Goal: Information Seeking & Learning: Learn about a topic

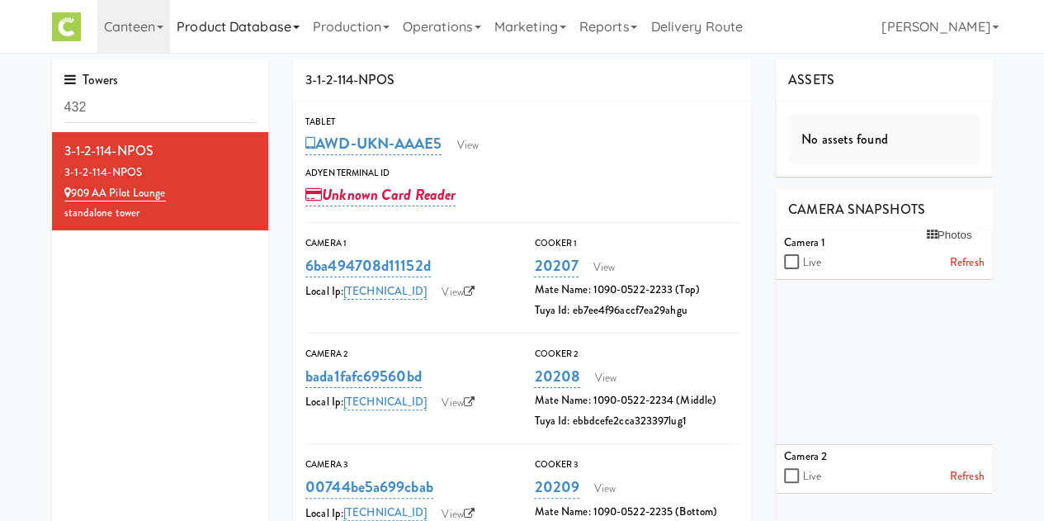
click at [232, 39] on link "Product Database" at bounding box center [238, 26] width 136 height 53
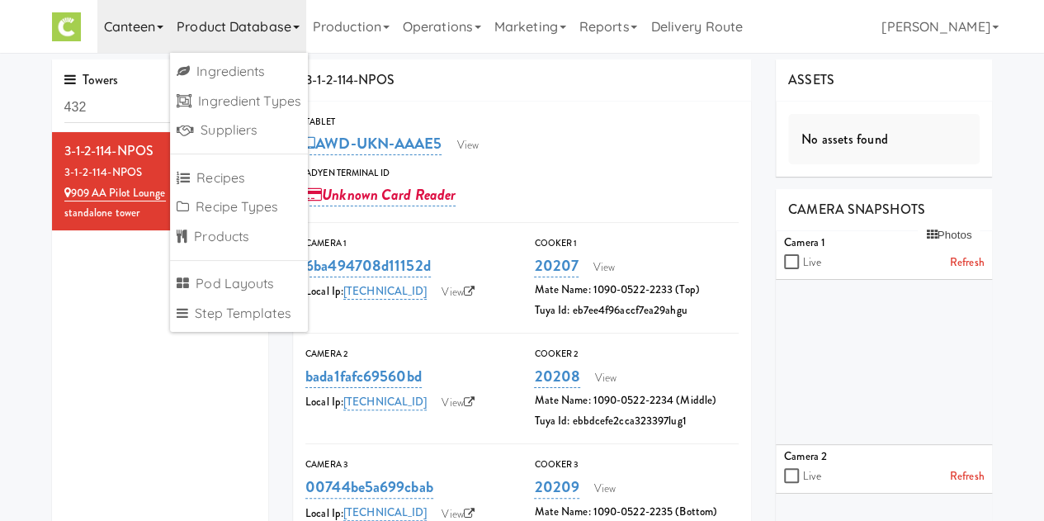
click at [152, 35] on link "Canteen" at bounding box center [133, 26] width 73 height 53
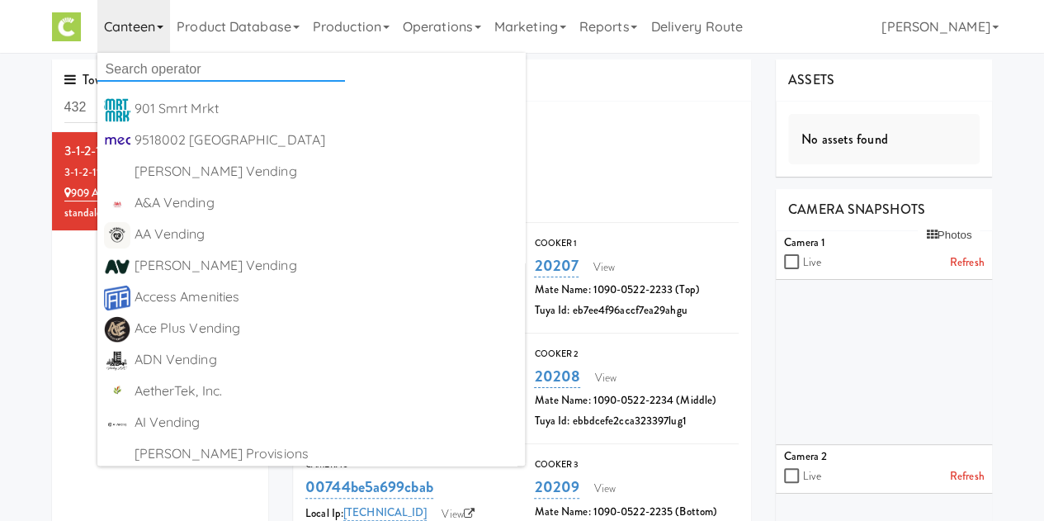
click at [175, 80] on input "text" at bounding box center [221, 69] width 248 height 25
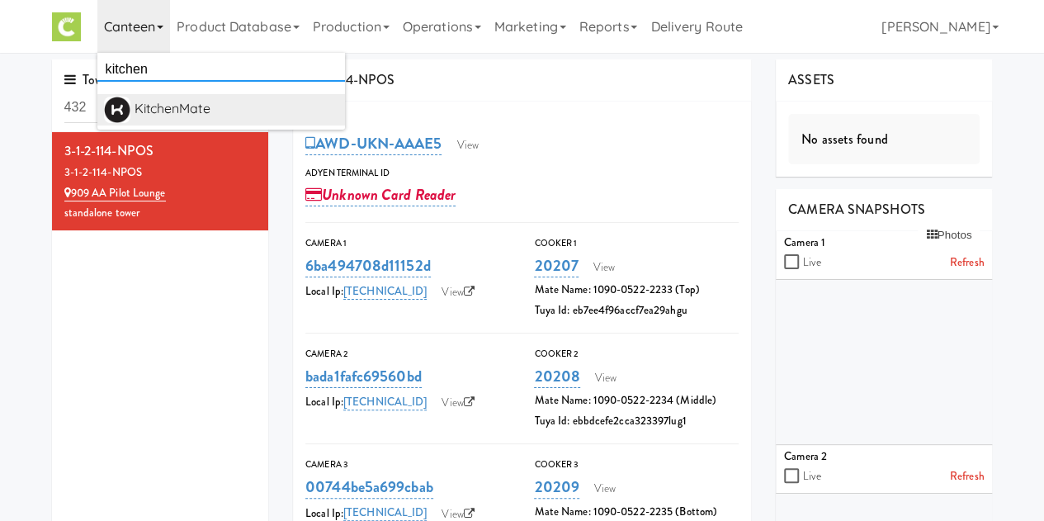
type input "kitchen"
click at [205, 106] on div "KitchenMate" at bounding box center [237, 109] width 204 height 25
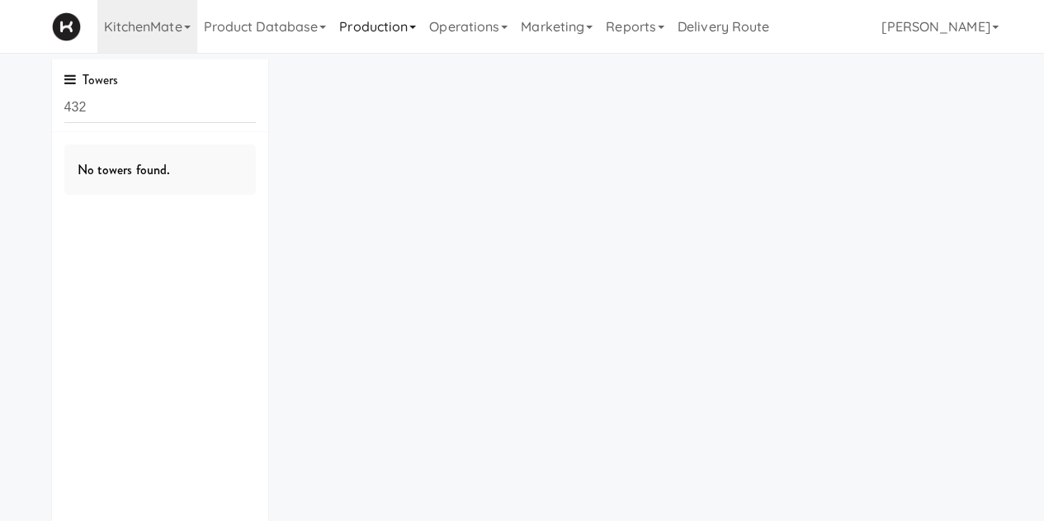
click at [391, 35] on link "Production" at bounding box center [378, 26] width 90 height 53
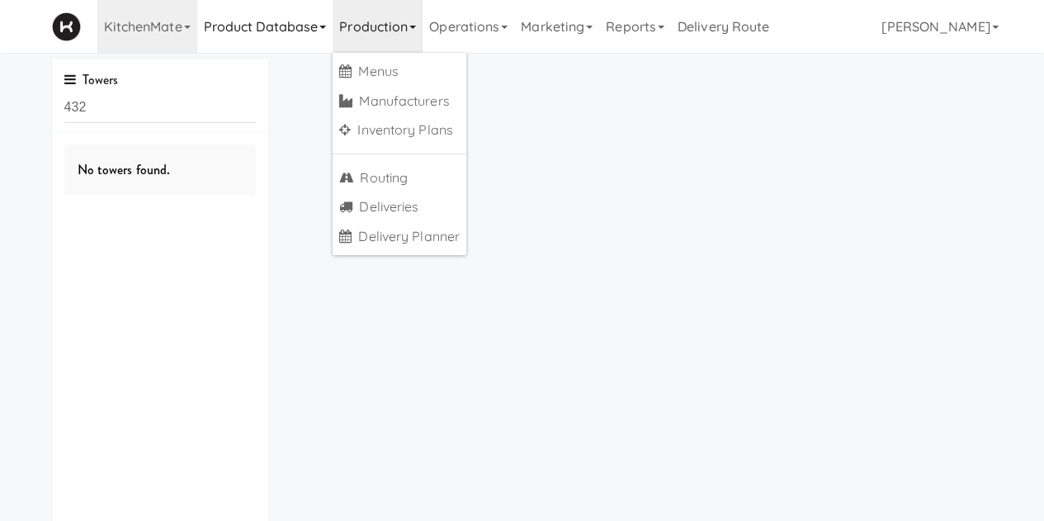
click at [277, 45] on link "Product Database" at bounding box center [265, 26] width 136 height 53
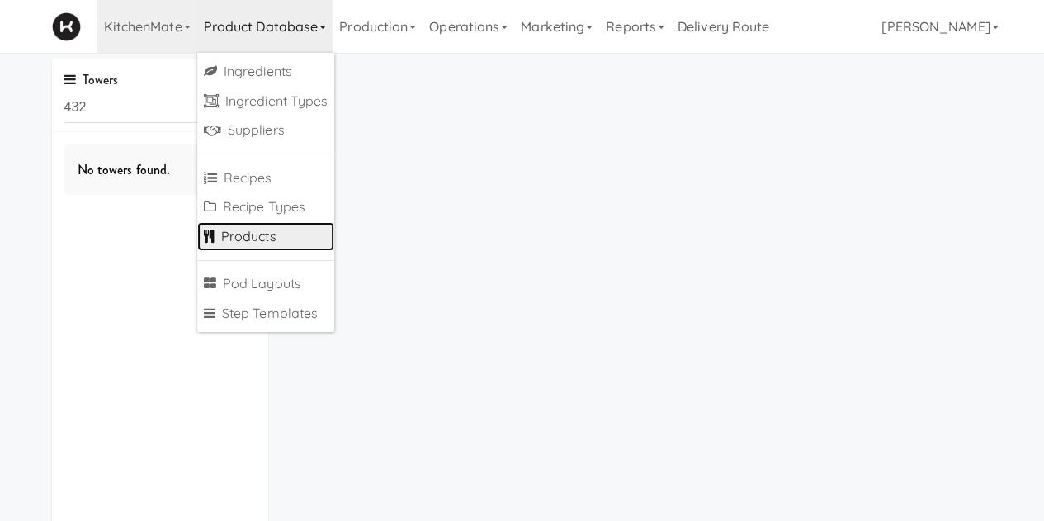
click at [262, 241] on link "Products" at bounding box center [266, 237] width 138 height 30
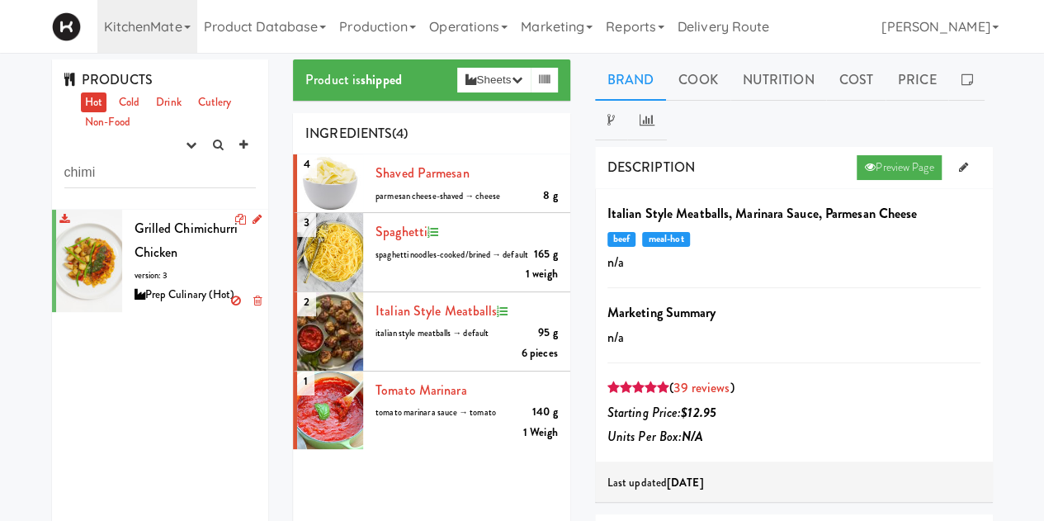
type input "chimi"
click at [187, 265] on div "Grilled Chimichurri Chicken version: 3 Prep Culinary (Hot)" at bounding box center [196, 260] width 122 height 89
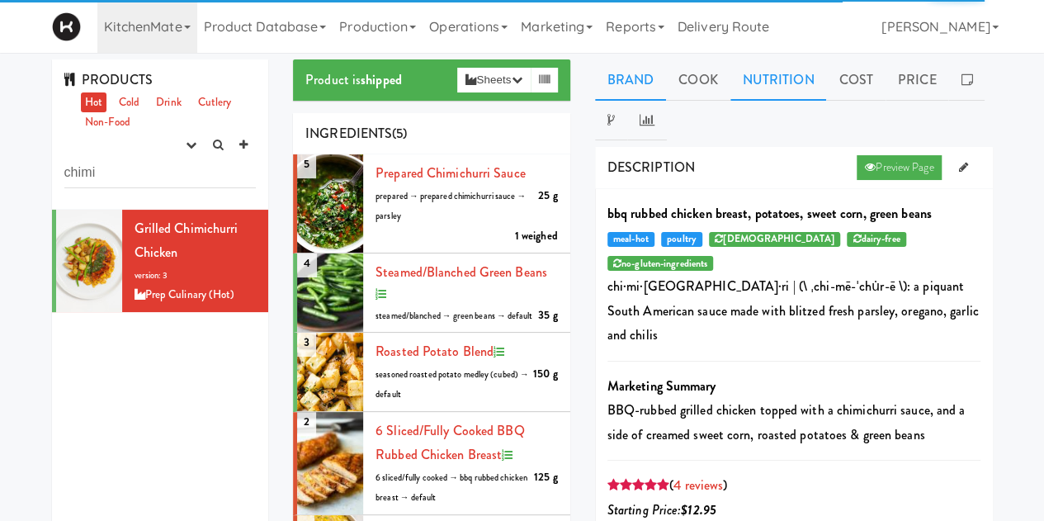
click at [811, 83] on link "Nutrition" at bounding box center [779, 79] width 97 height 41
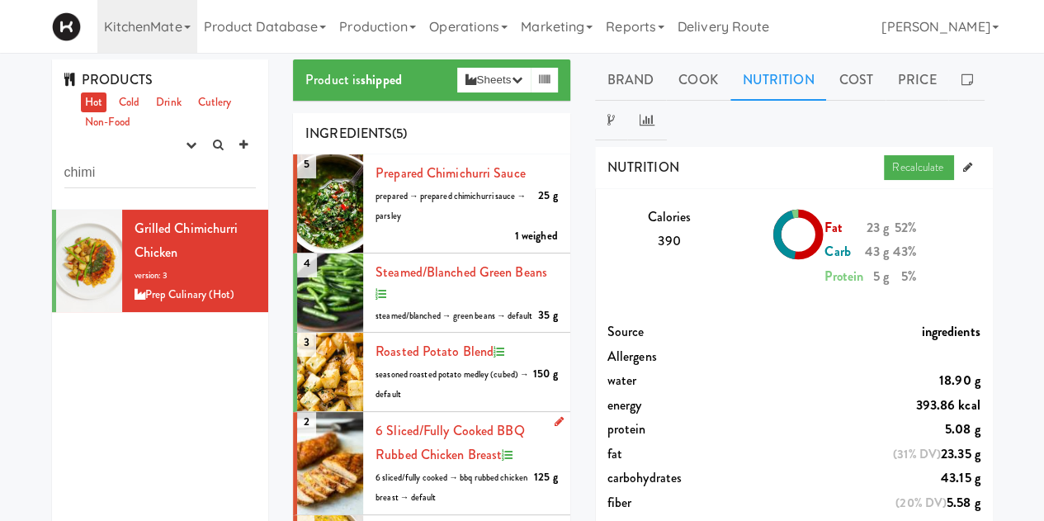
click at [485, 441] on li "2 6 sliced/fully cooked BBQ Rubbed Chicken Breast 125 g 6 sliced/fully cooked →…" at bounding box center [431, 463] width 277 height 103
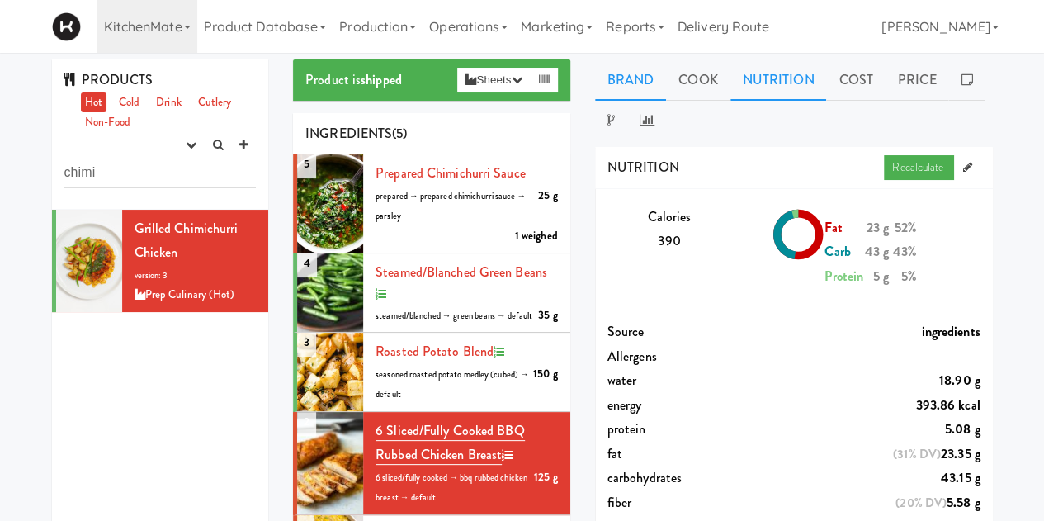
click at [618, 93] on link "Brand" at bounding box center [631, 79] width 72 height 41
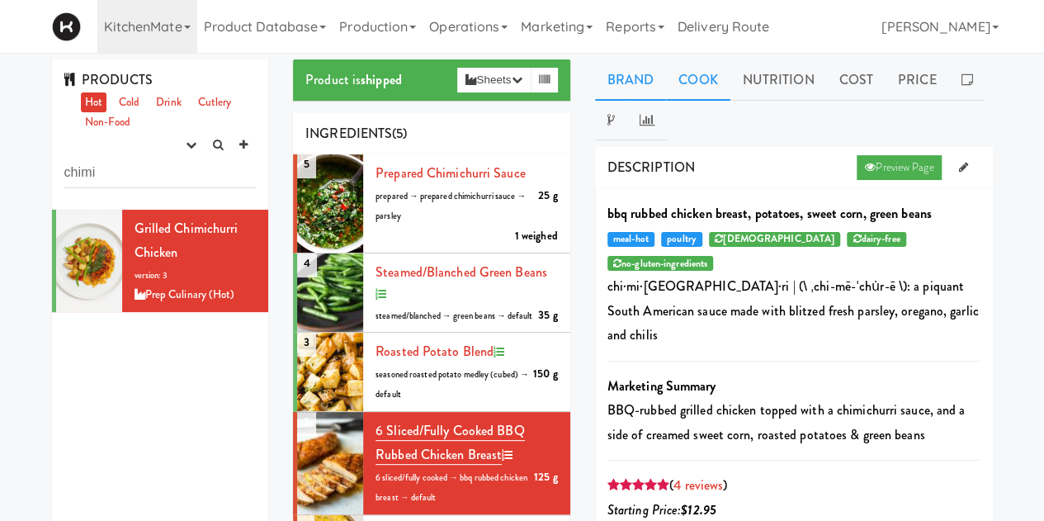
click at [702, 78] on link "Cook" at bounding box center [698, 79] width 64 height 41
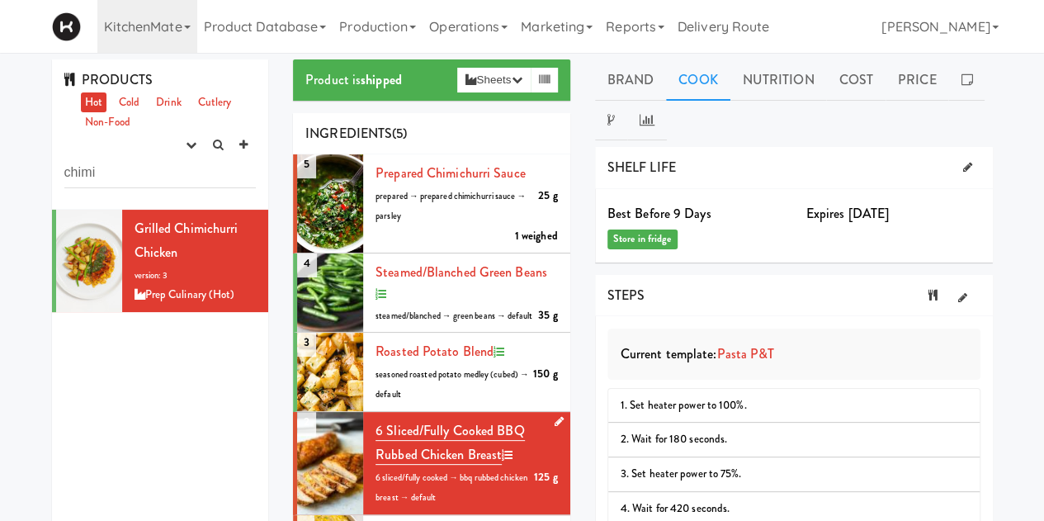
click at [454, 468] on div "6 sliced/fully cooked BBQ Rubbed Chicken Breast 125 g 6 sliced/fully cooked → b…" at bounding box center [467, 463] width 182 height 89
click at [471, 452] on span "6 sliced/fully cooked BBQ Rubbed Chicken Breast" at bounding box center [450, 443] width 149 height 44
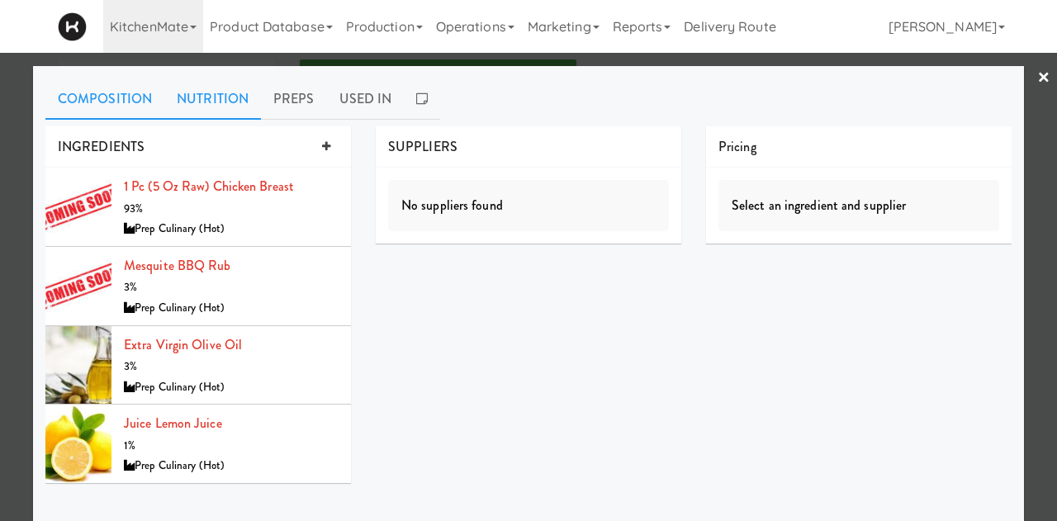
click at [234, 93] on link "Nutrition" at bounding box center [212, 98] width 97 height 41
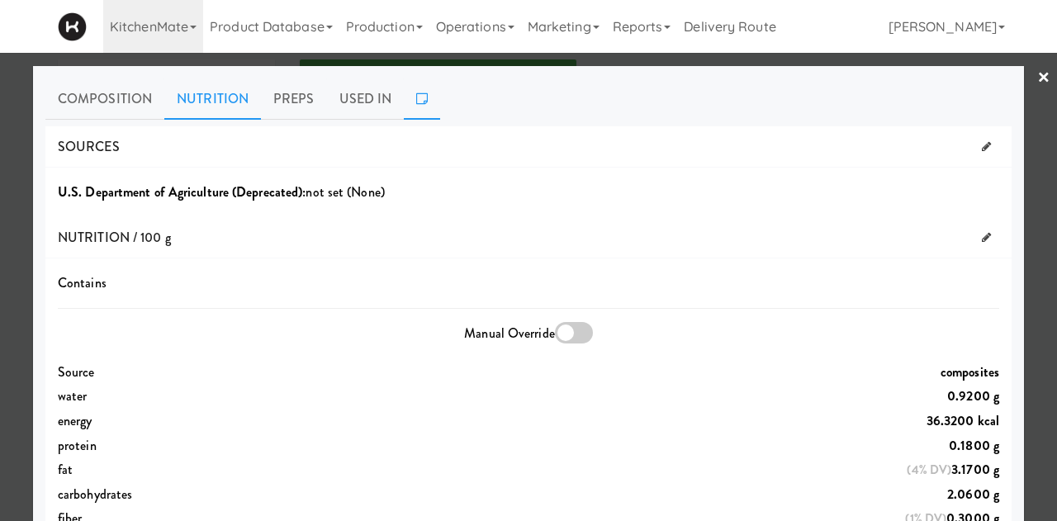
click at [416, 100] on icon at bounding box center [422, 98] width 12 height 13
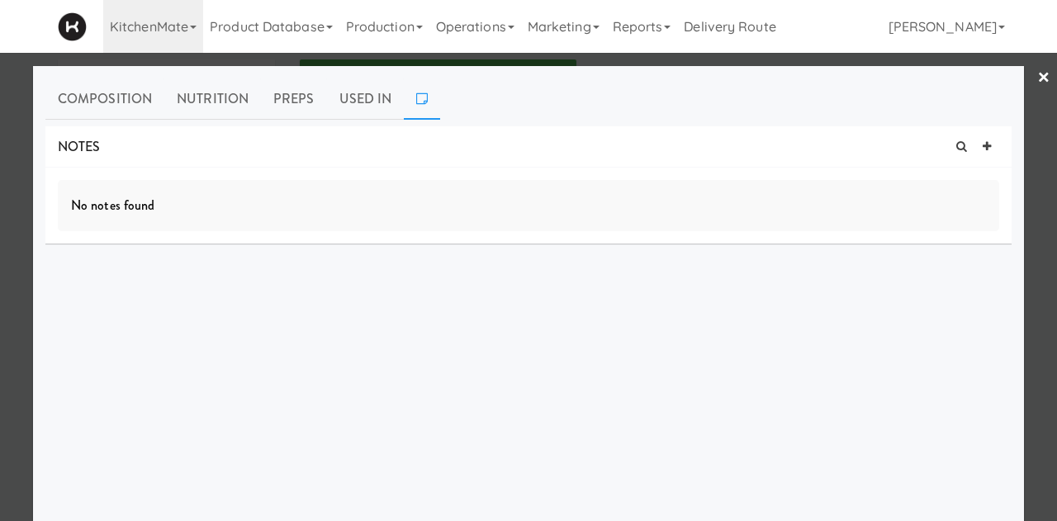
click at [160, 202] on div "No notes found" at bounding box center [528, 205] width 941 height 51
click at [1037, 78] on link "×" at bounding box center [1043, 78] width 13 height 51
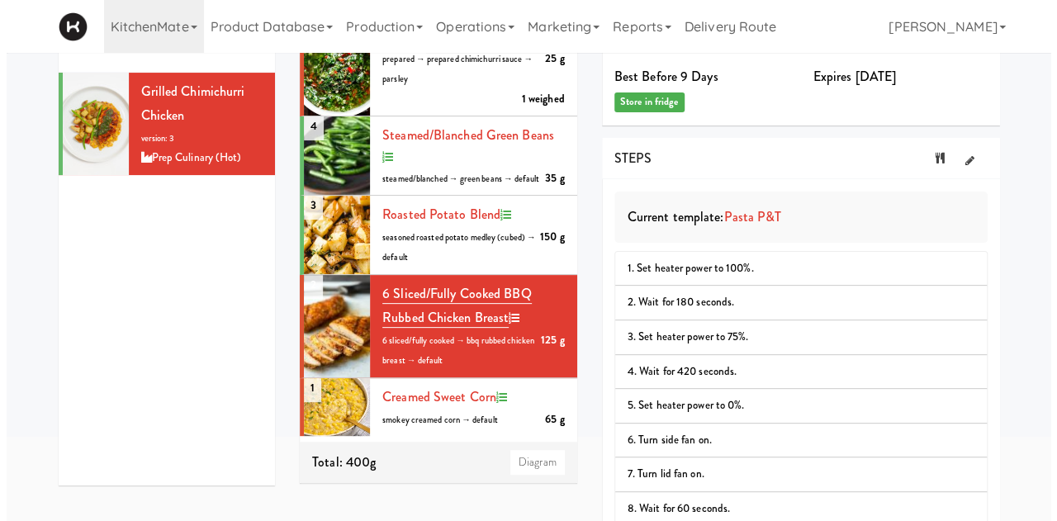
scroll to position [131, 0]
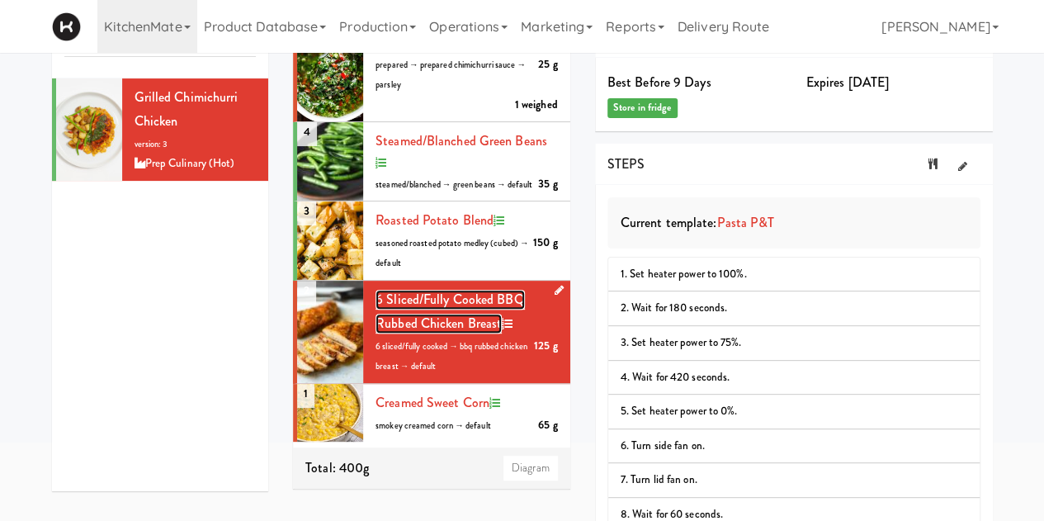
click at [472, 326] on span "6 sliced/fully cooked BBQ Rubbed Chicken Breast" at bounding box center [450, 312] width 149 height 44
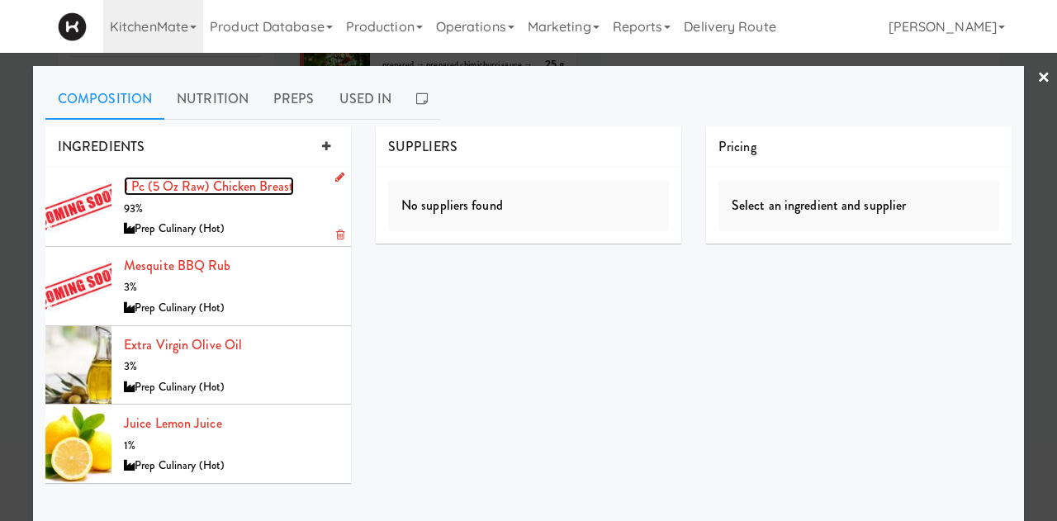
click at [151, 181] on link "1 pc (5 oz raw) Chicken Breast" at bounding box center [209, 186] width 170 height 19
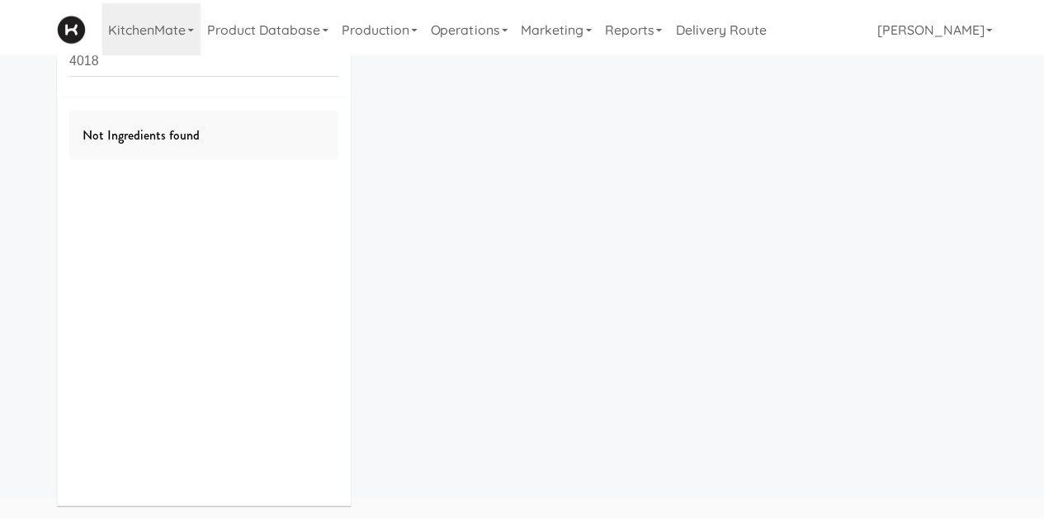
scroll to position [73, 0]
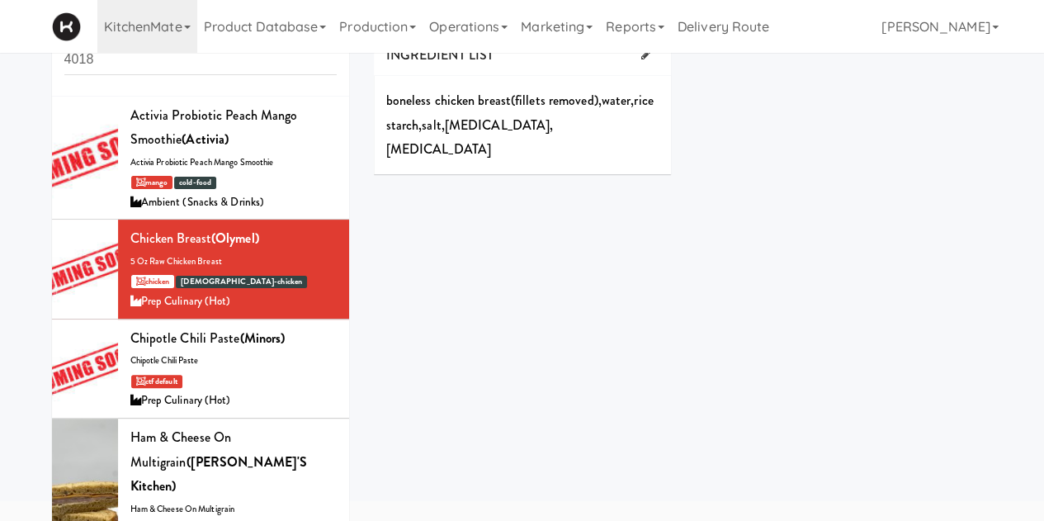
click at [797, 136] on div "INGREDIENT LIST boneless chicken breast ( fillets removed ) , water , rice star…" at bounding box center [684, 111] width 644 height 152
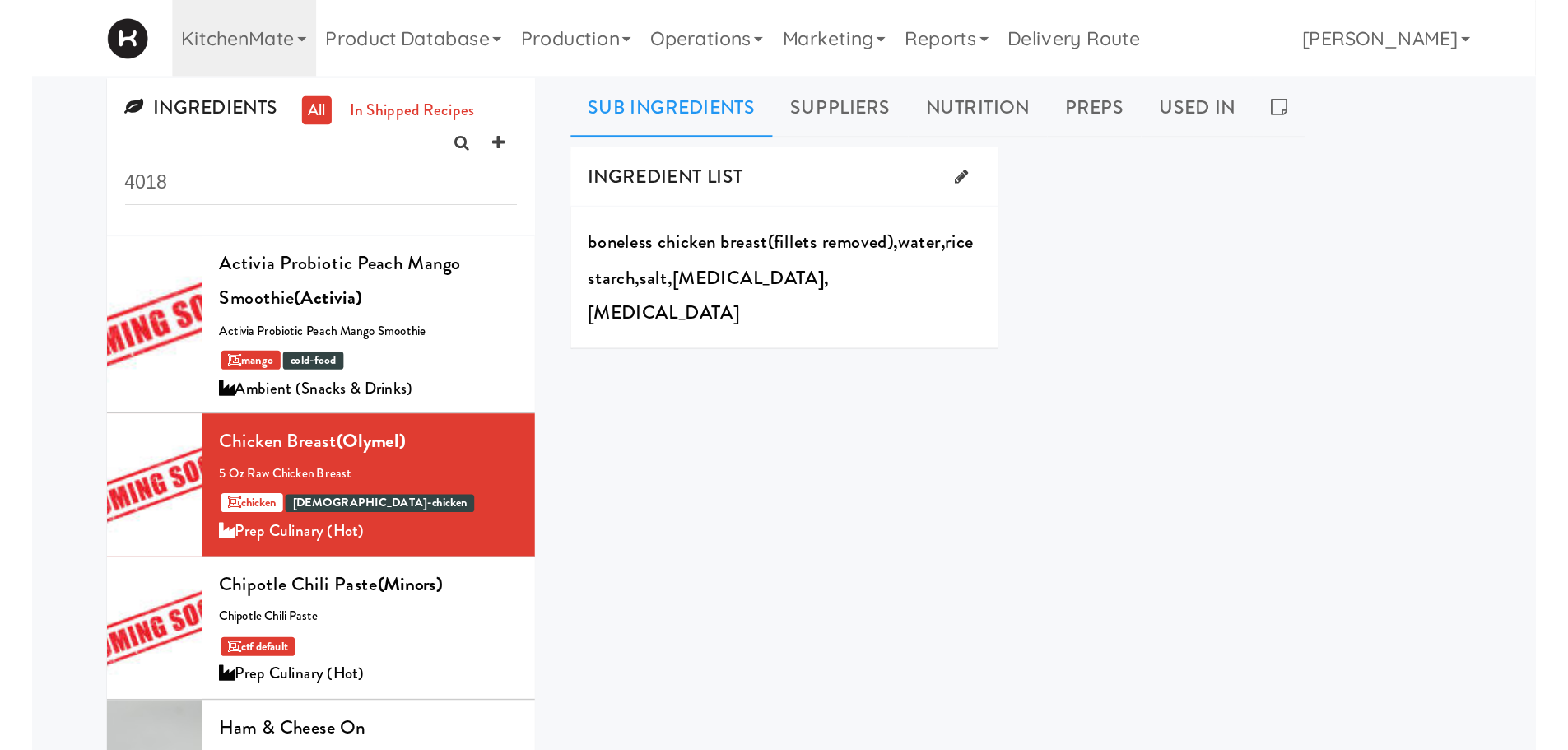
scroll to position [0, 0]
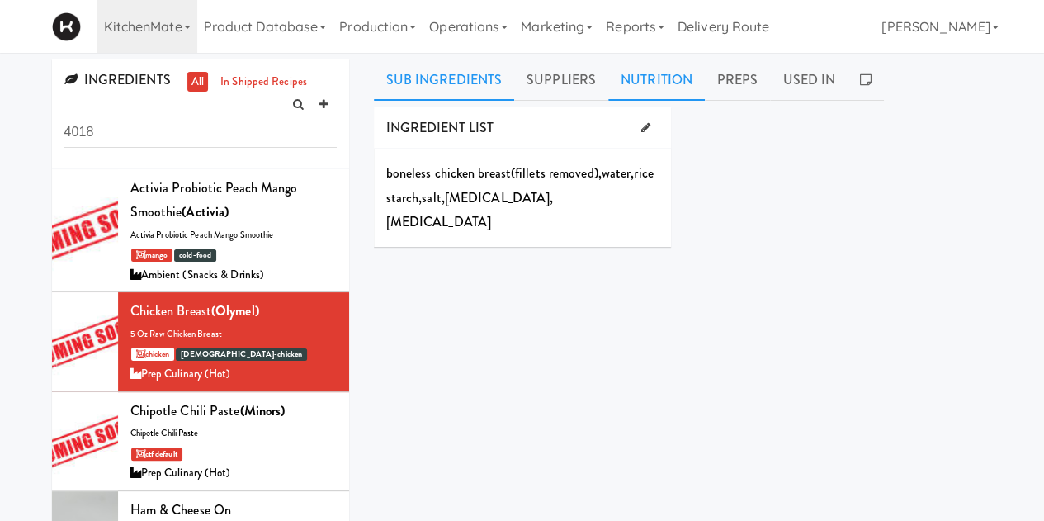
click at [651, 86] on link "Nutrition" at bounding box center [656, 79] width 97 height 41
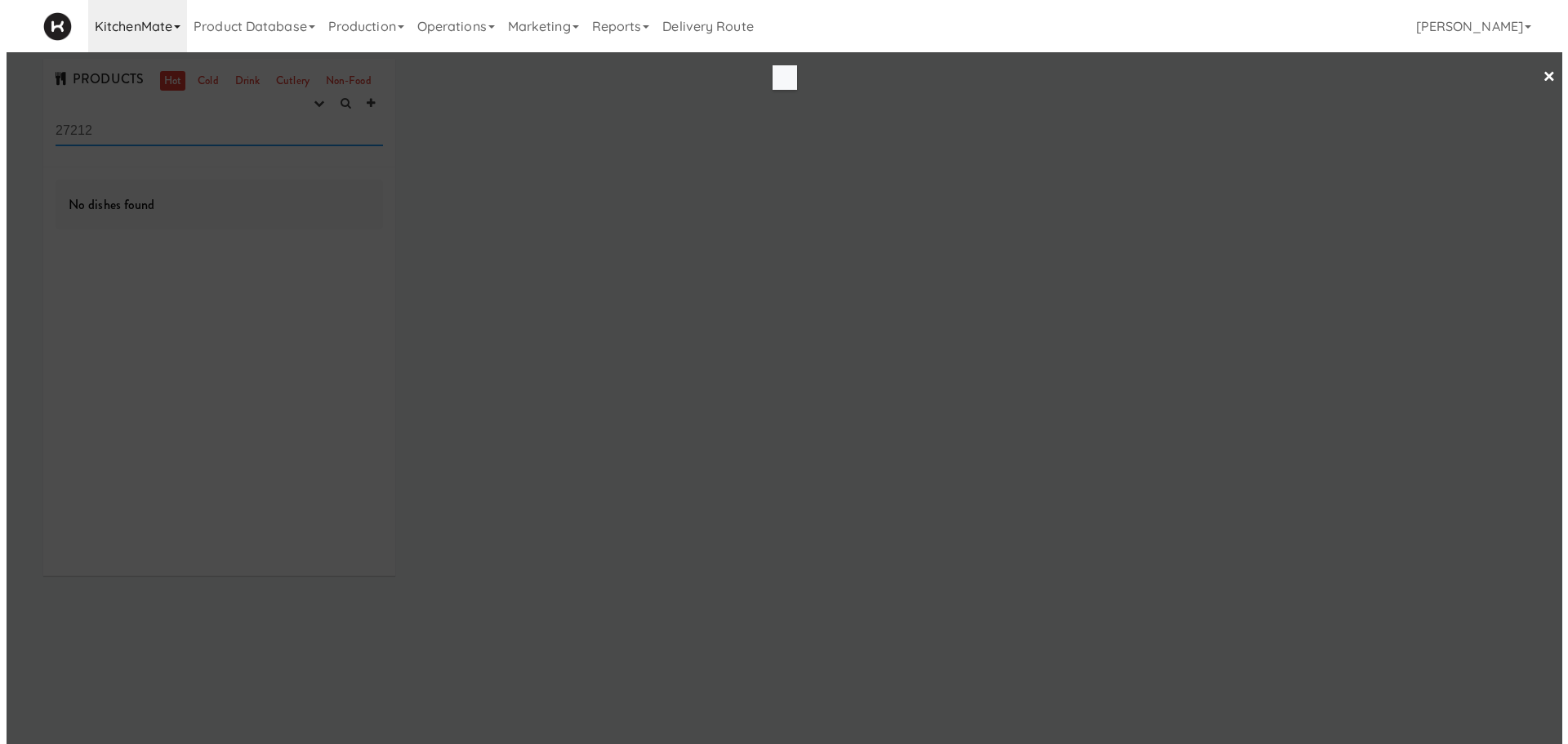
scroll to position [52, 0]
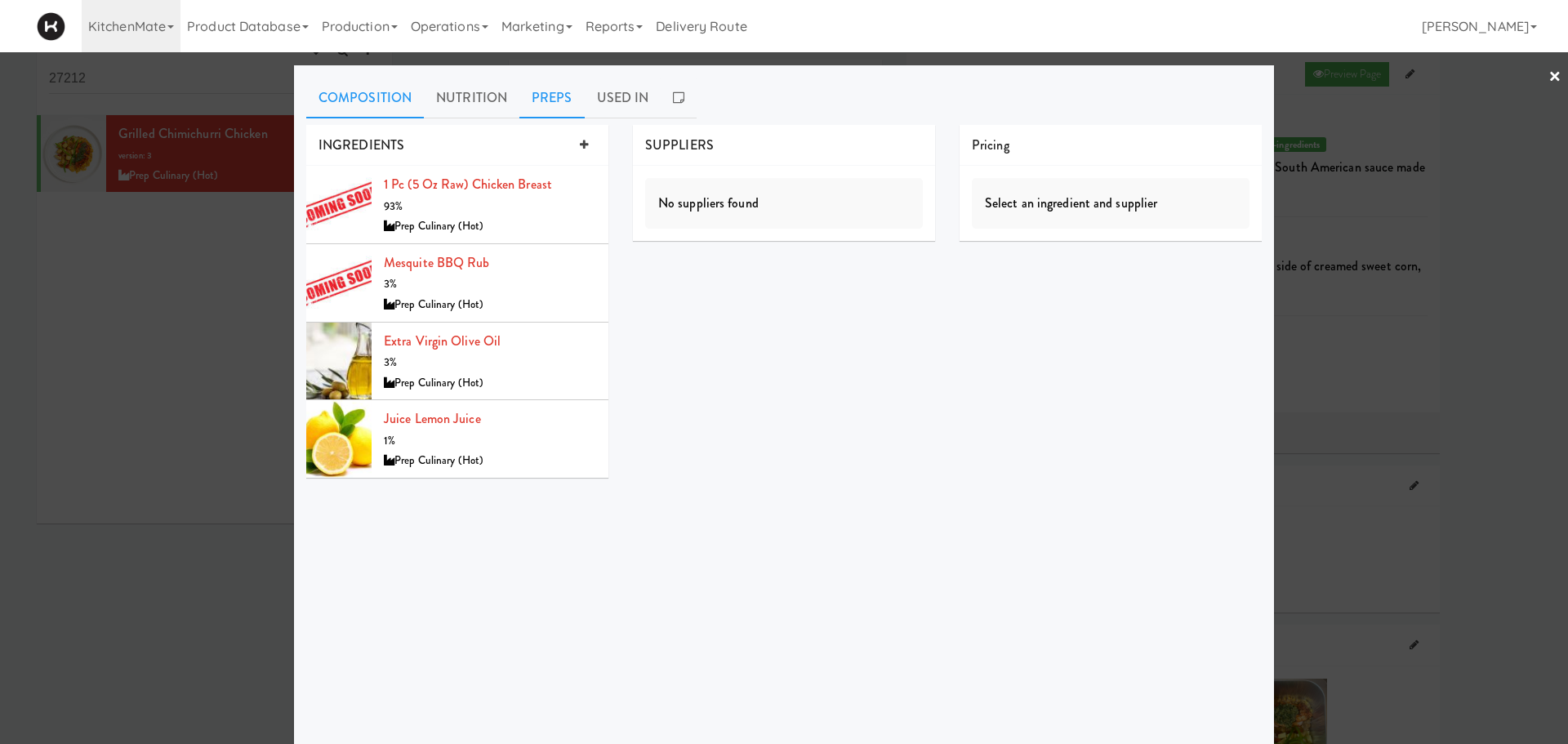
click at [546, 106] on link "Preps" at bounding box center [552, 97] width 65 height 41
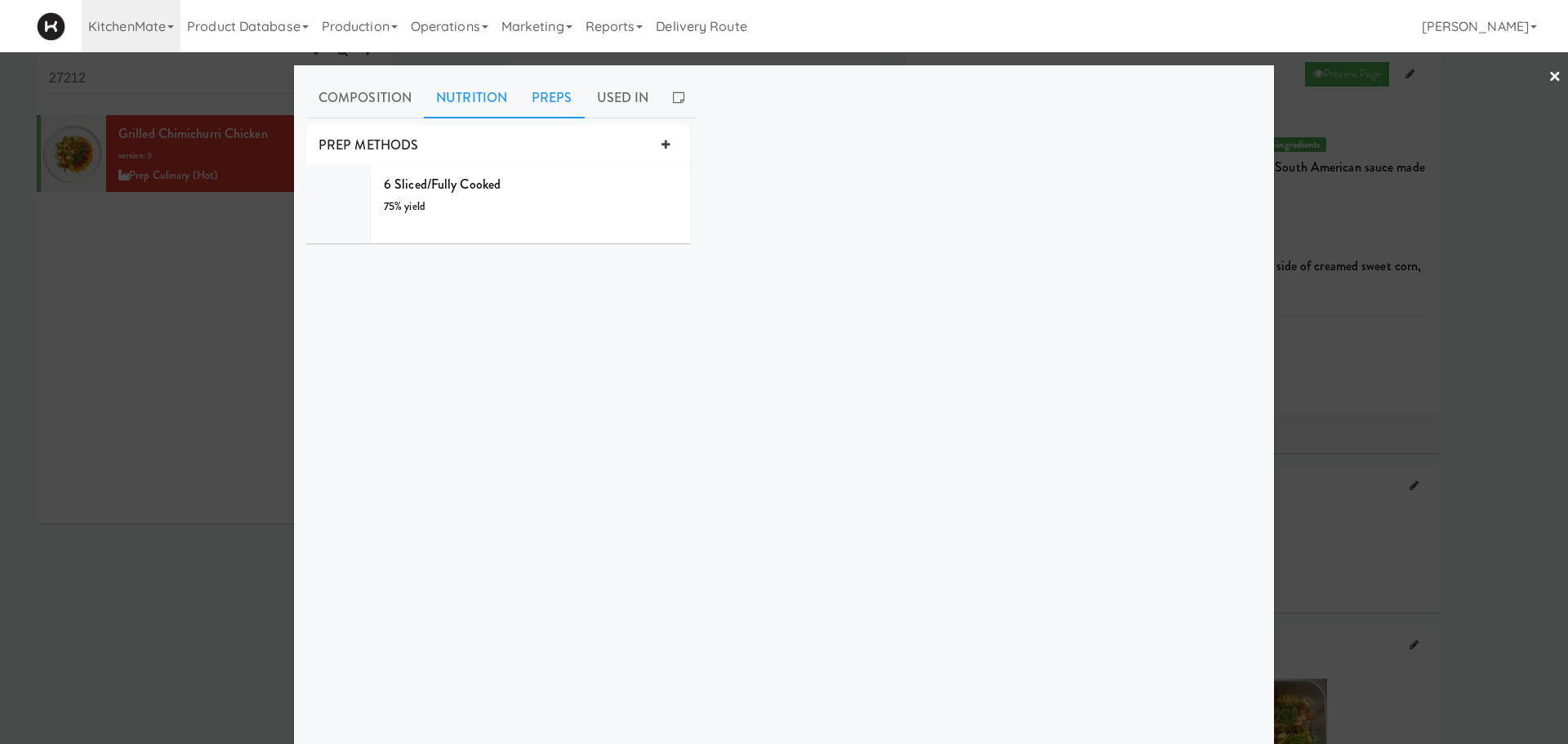
click at [476, 97] on link "Nutrition" at bounding box center [471, 97] width 96 height 41
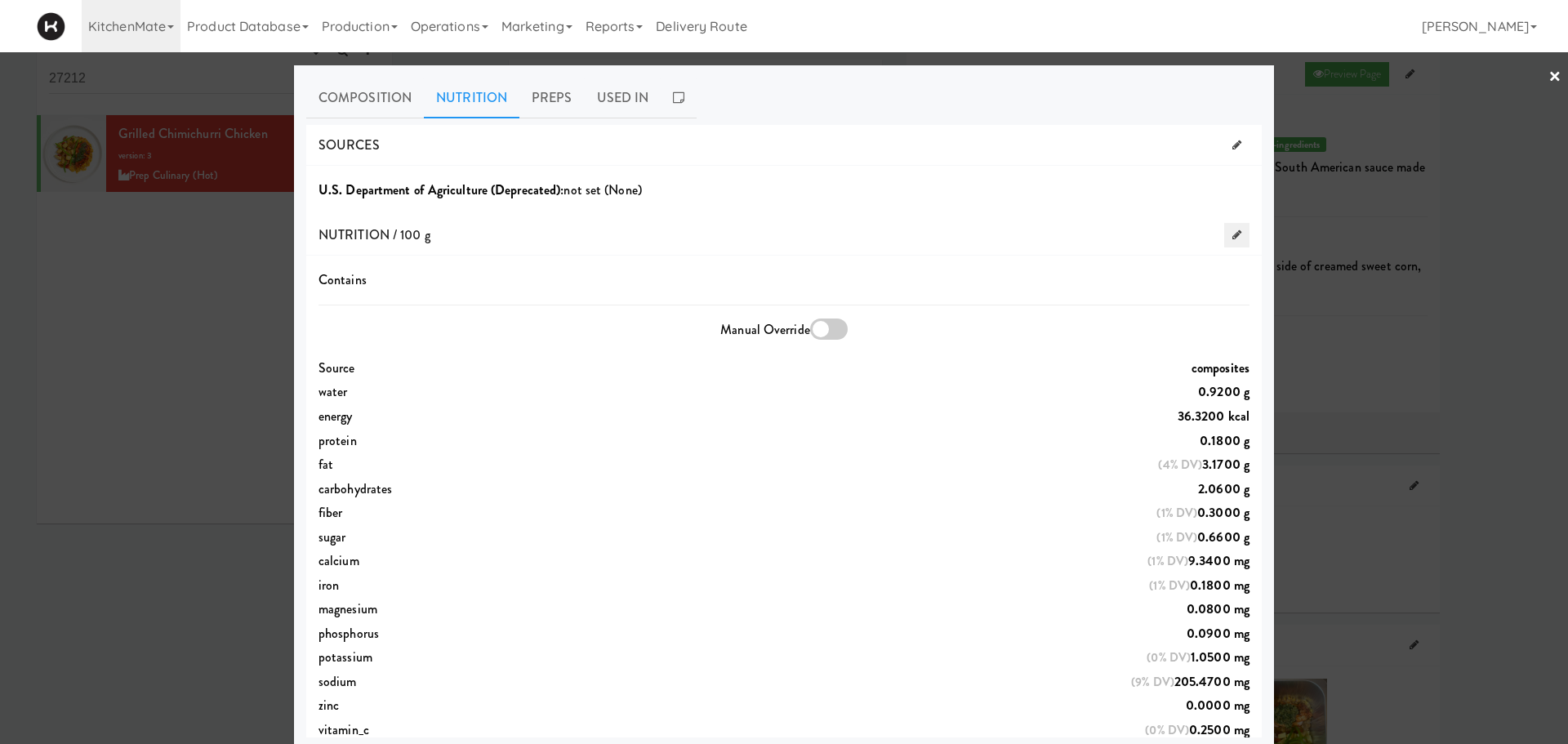
click at [1045, 237] on icon at bounding box center [1237, 234] width 9 height 11
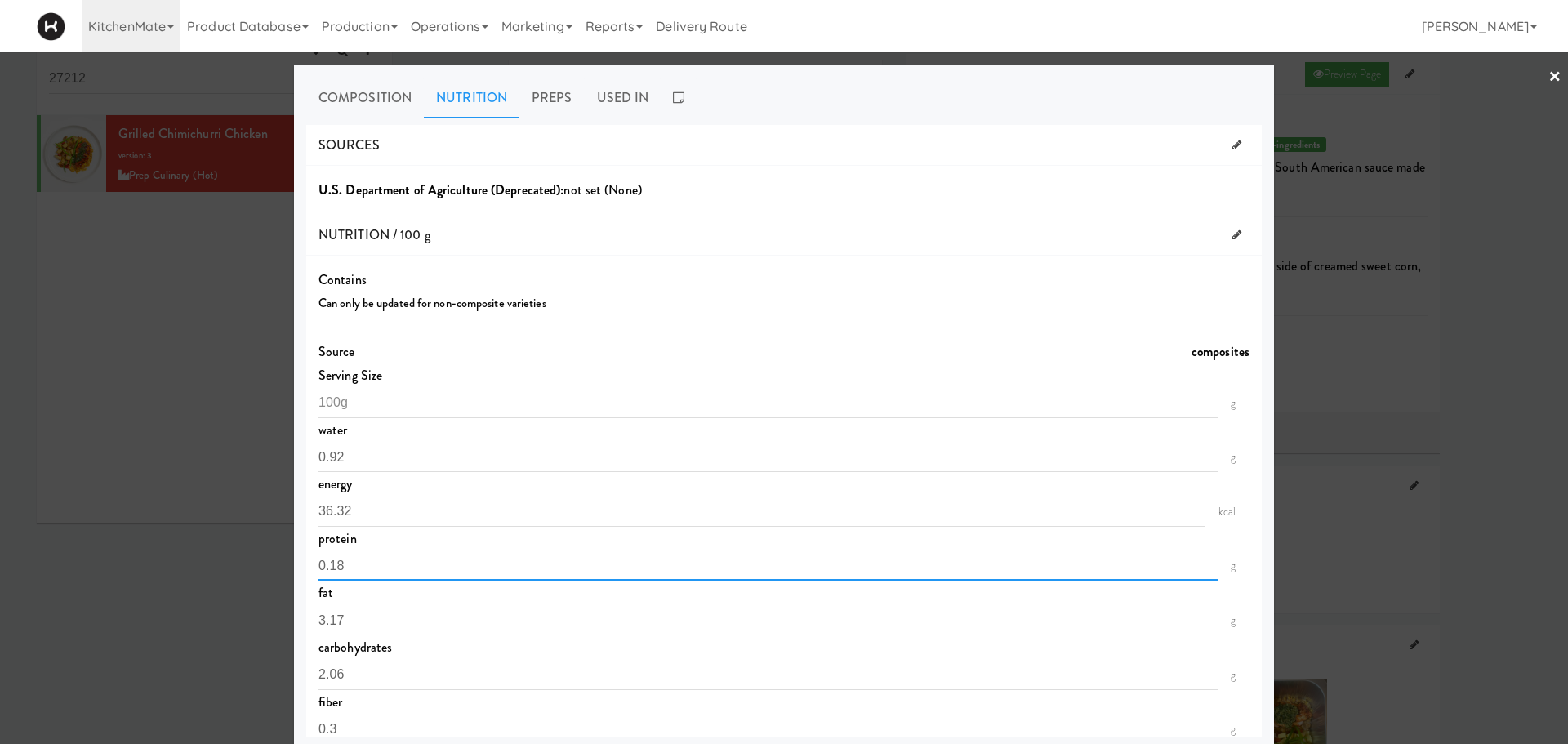
click at [377, 514] on input "0.18" at bounding box center [768, 565] width 899 height 31
type input "0"
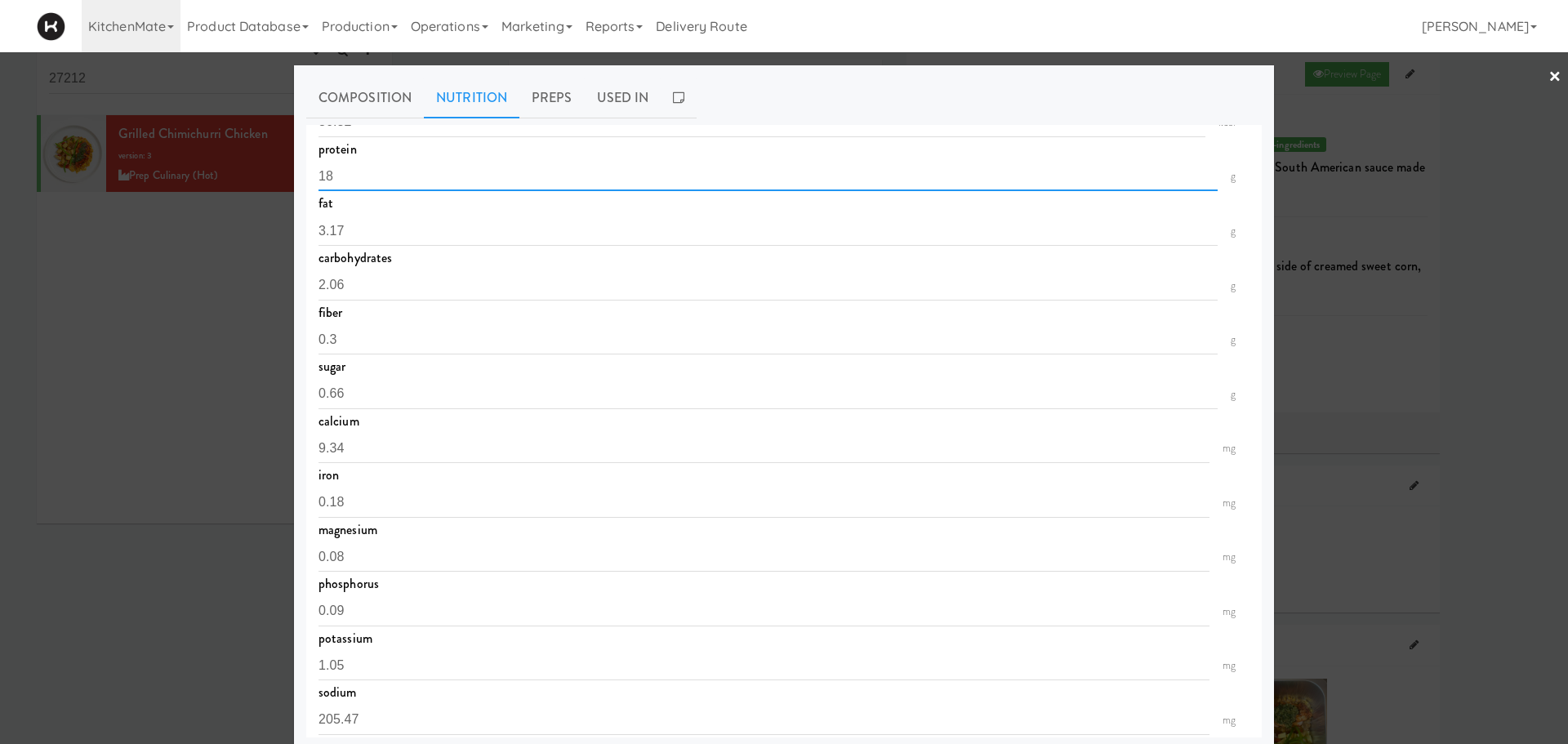
scroll to position [1348, 0]
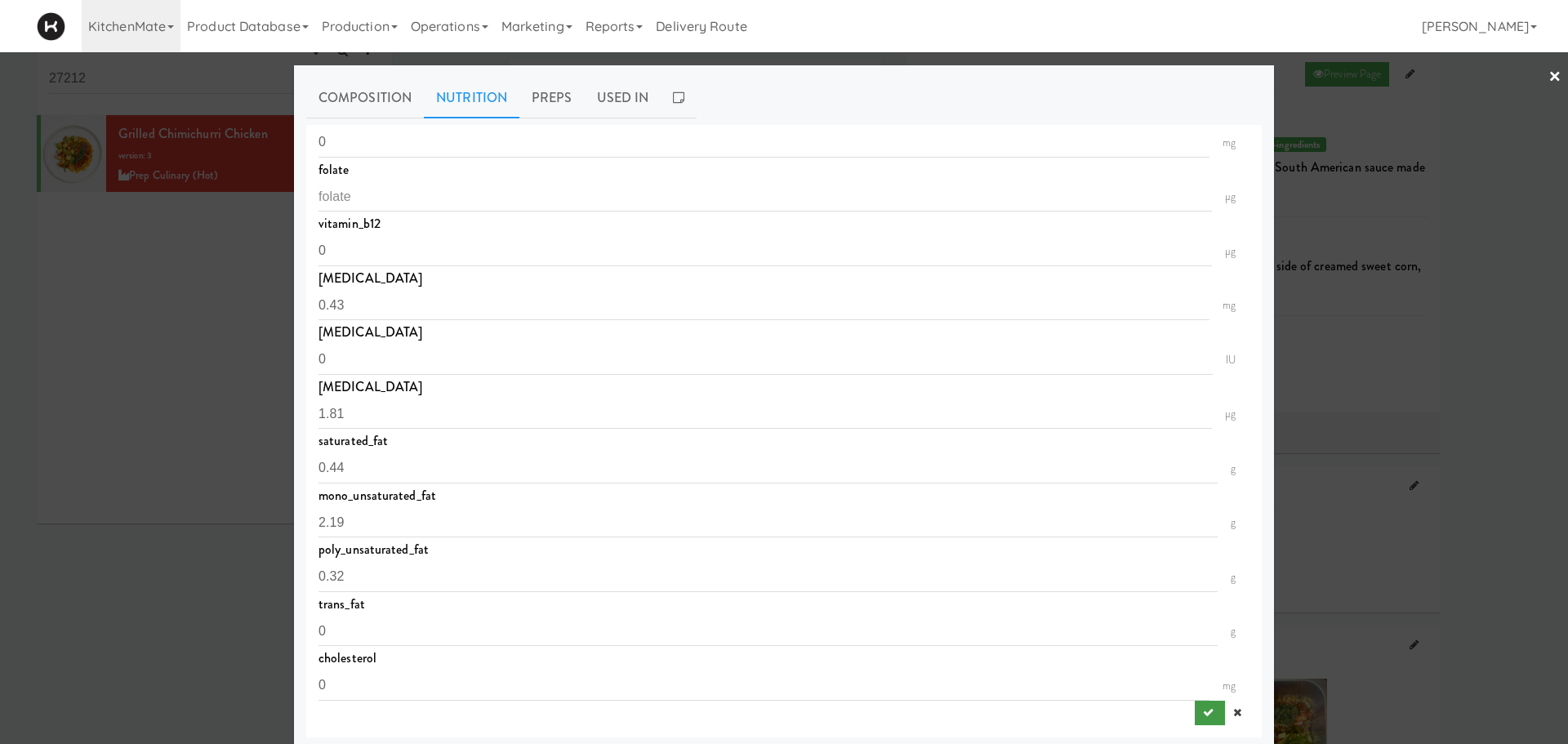
type input "18"
click at [1045, 514] on button "submit" at bounding box center [1210, 712] width 31 height 25
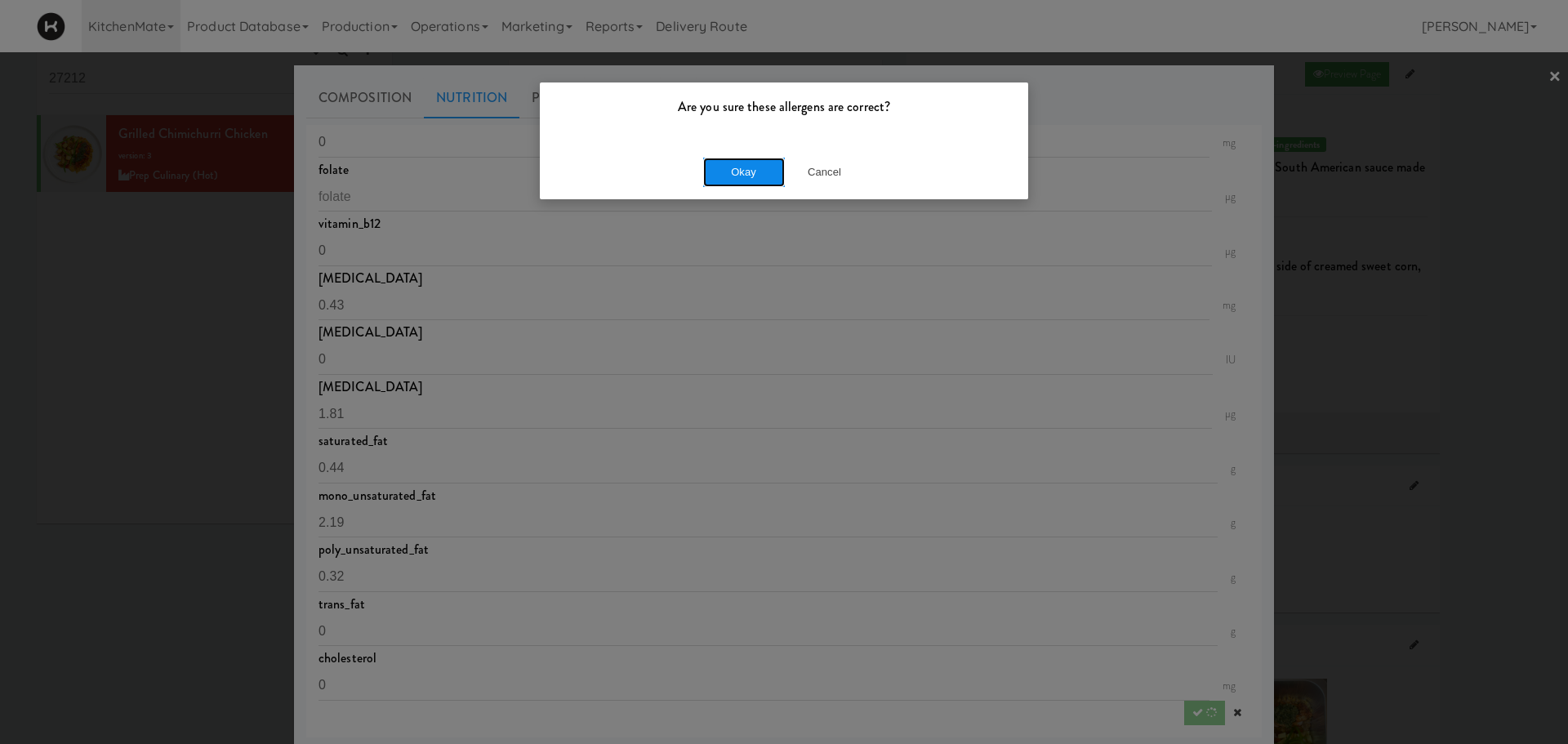
click at [737, 168] on button "Okay" at bounding box center [744, 172] width 82 height 30
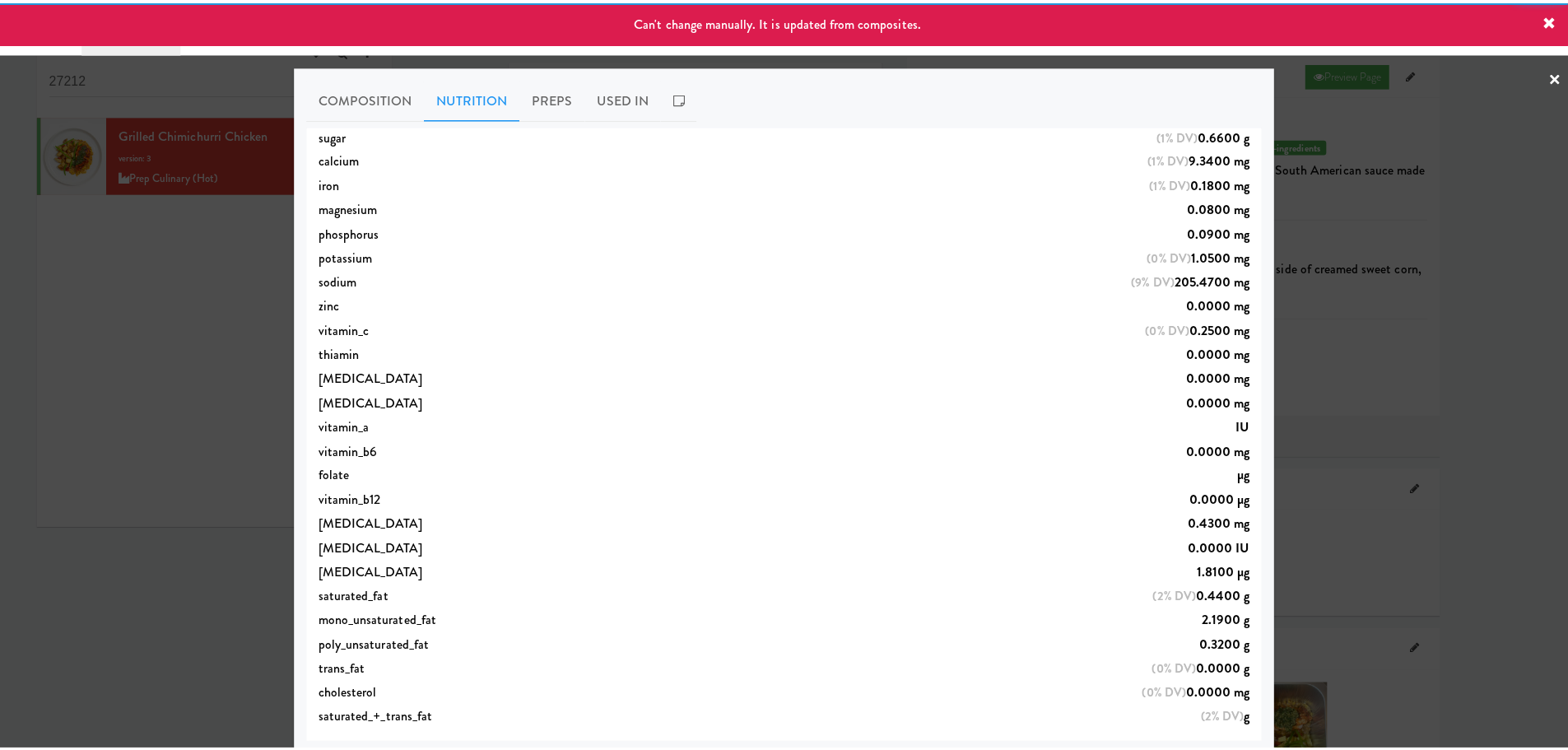
scroll to position [406, 0]
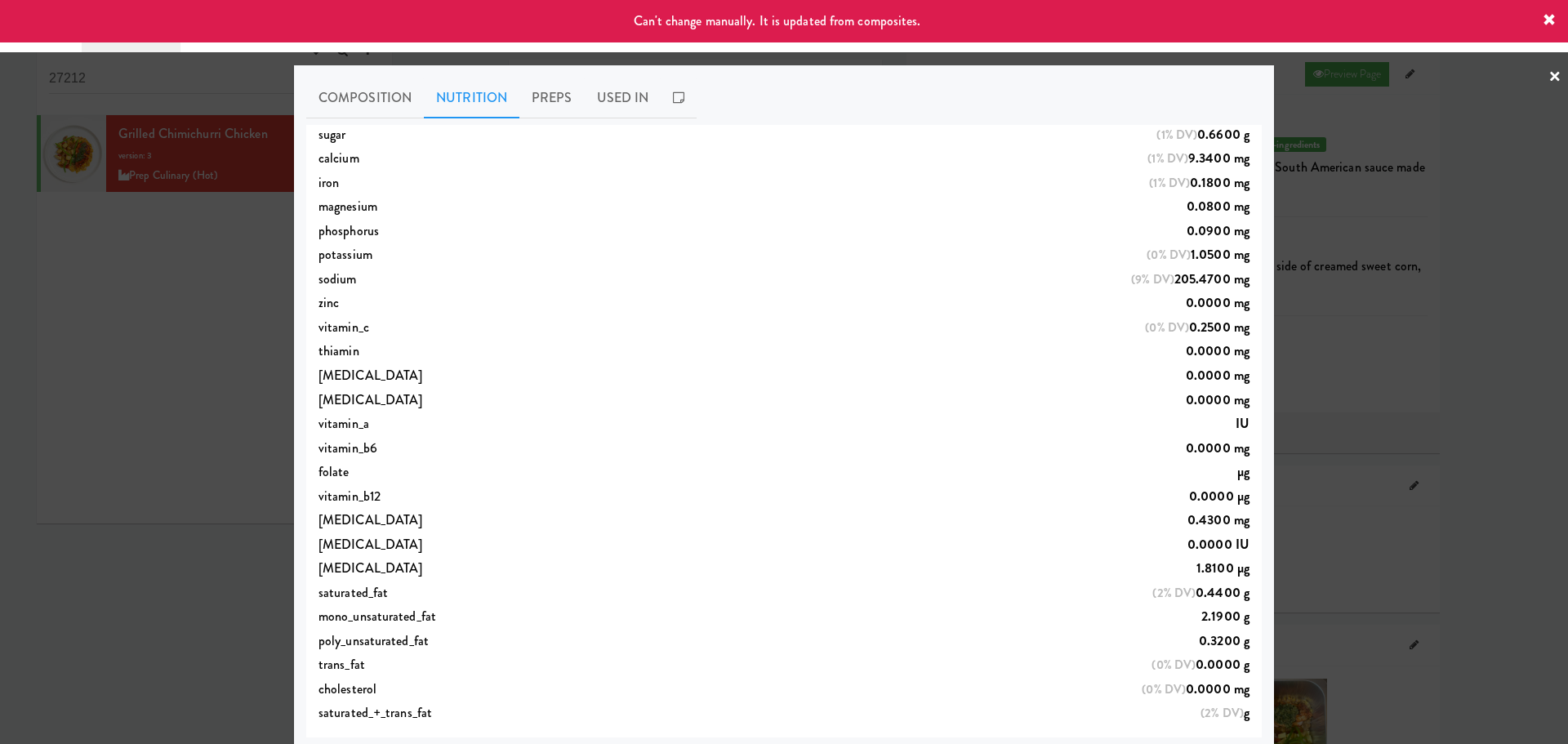
click at [1045, 75] on link "×" at bounding box center [1554, 77] width 13 height 50
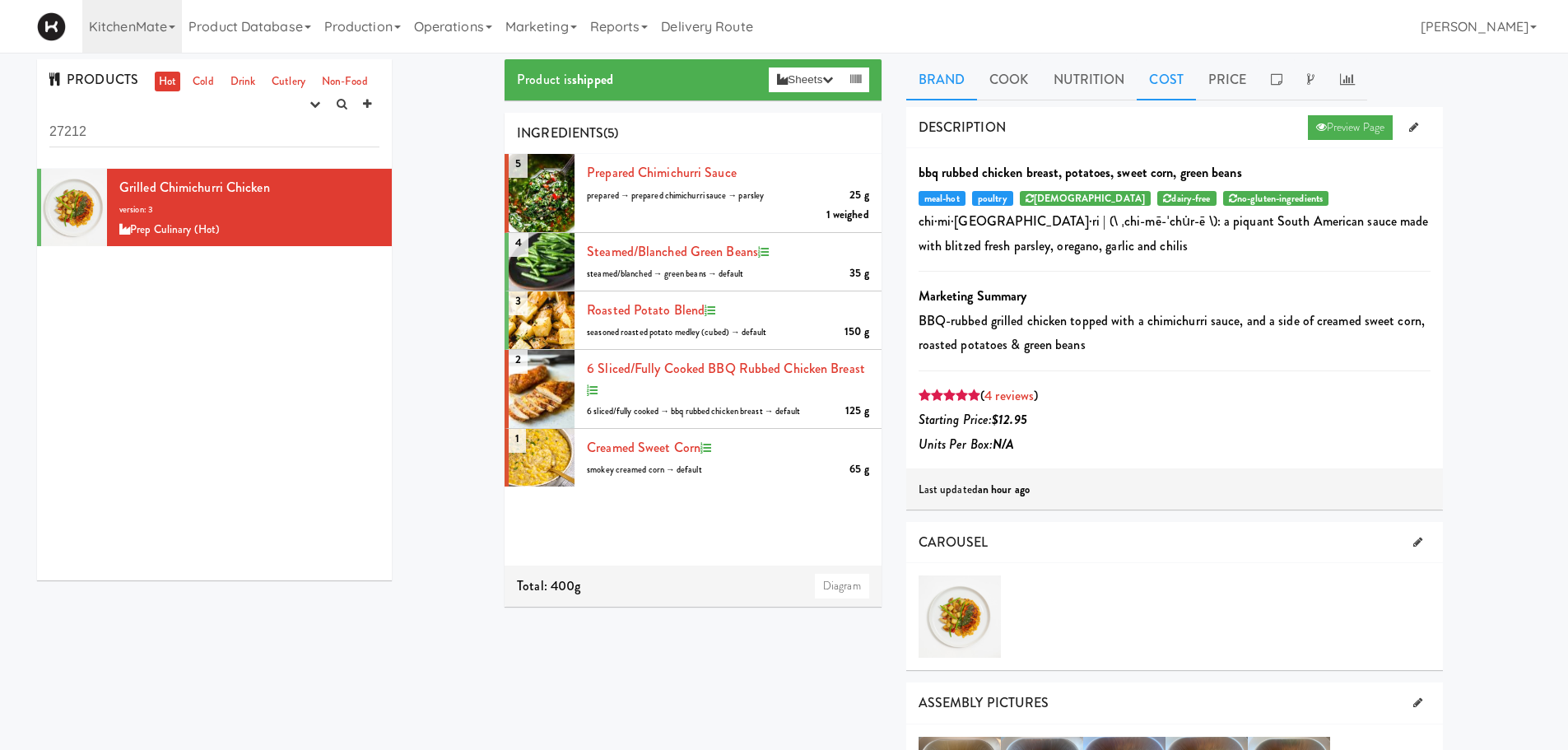
click at [1053, 87] on link "Cost" at bounding box center [1165, 79] width 59 height 41
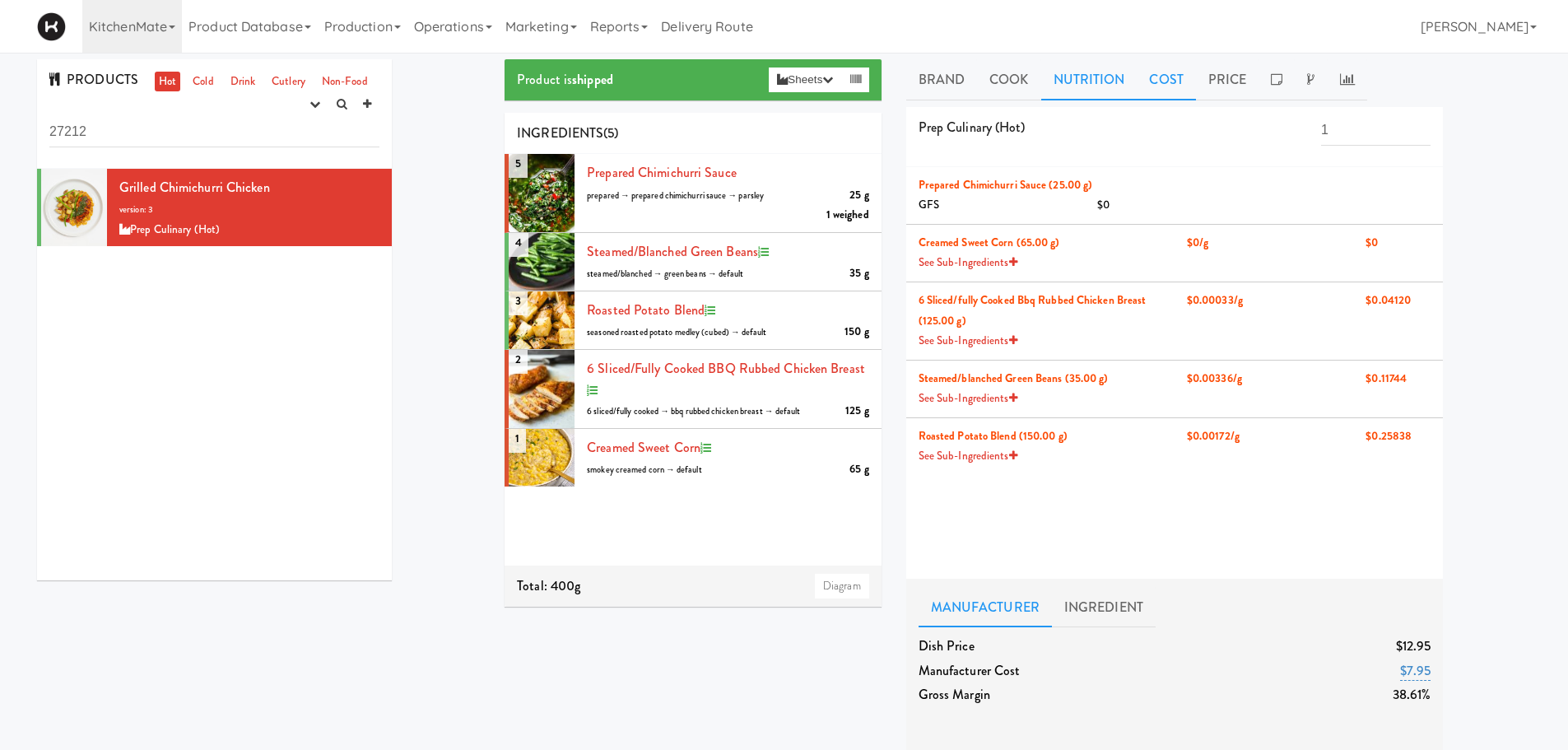
click at [1053, 91] on link "Nutrition" at bounding box center [1089, 79] width 97 height 41
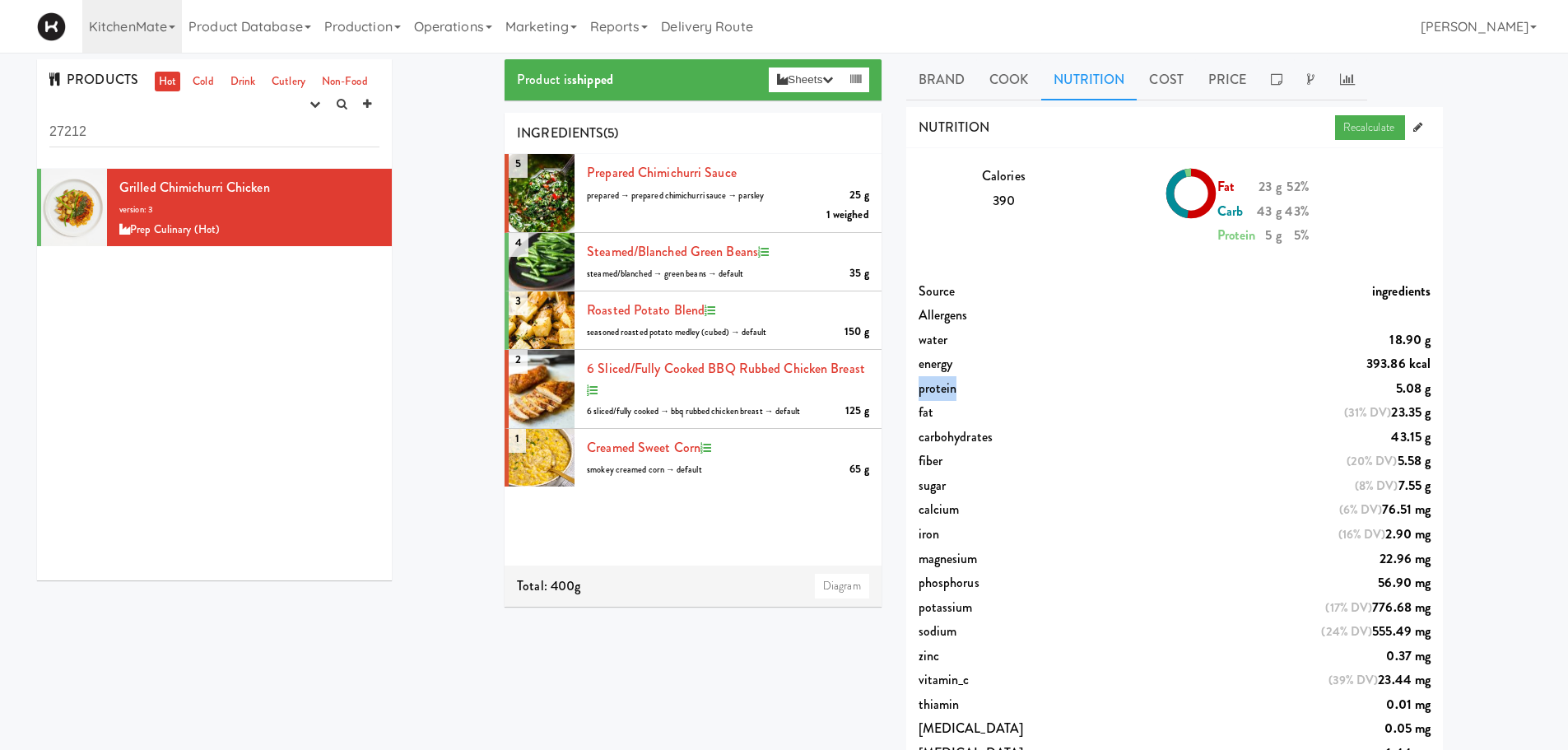
drag, startPoint x: 915, startPoint y: 387, endPoint x: 1432, endPoint y: 385, distance: 517.0
click at [1053, 385] on div "protein 5.08 g" at bounding box center [1174, 388] width 537 height 25
drag, startPoint x: 1432, startPoint y: 385, endPoint x: 1045, endPoint y: 411, distance: 387.9
click at [1045, 411] on div "Source ingredients Allergens water 18.90 g energy 393.86 kcal protein 5.08 g fa…" at bounding box center [1174, 692] width 537 height 827
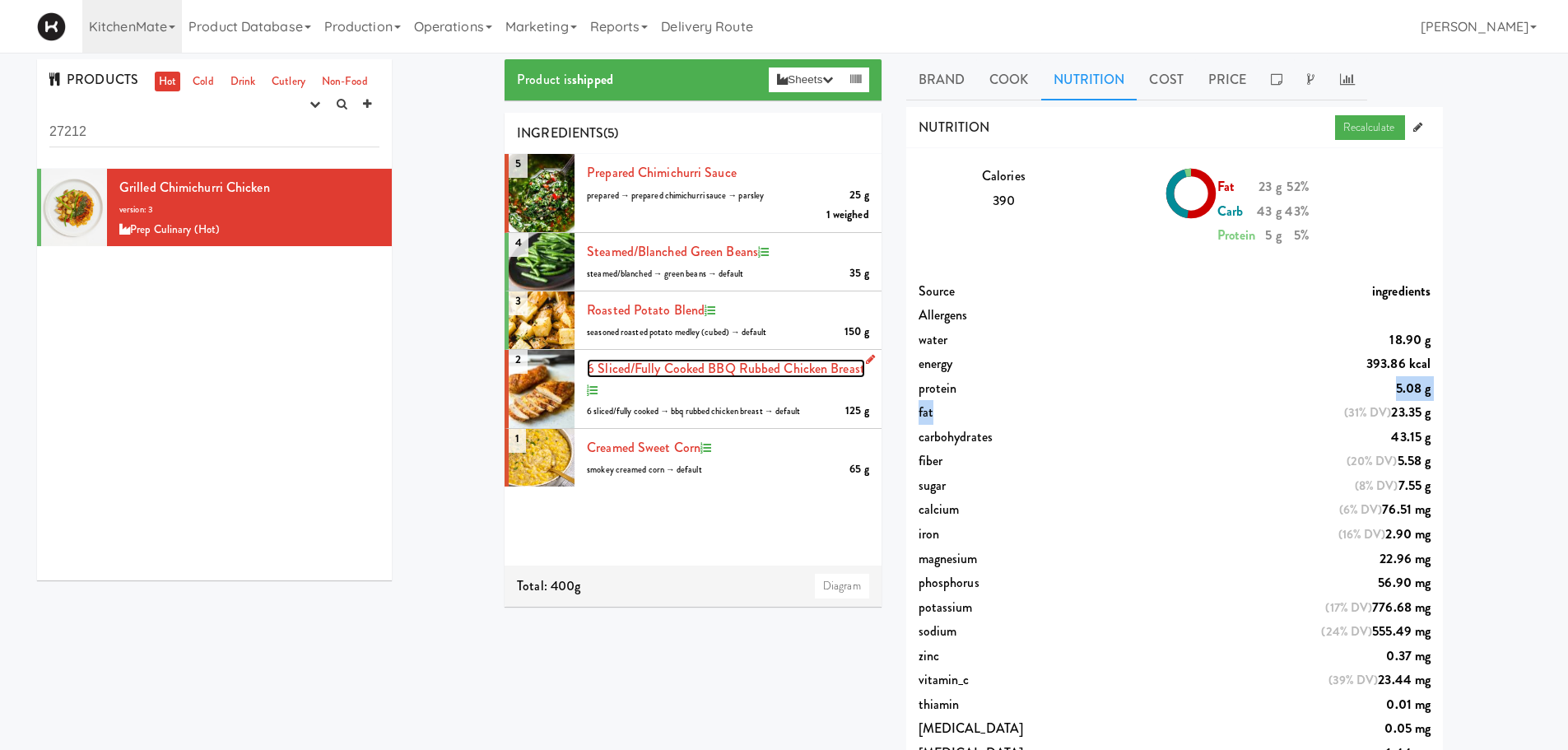
click at [628, 370] on span "6 sliced/fully cooked BBQ Rubbed Chicken Breast" at bounding box center [726, 368] width 278 height 19
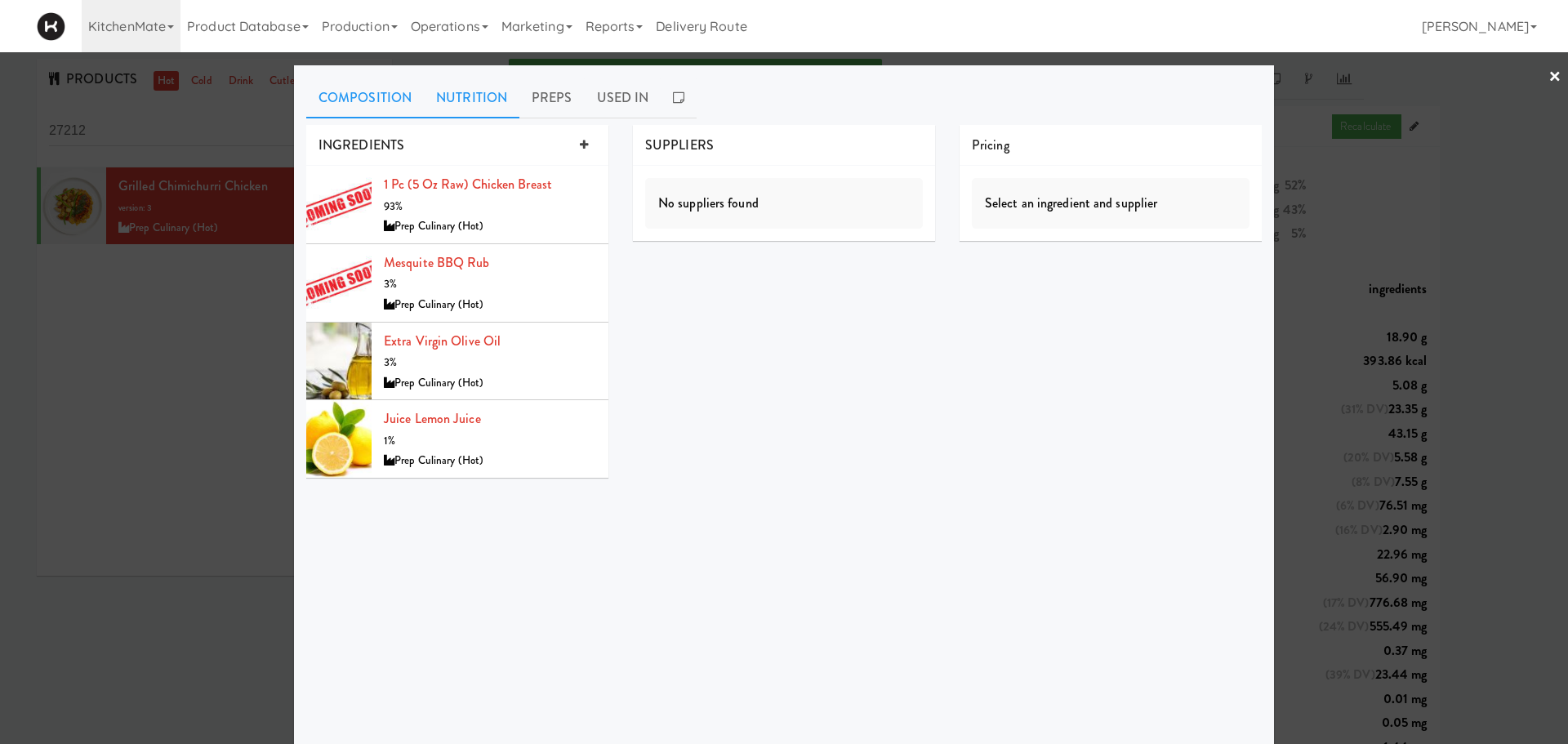
click at [485, 101] on link "Nutrition" at bounding box center [471, 97] width 96 height 41
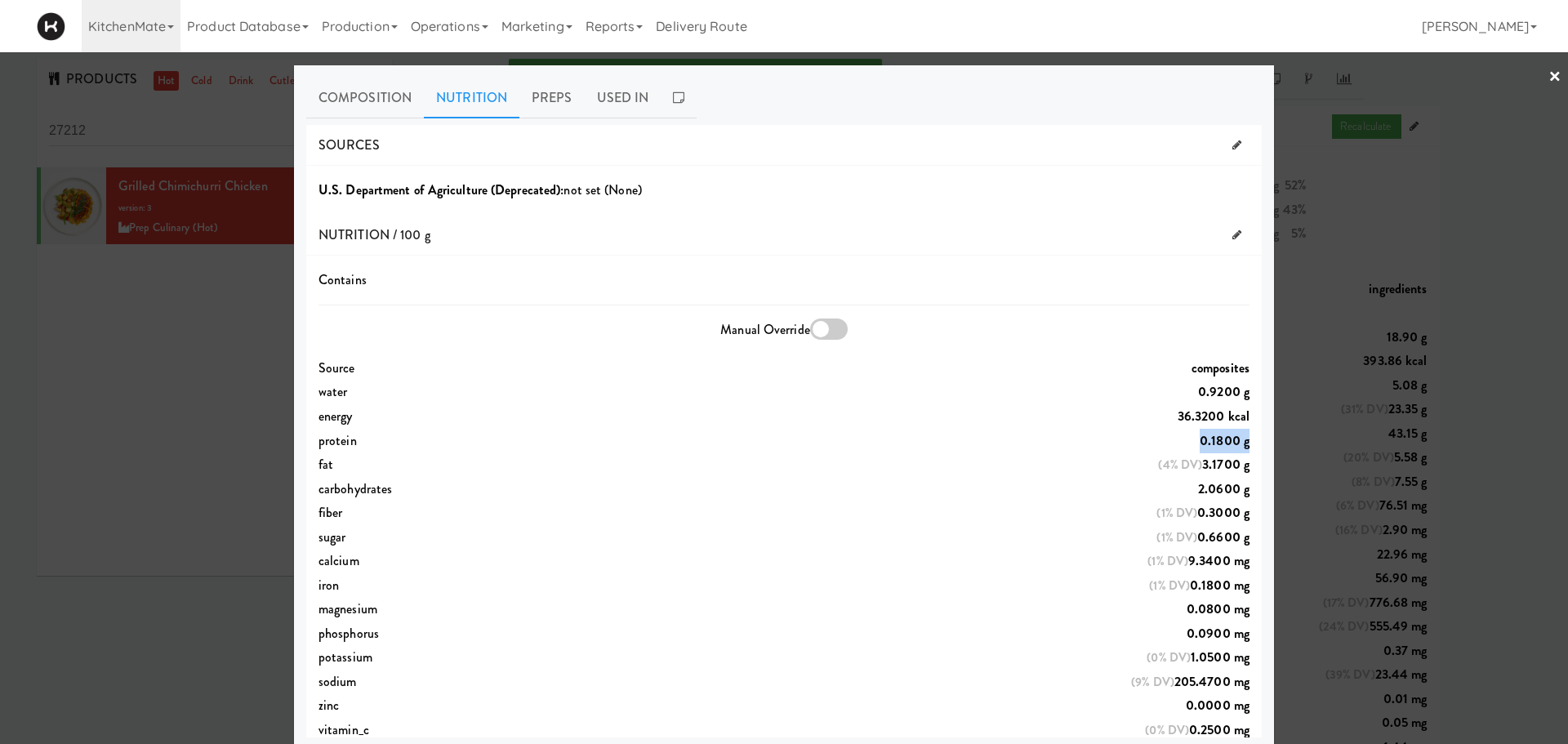
drag, startPoint x: 1164, startPoint y: 439, endPoint x: 1229, endPoint y: 436, distance: 65.1
click at [1045, 436] on div "protein 0.1800 g" at bounding box center [784, 440] width 956 height 25
click at [1045, 75] on link "×" at bounding box center [1554, 77] width 13 height 50
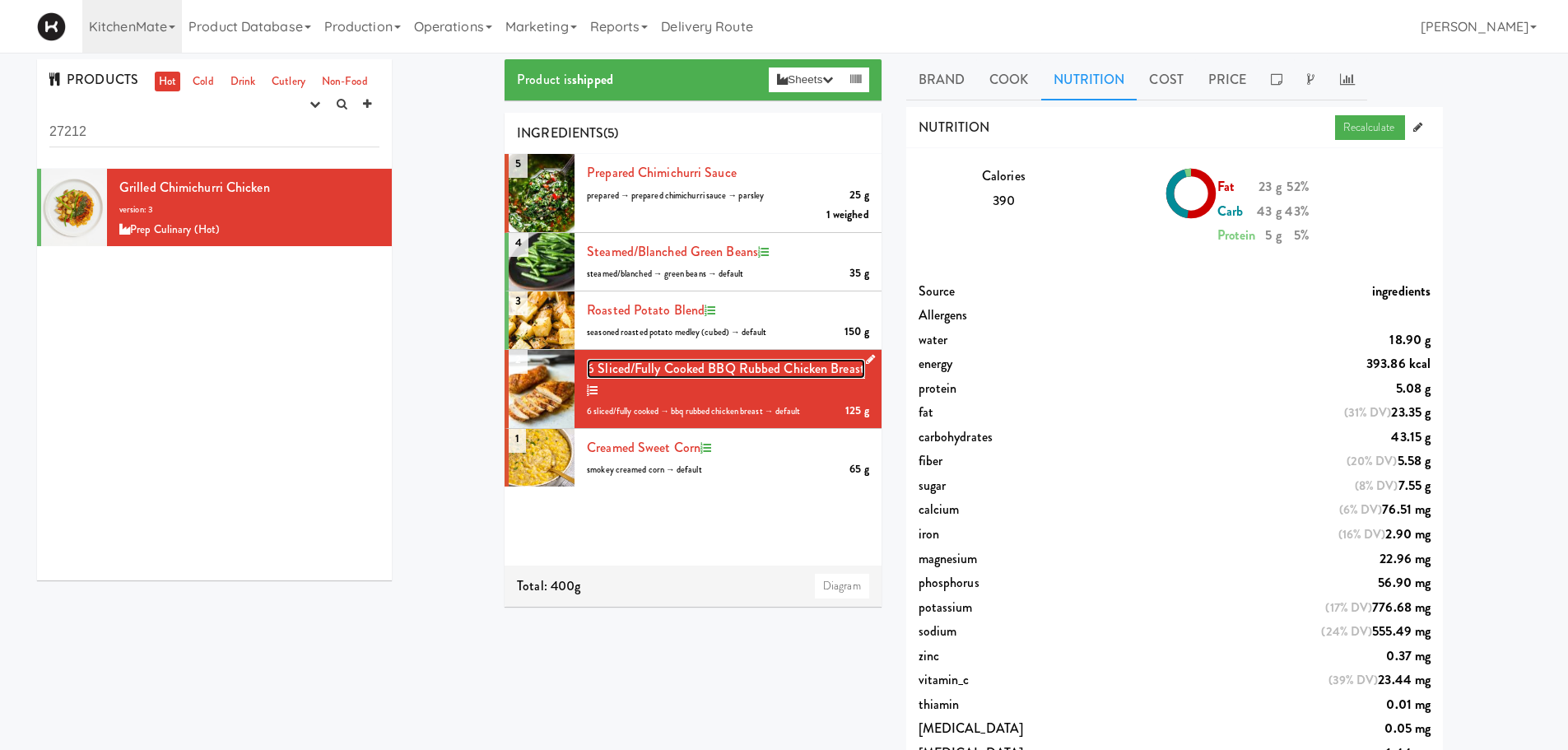
click at [666, 366] on span "6 sliced/fully cooked BBQ Rubbed Chicken Breast" at bounding box center [726, 368] width 278 height 19
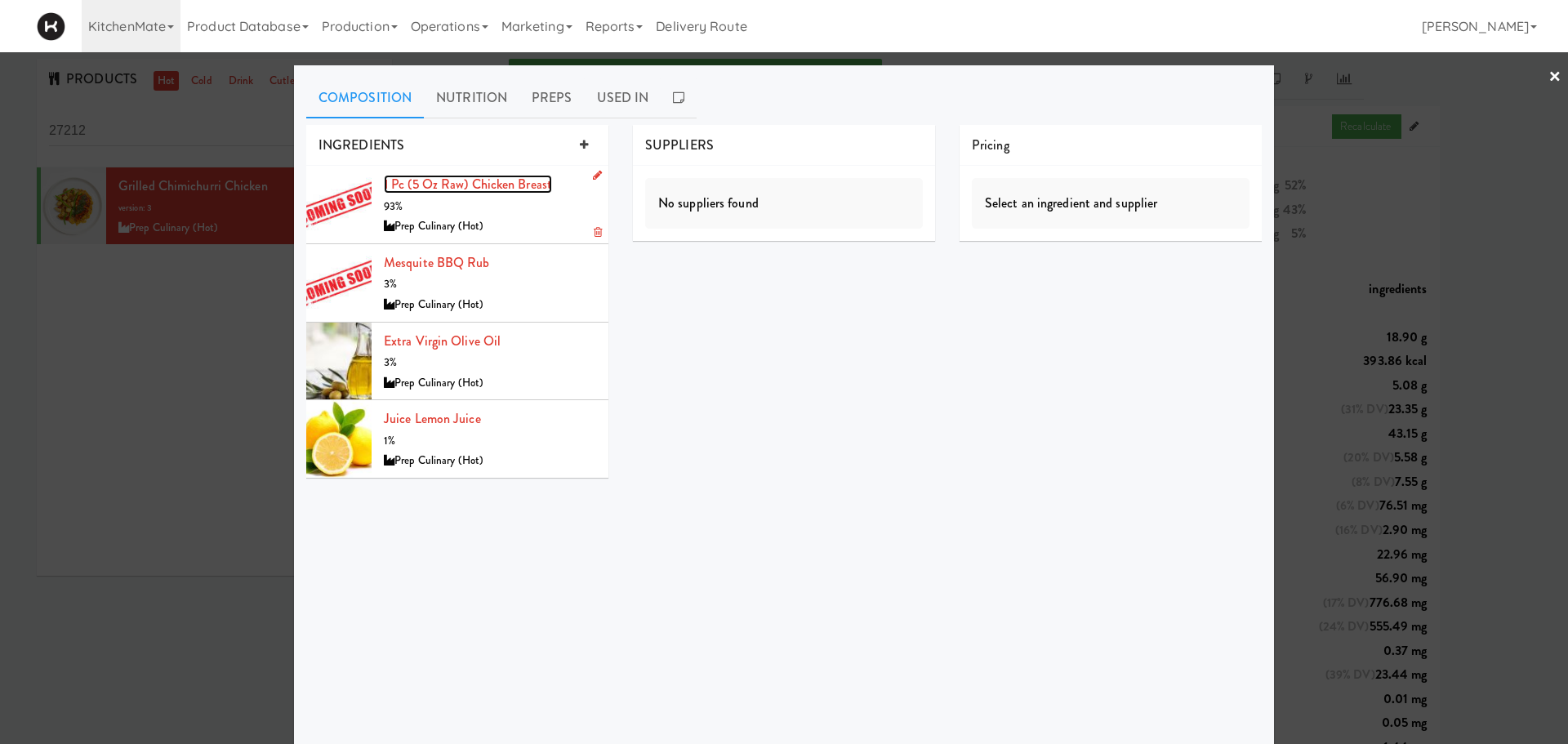
click at [410, 190] on link "1 pc (5 oz raw) Chicken Breast" at bounding box center [468, 184] width 168 height 19
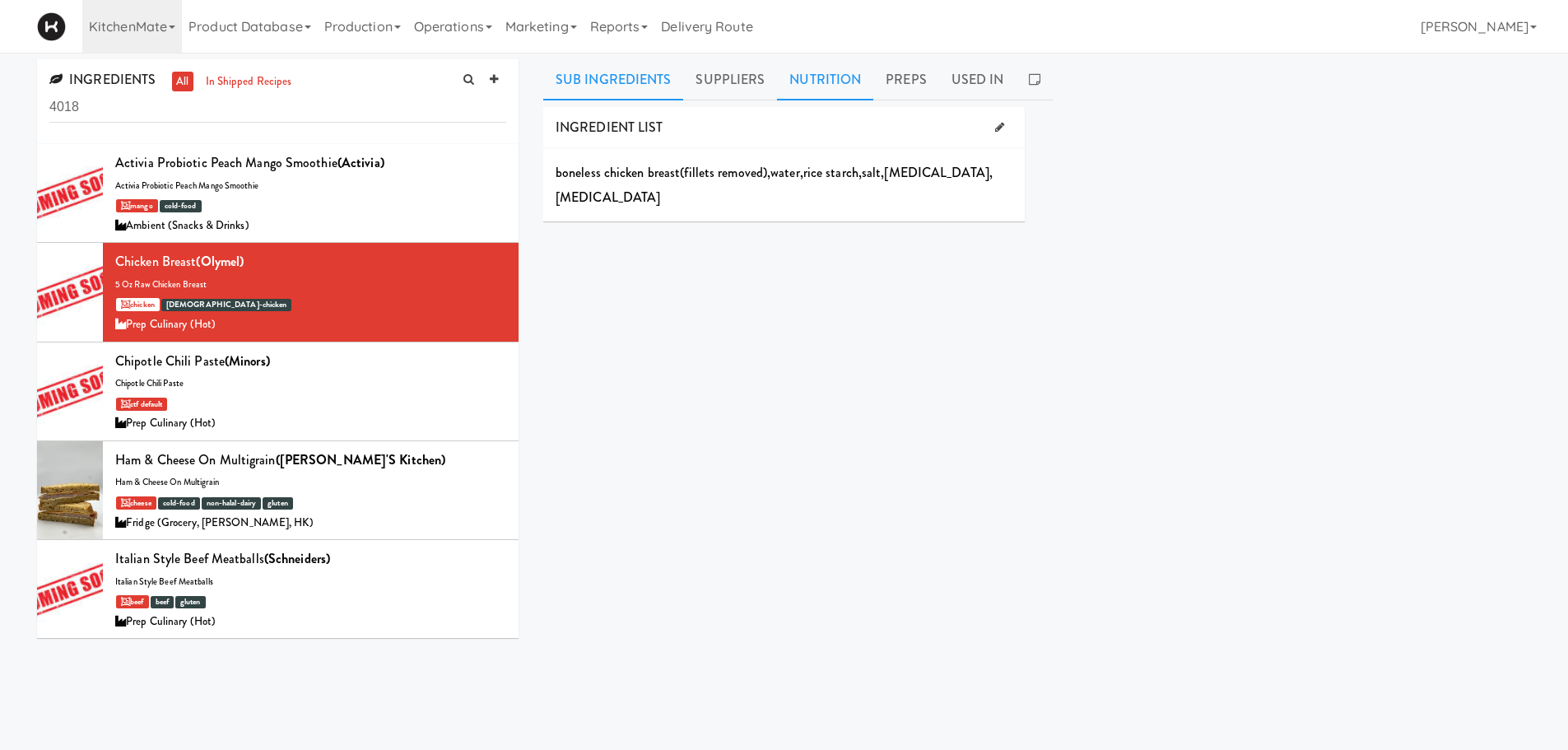
click at [807, 82] on link "Nutrition" at bounding box center [824, 79] width 97 height 41
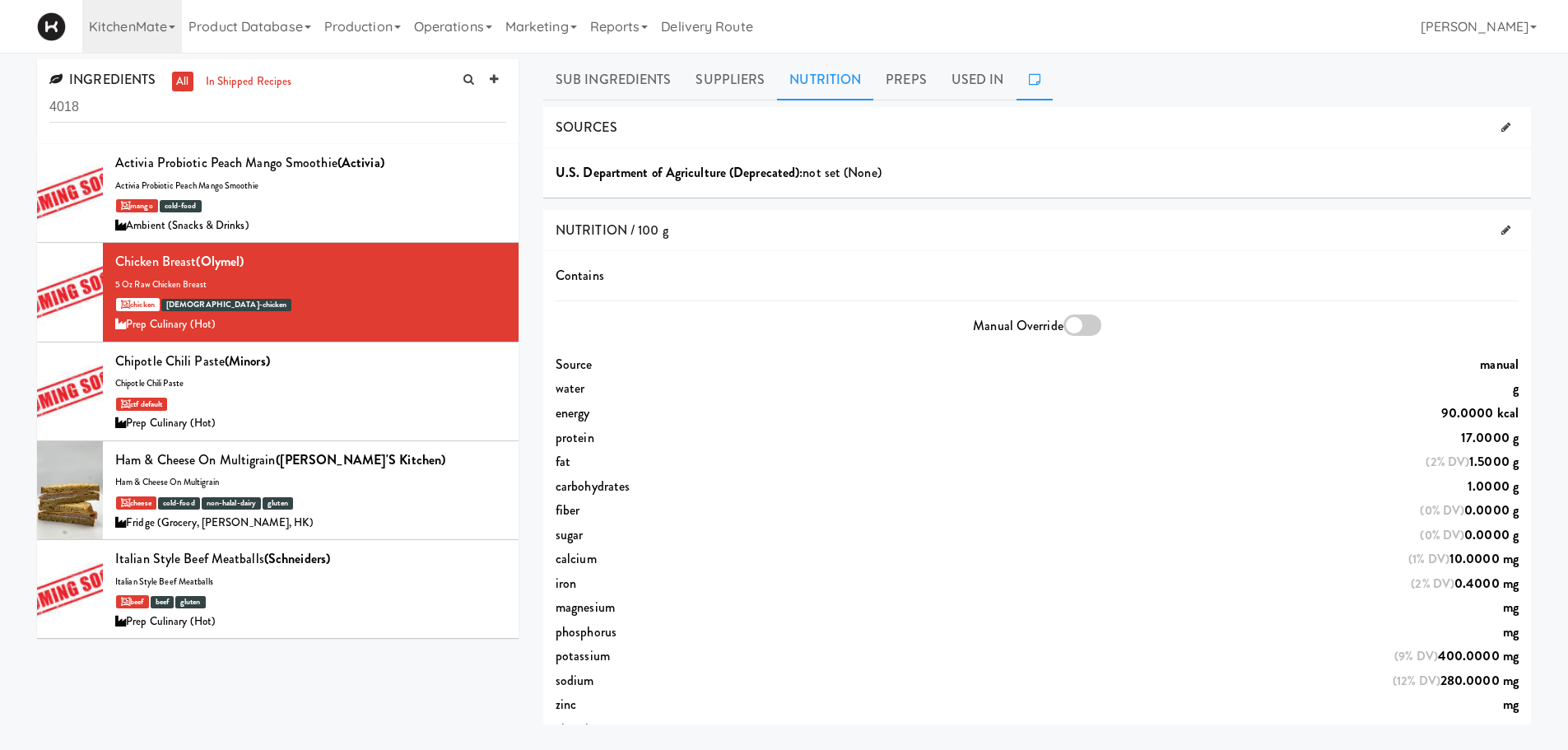
click at [1029, 81] on icon at bounding box center [1035, 79] width 12 height 13
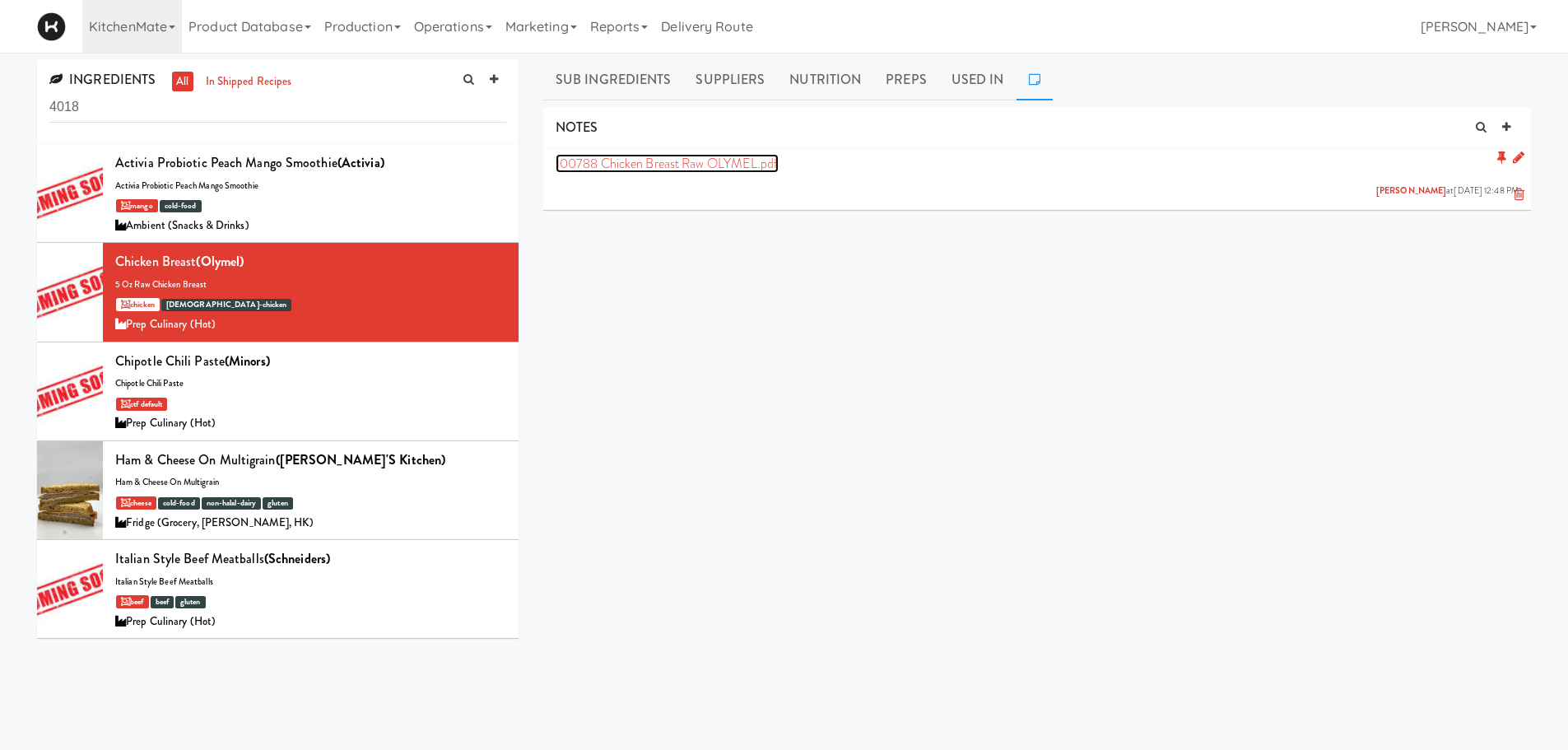
click at [630, 159] on link "100788 Chicken Breast Raw OLYMEL.pdf" at bounding box center [667, 163] width 223 height 19
click at [630, 74] on link "Sub Ingredients" at bounding box center [613, 79] width 141 height 41
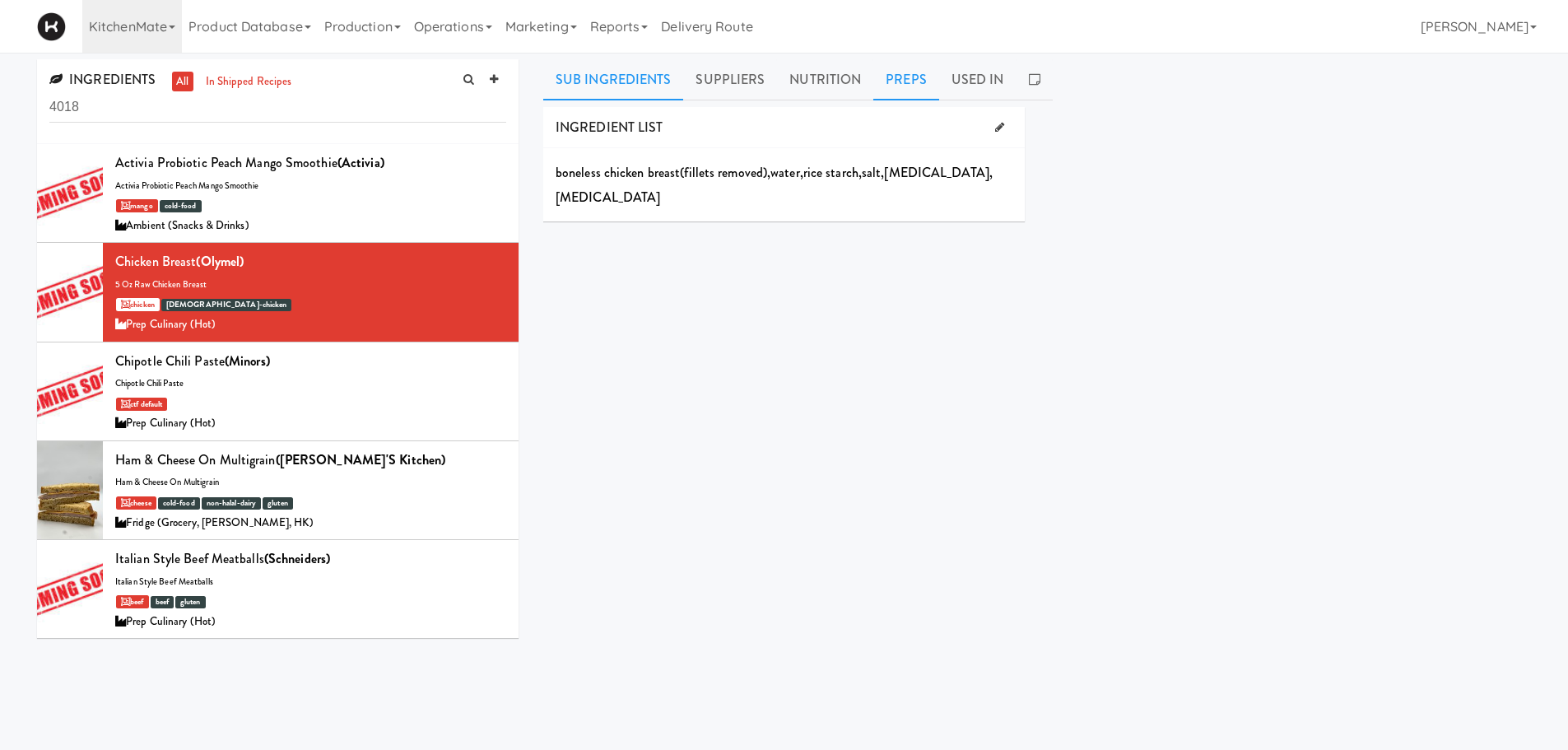
click at [891, 83] on link "Preps" at bounding box center [906, 79] width 66 height 41
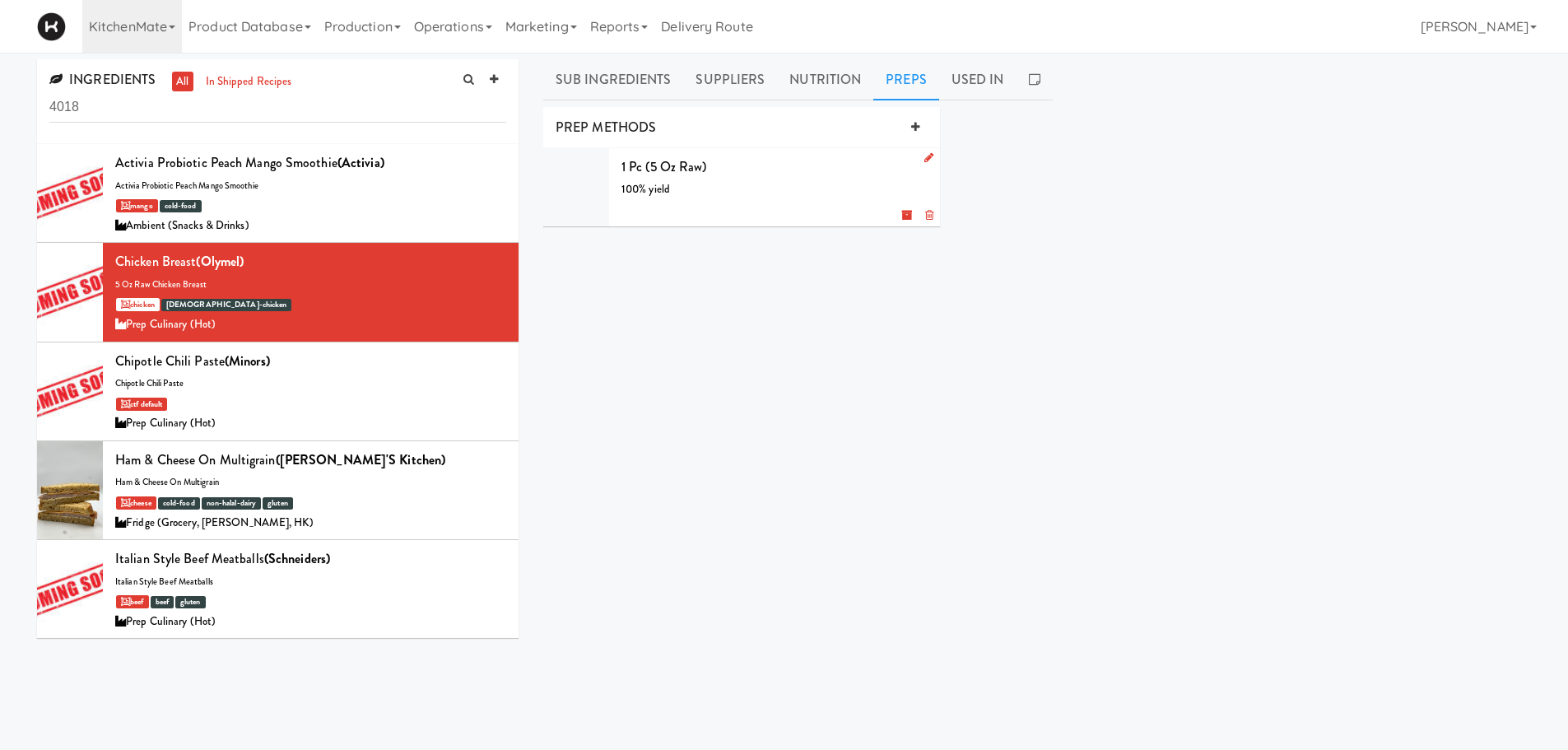
click at [772, 177] on div "1 pc (5 oz raw) 100% yield g" at bounding box center [774, 187] width 306 height 65
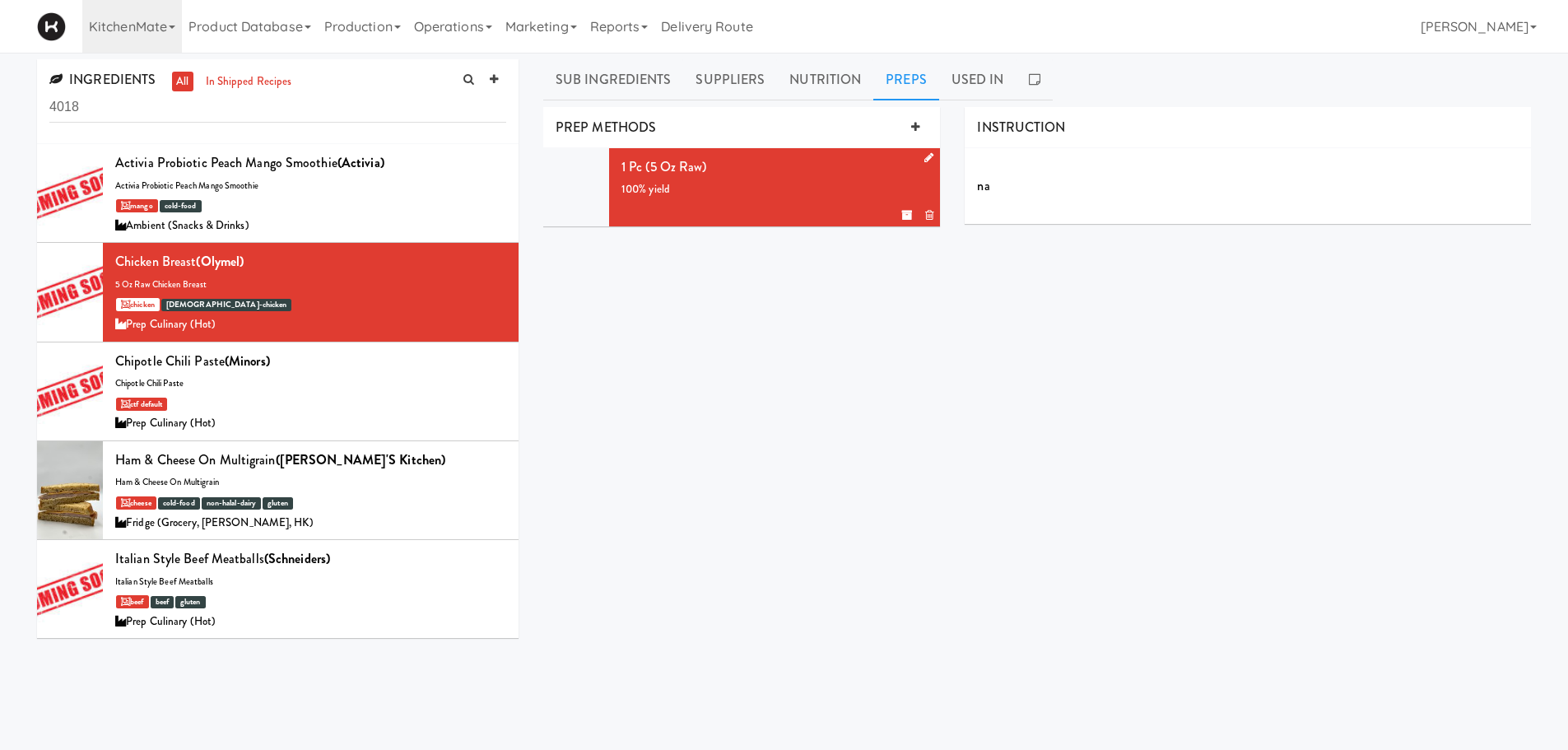
click at [927, 157] on icon at bounding box center [928, 158] width 9 height 11
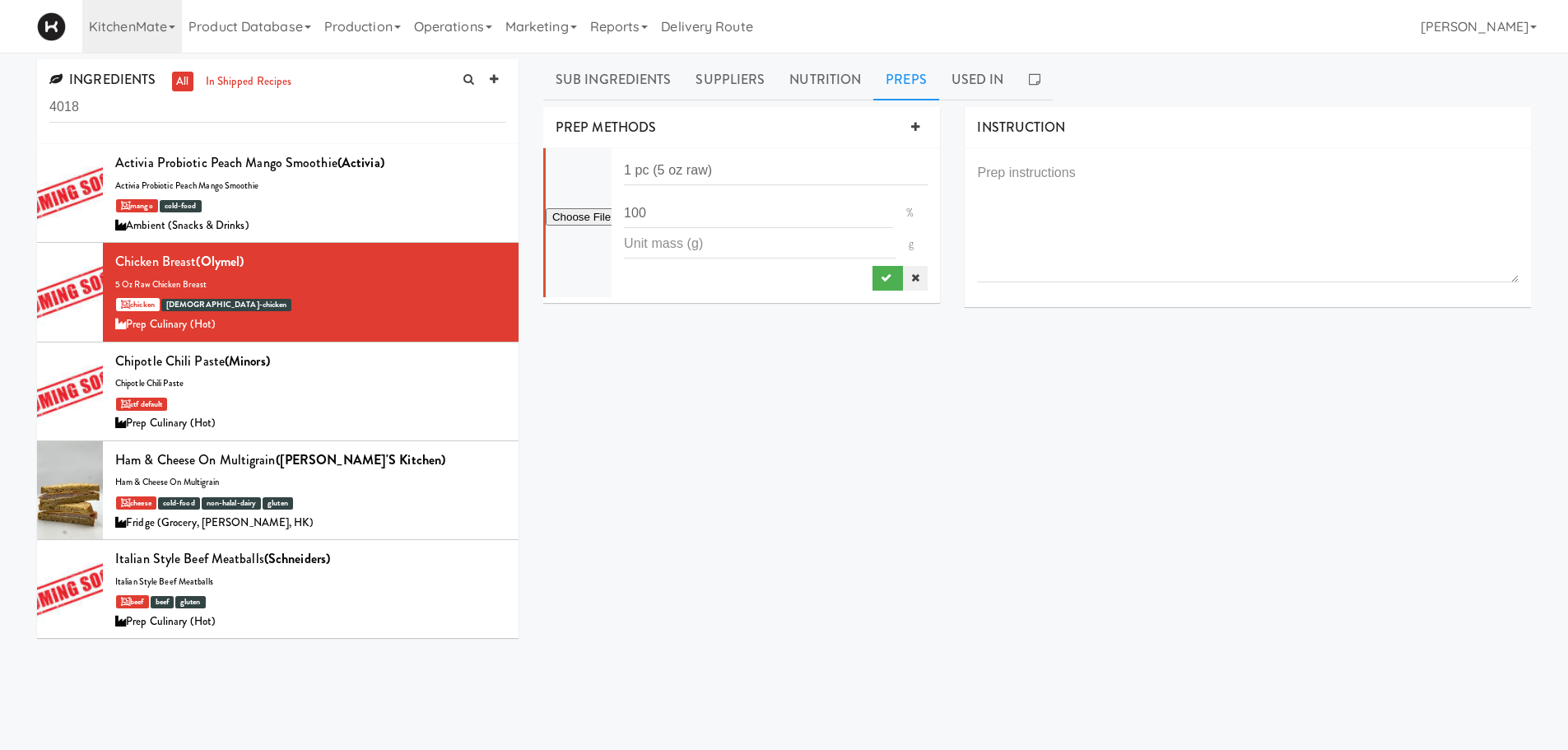
click at [915, 273] on icon at bounding box center [915, 277] width 8 height 11
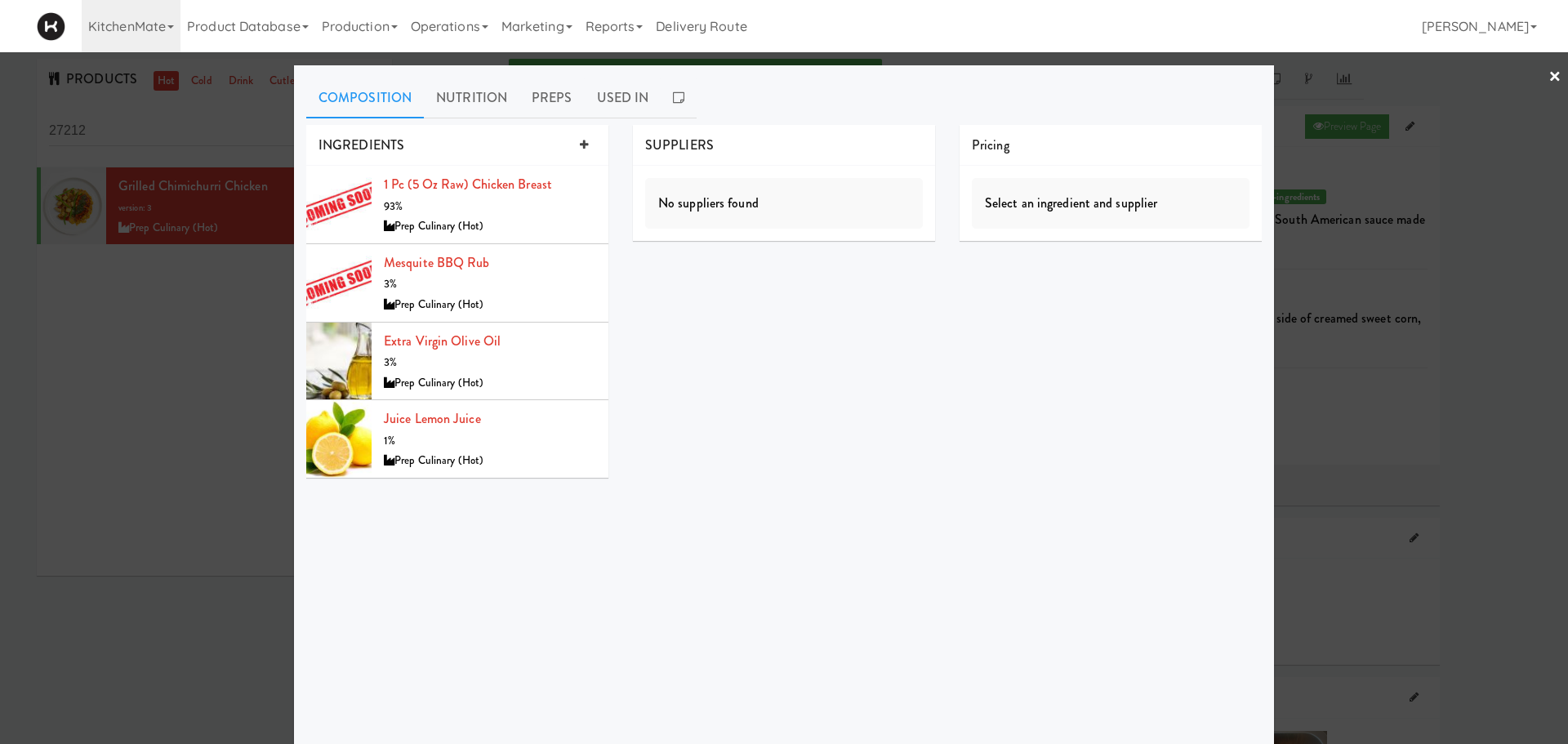
click at [1045, 77] on link "×" at bounding box center [1554, 77] width 13 height 50
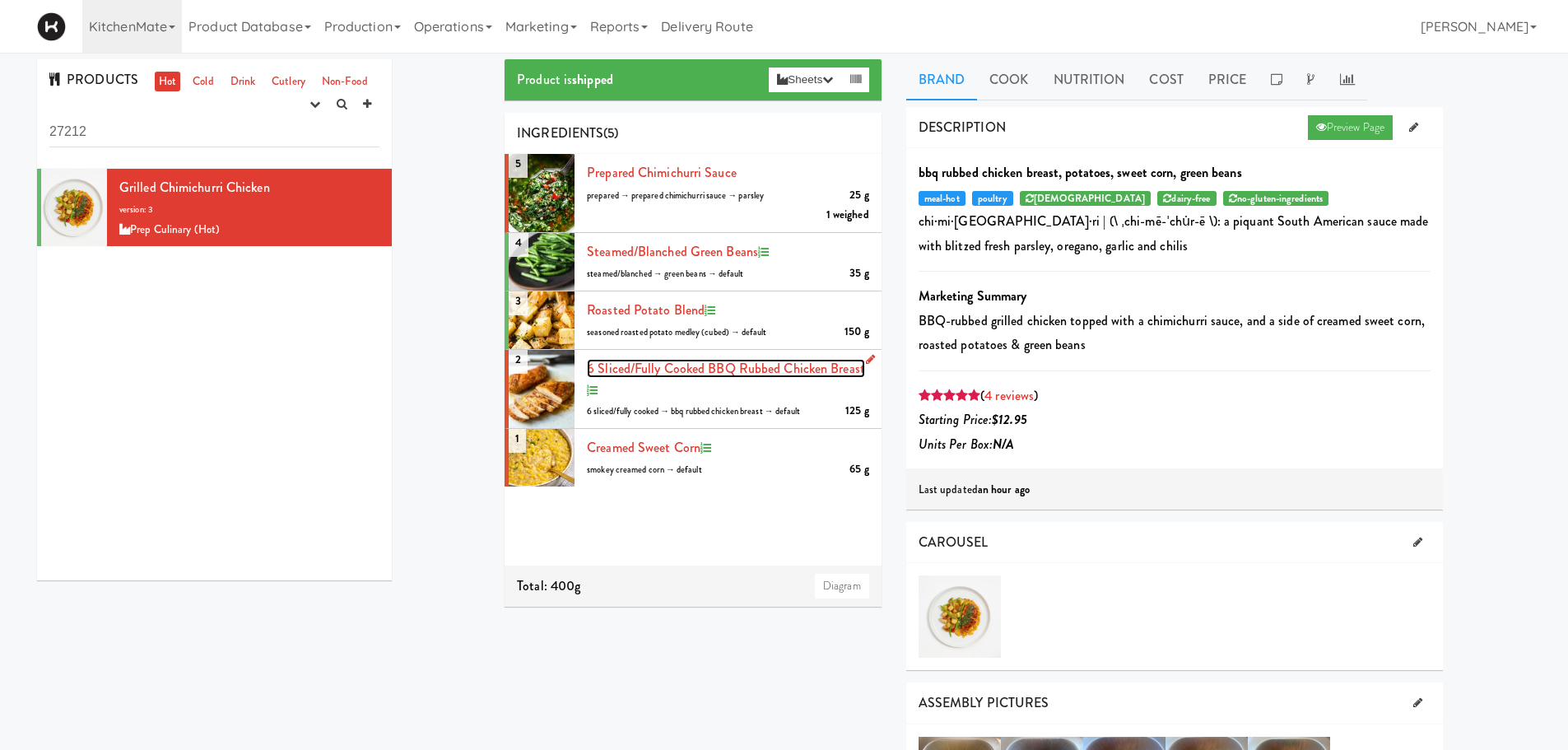
click at [644, 366] on span "6 sliced/fully cooked BBQ Rubbed Chicken Breast" at bounding box center [726, 368] width 278 height 19
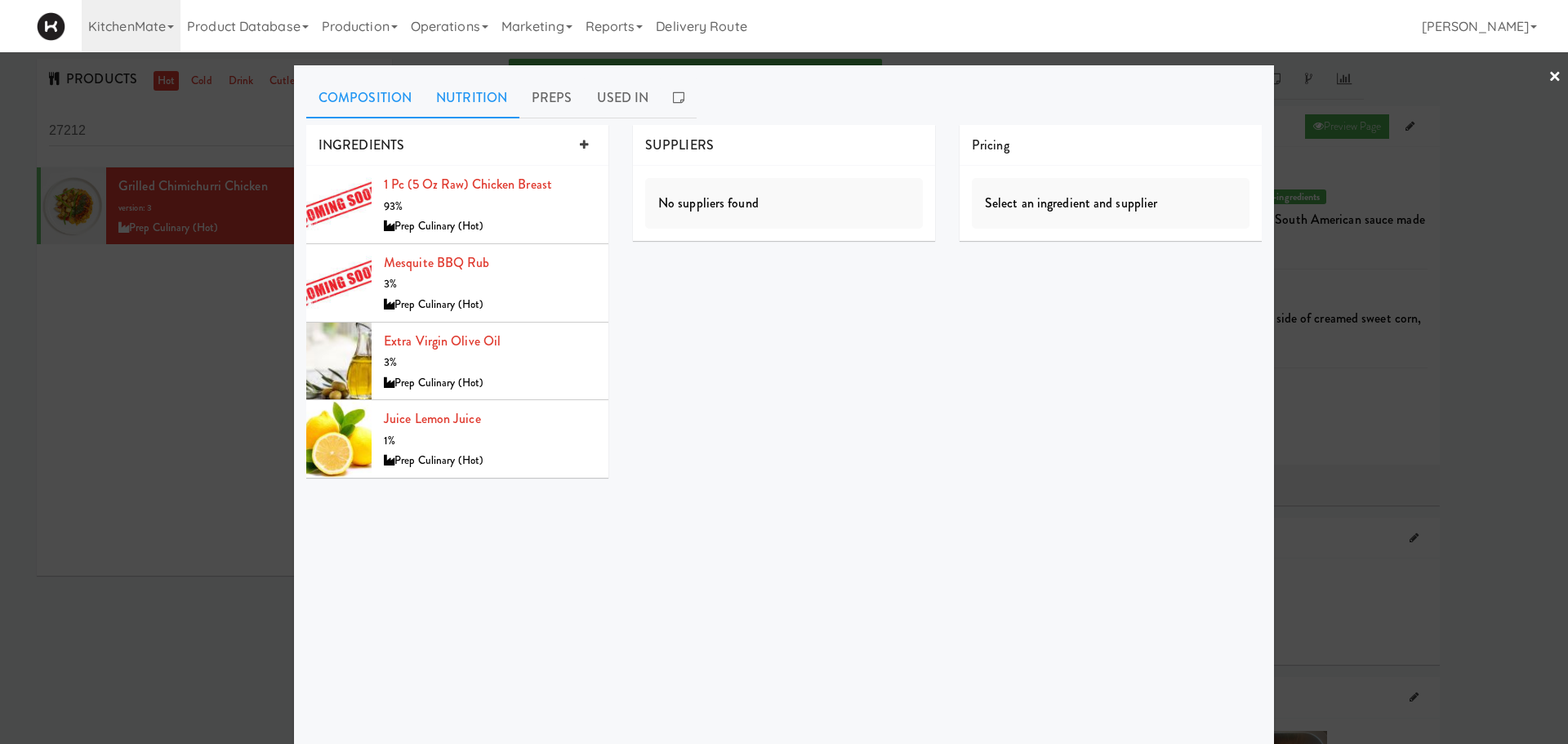
click at [495, 111] on link "Nutrition" at bounding box center [471, 97] width 96 height 41
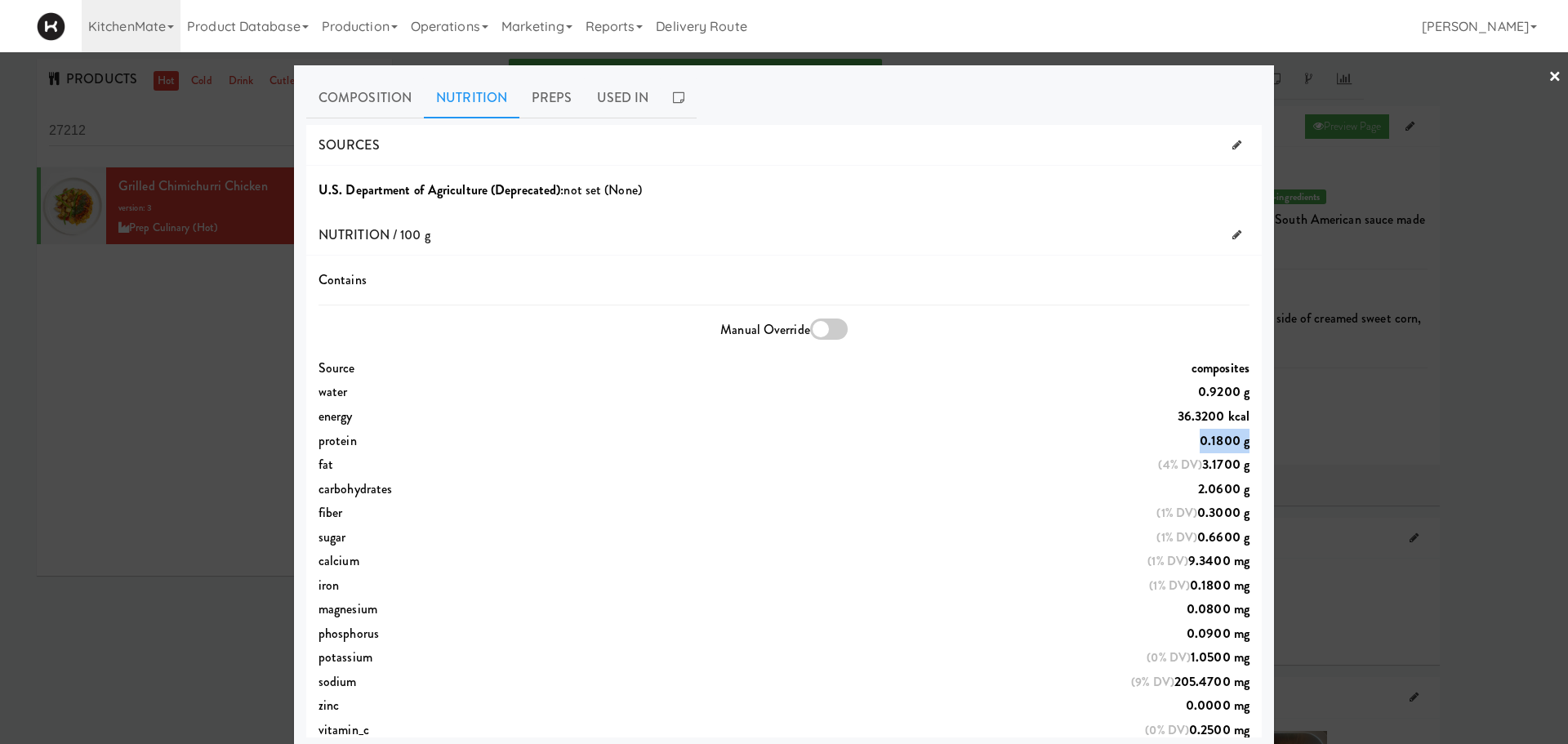
drag, startPoint x: 1175, startPoint y: 445, endPoint x: 1231, endPoint y: 437, distance: 56.6
click at [1045, 437] on div "protein 0.1800 g" at bounding box center [784, 440] width 956 height 25
drag, startPoint x: 313, startPoint y: 425, endPoint x: 801, endPoint y: 447, distance: 488.5
click at [801, 447] on div "Contains Manual Override Source composites water 0.9200 g energy 36.3200 kcal p…" at bounding box center [784, 698] width 956 height 860
click at [1045, 75] on link "×" at bounding box center [1554, 77] width 13 height 50
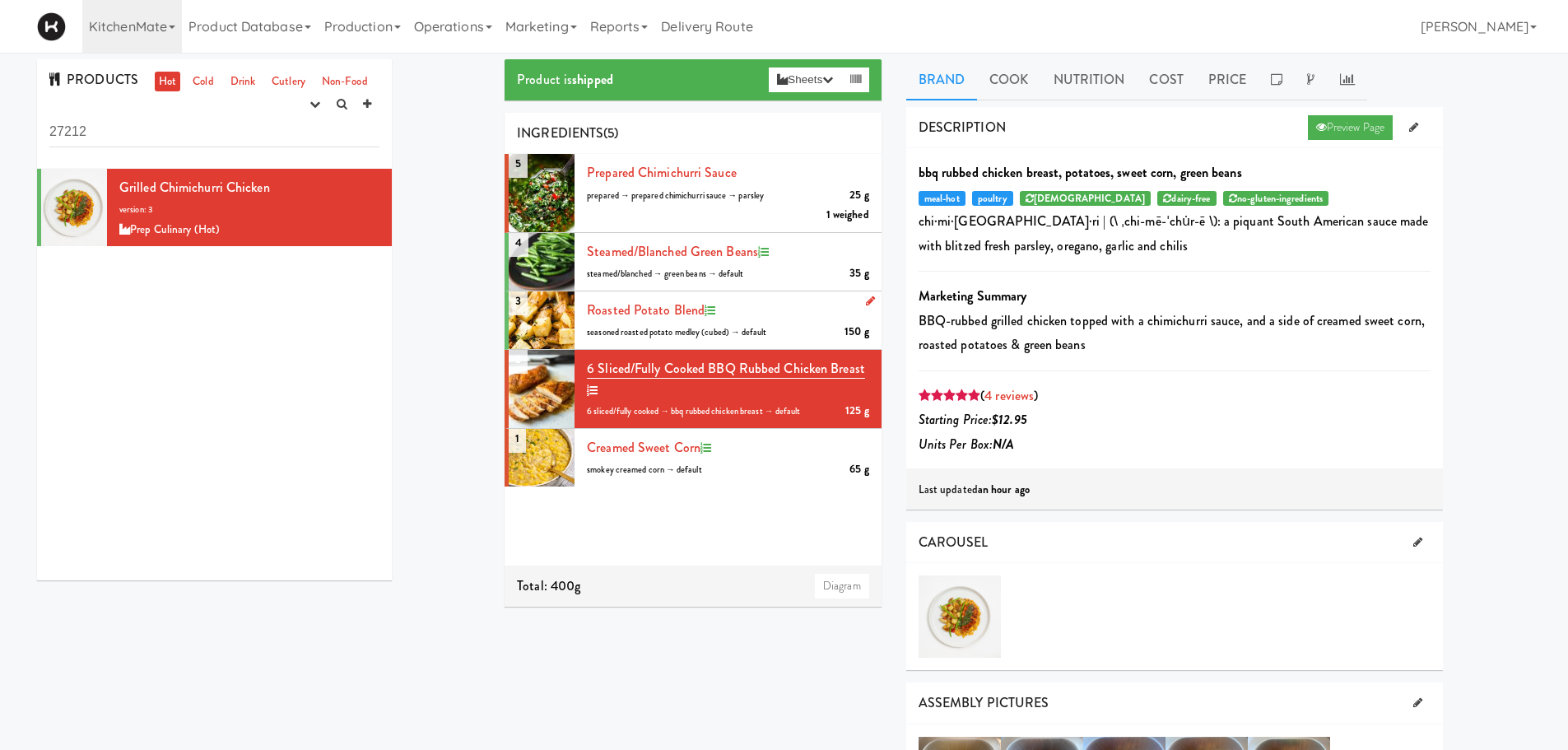
click at [638, 298] on div "roasted potato blend 150 g seasoned roasted potato medley (cubed) → default" at bounding box center [728, 320] width 282 height 45
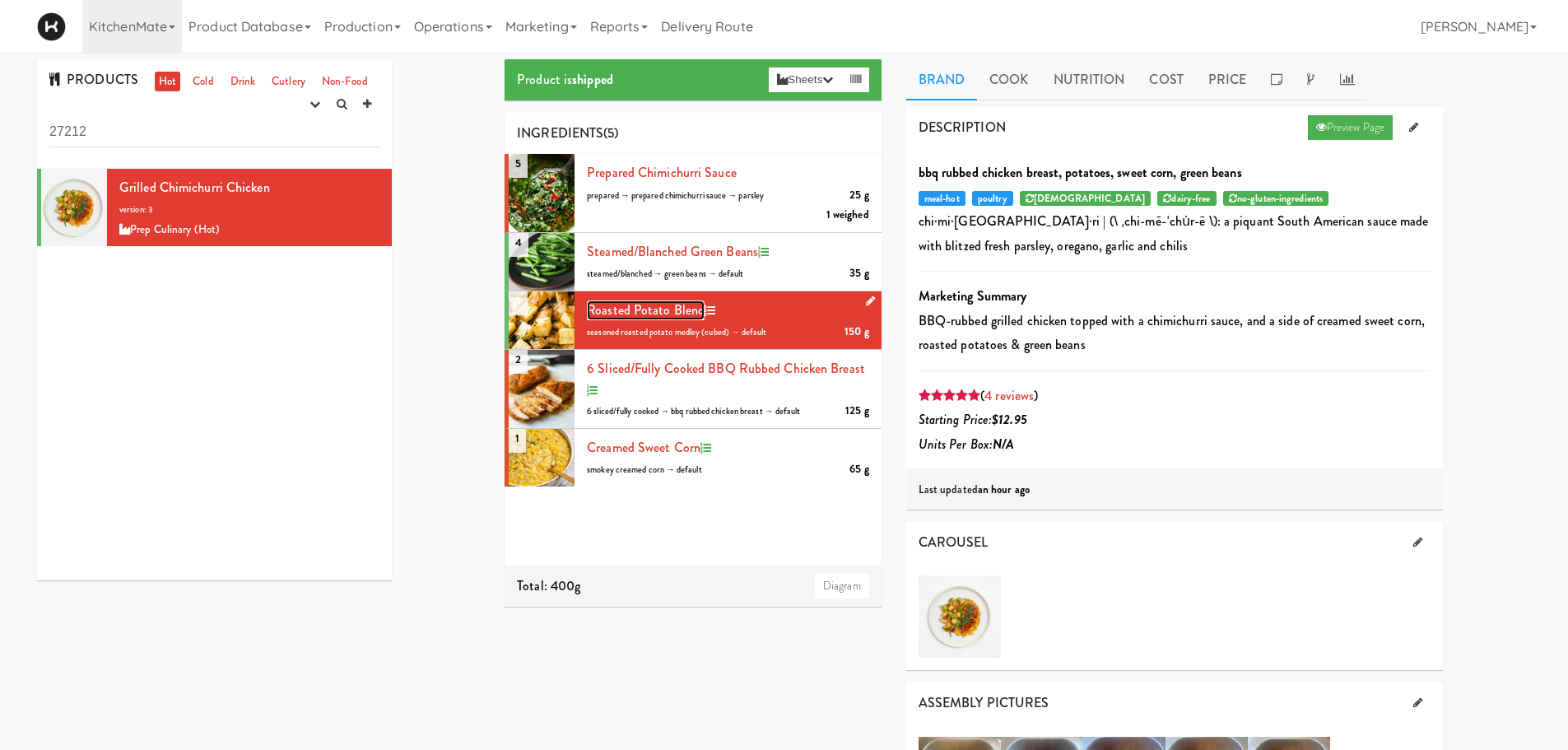
click at [645, 307] on span "roasted potato blend" at bounding box center [646, 309] width 118 height 19
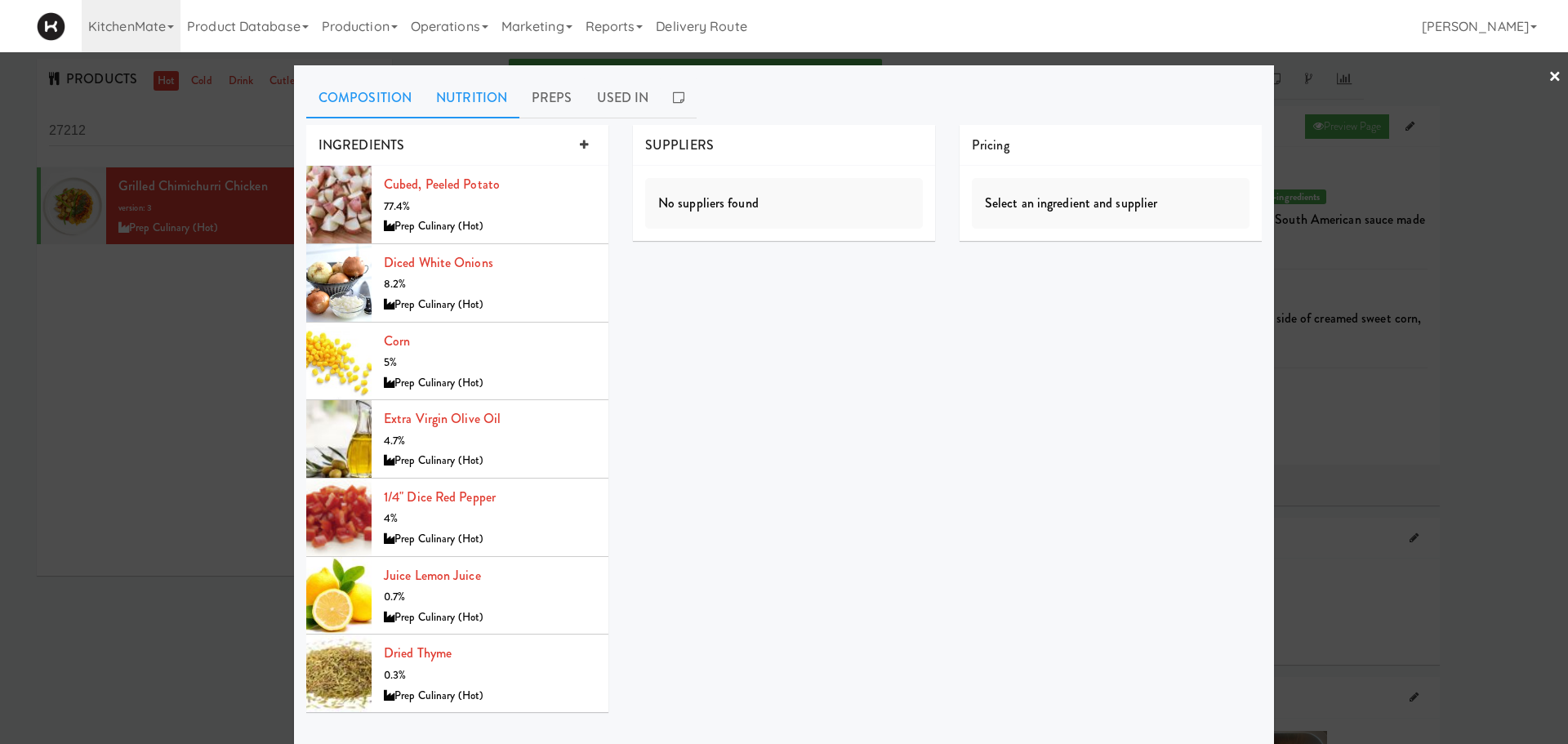
click at [488, 99] on link "Nutrition" at bounding box center [471, 97] width 96 height 41
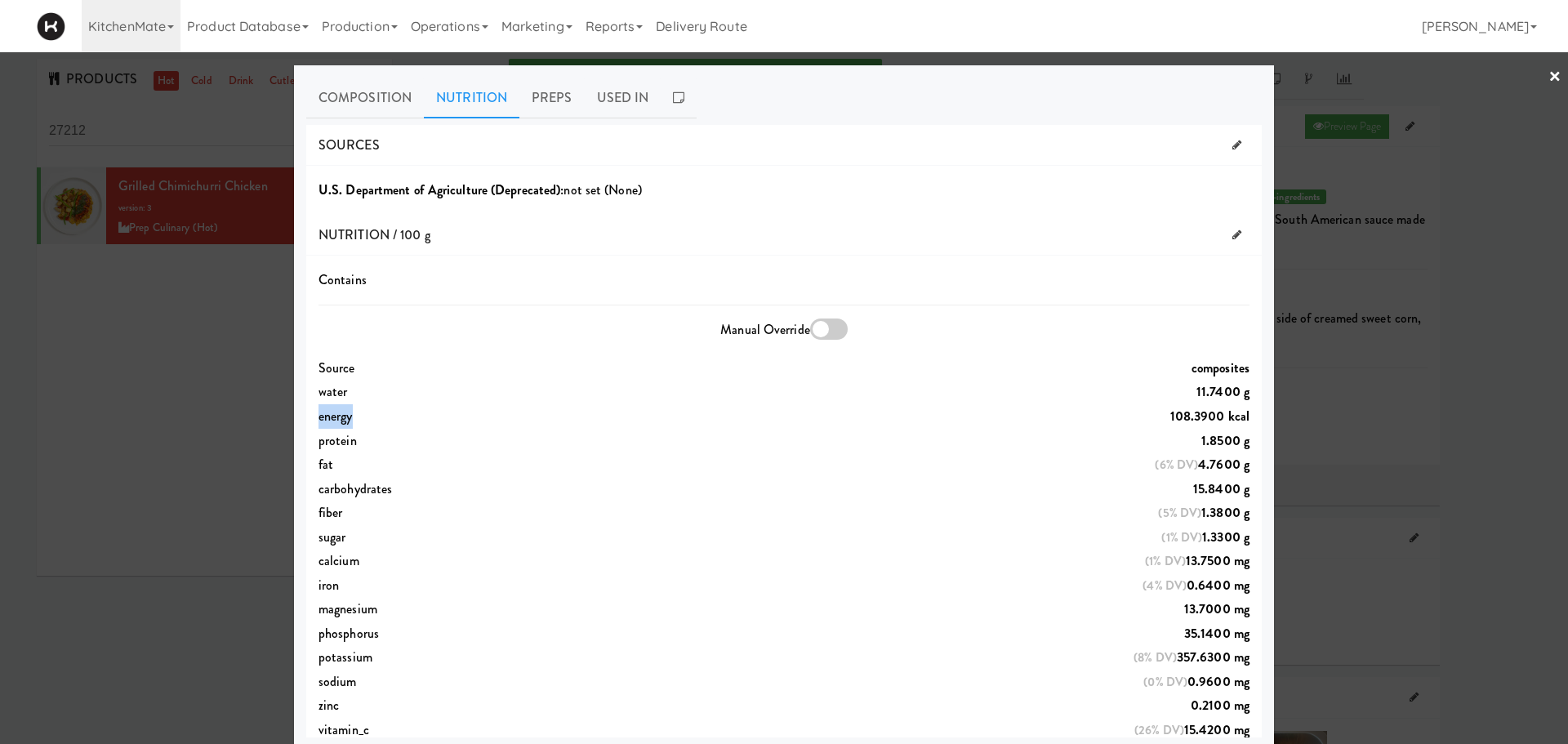
drag, startPoint x: 312, startPoint y: 418, endPoint x: 1048, endPoint y: 415, distance: 736.0
click at [1045, 415] on div "energy 108.3900 kcal" at bounding box center [784, 417] width 956 height 25
click at [1045, 77] on link "×" at bounding box center [1554, 77] width 13 height 50
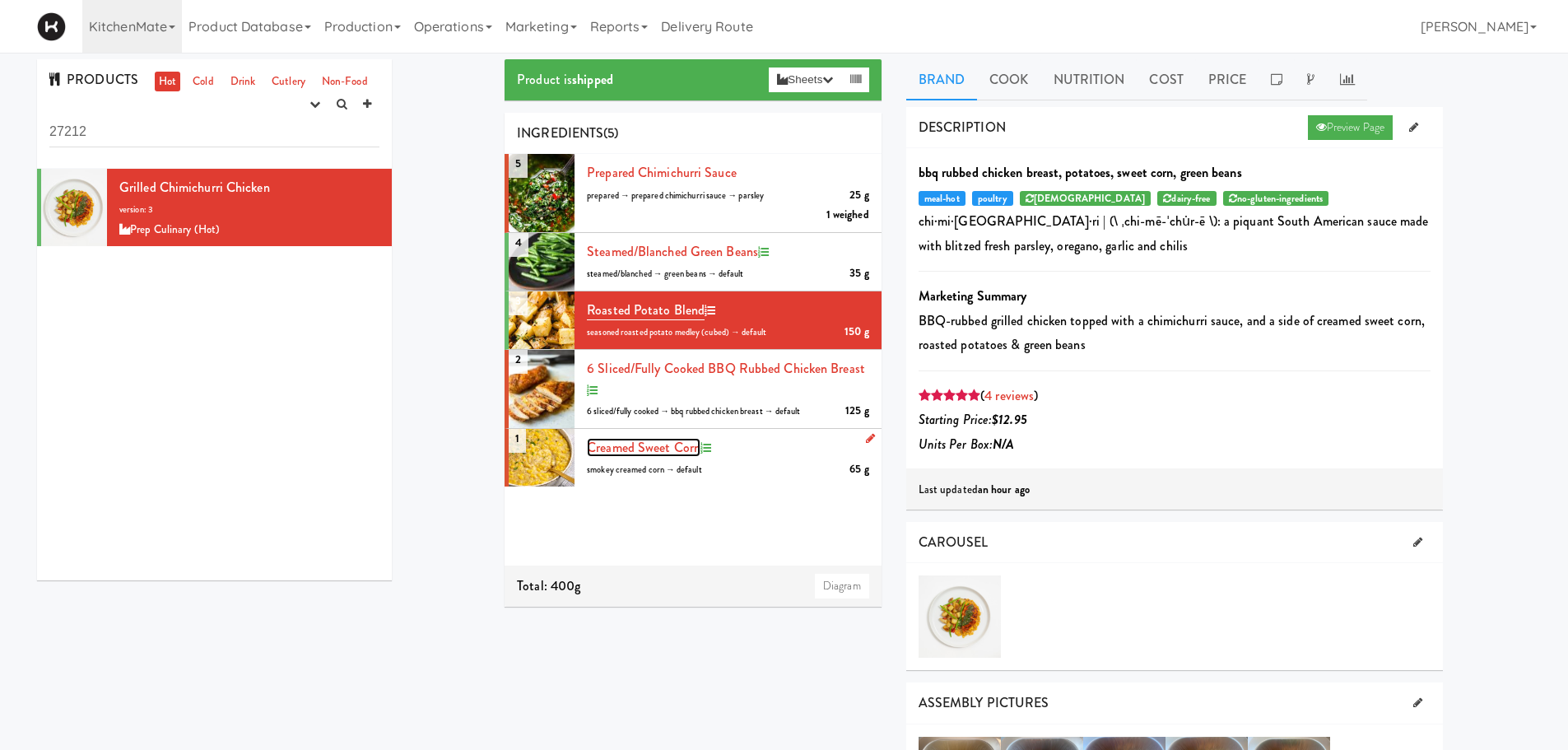
click at [624, 453] on span "creamed sweet corn" at bounding box center [644, 447] width 114 height 19
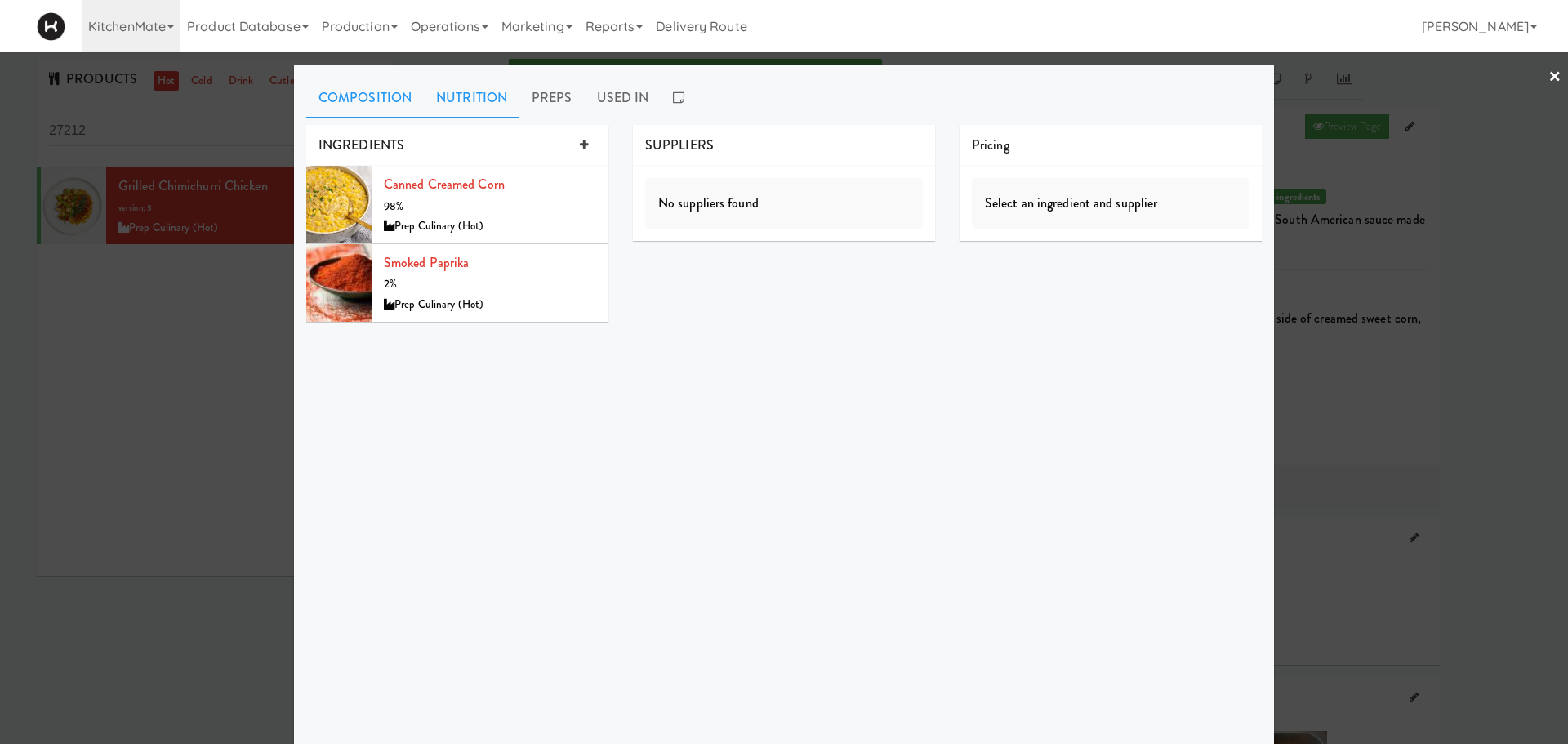
click at [456, 102] on link "Nutrition" at bounding box center [471, 97] width 96 height 41
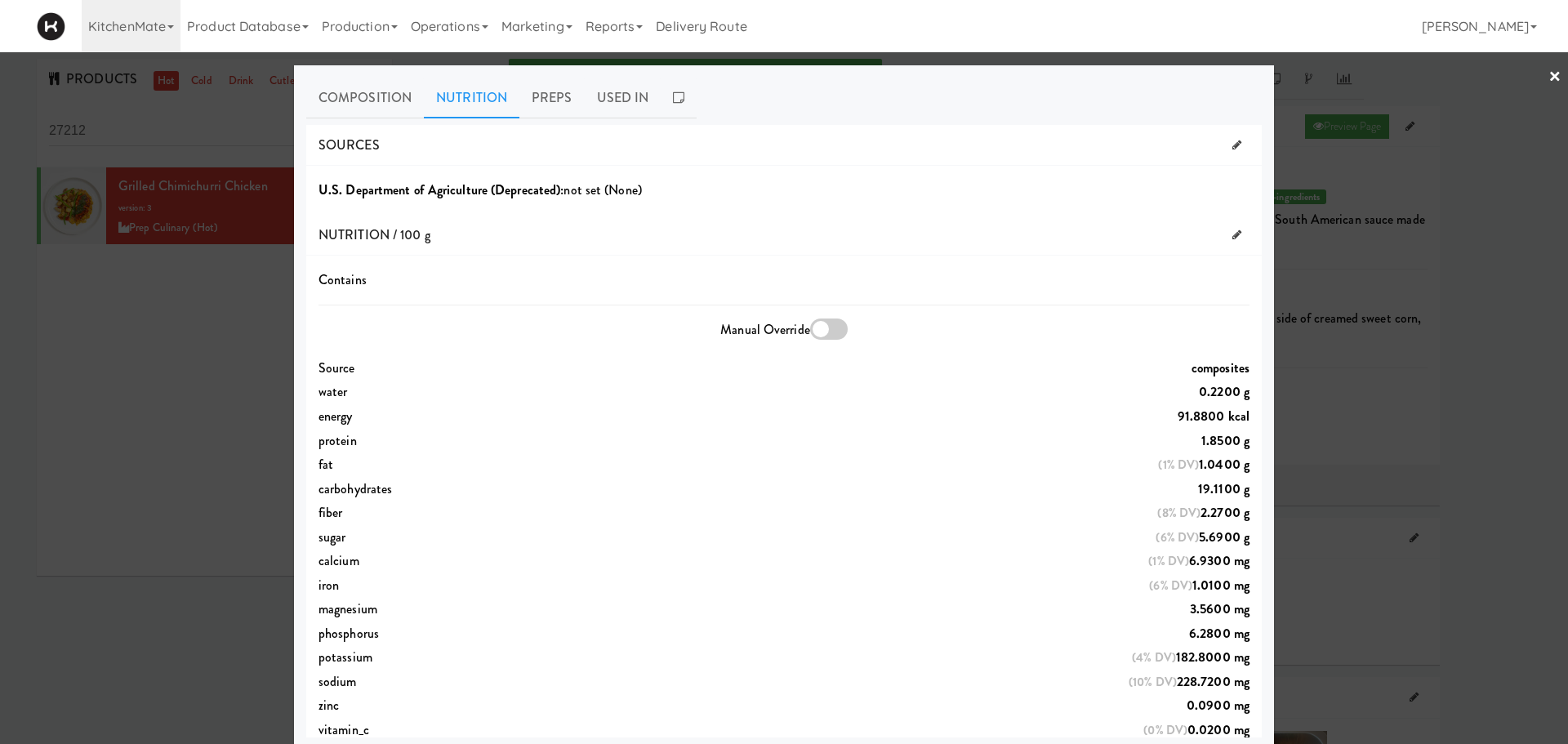
click at [1045, 82] on link "×" at bounding box center [1554, 77] width 13 height 50
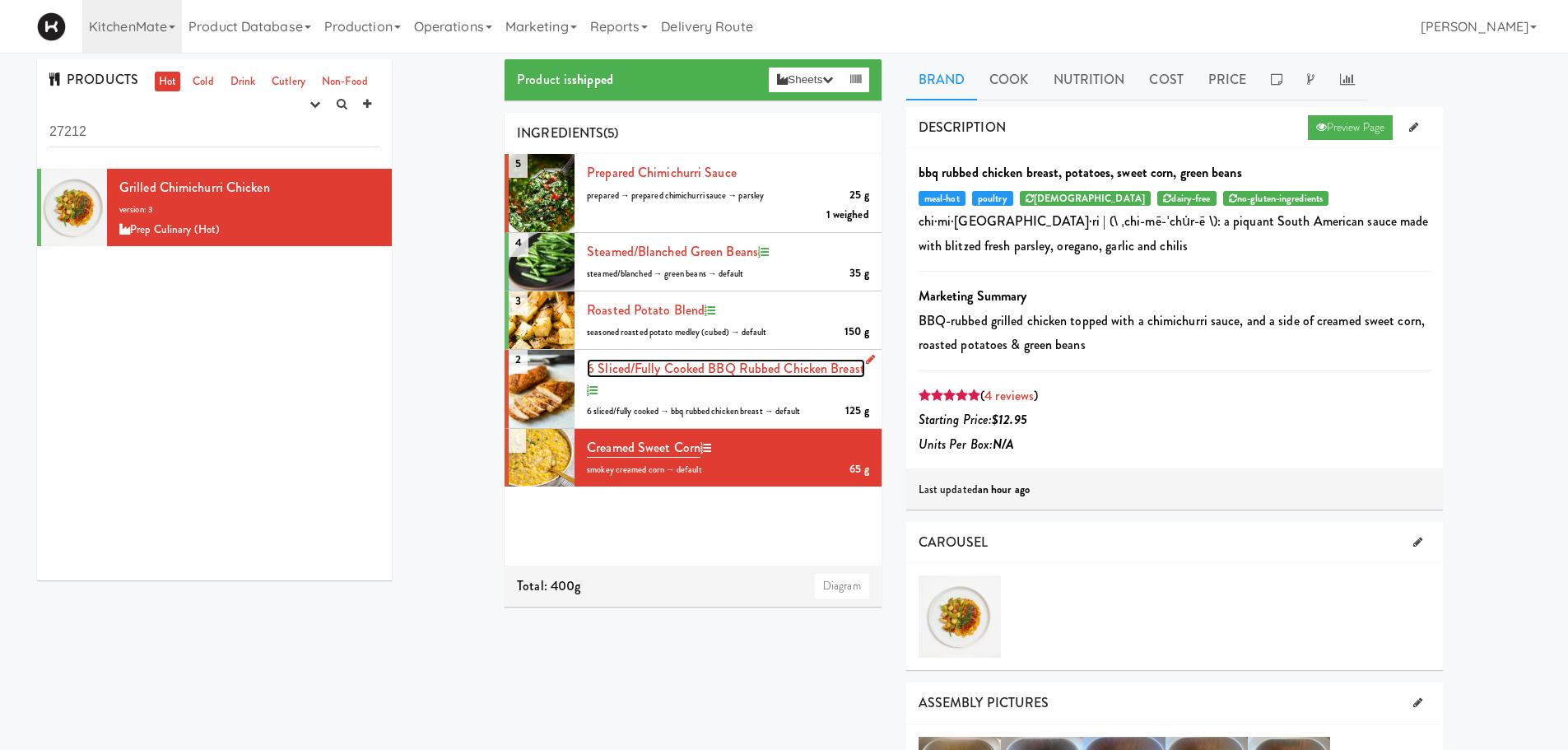
click at [631, 366] on span "6 sliced/fully cooked BBQ Rubbed Chicken Breast" at bounding box center [726, 368] width 278 height 19
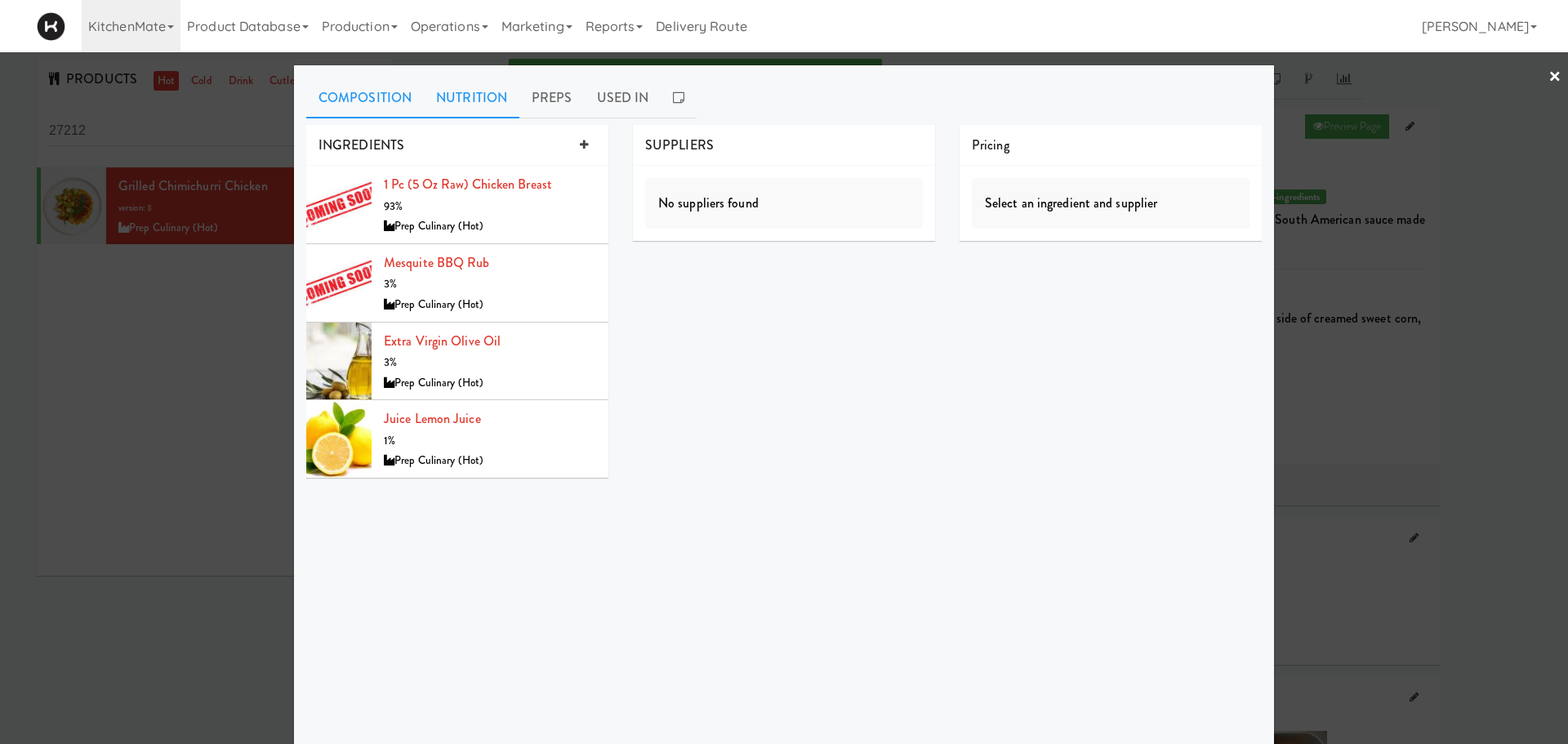
click at [469, 105] on link "Nutrition" at bounding box center [471, 97] width 96 height 41
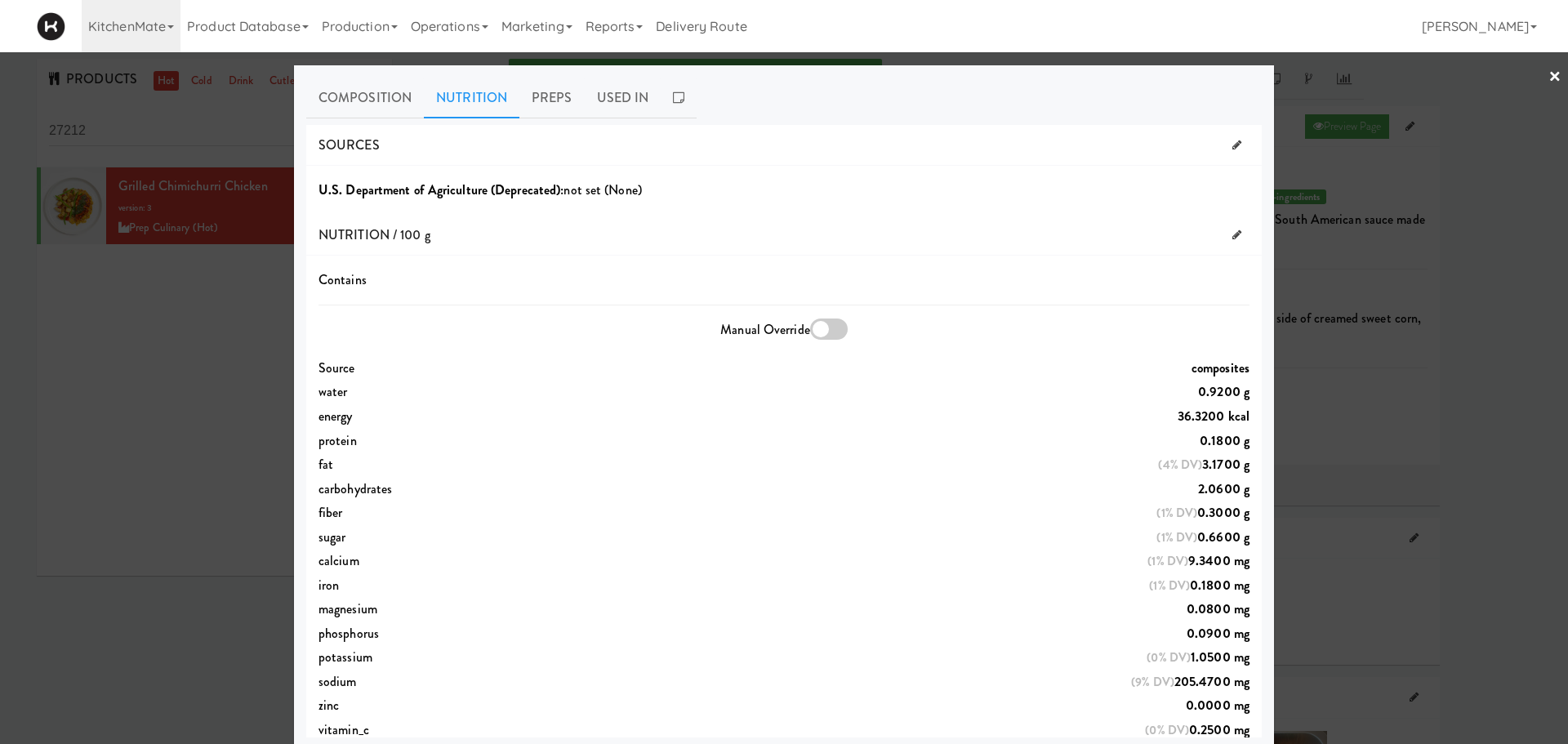
click at [1045, 86] on link "×" at bounding box center [1554, 77] width 13 height 50
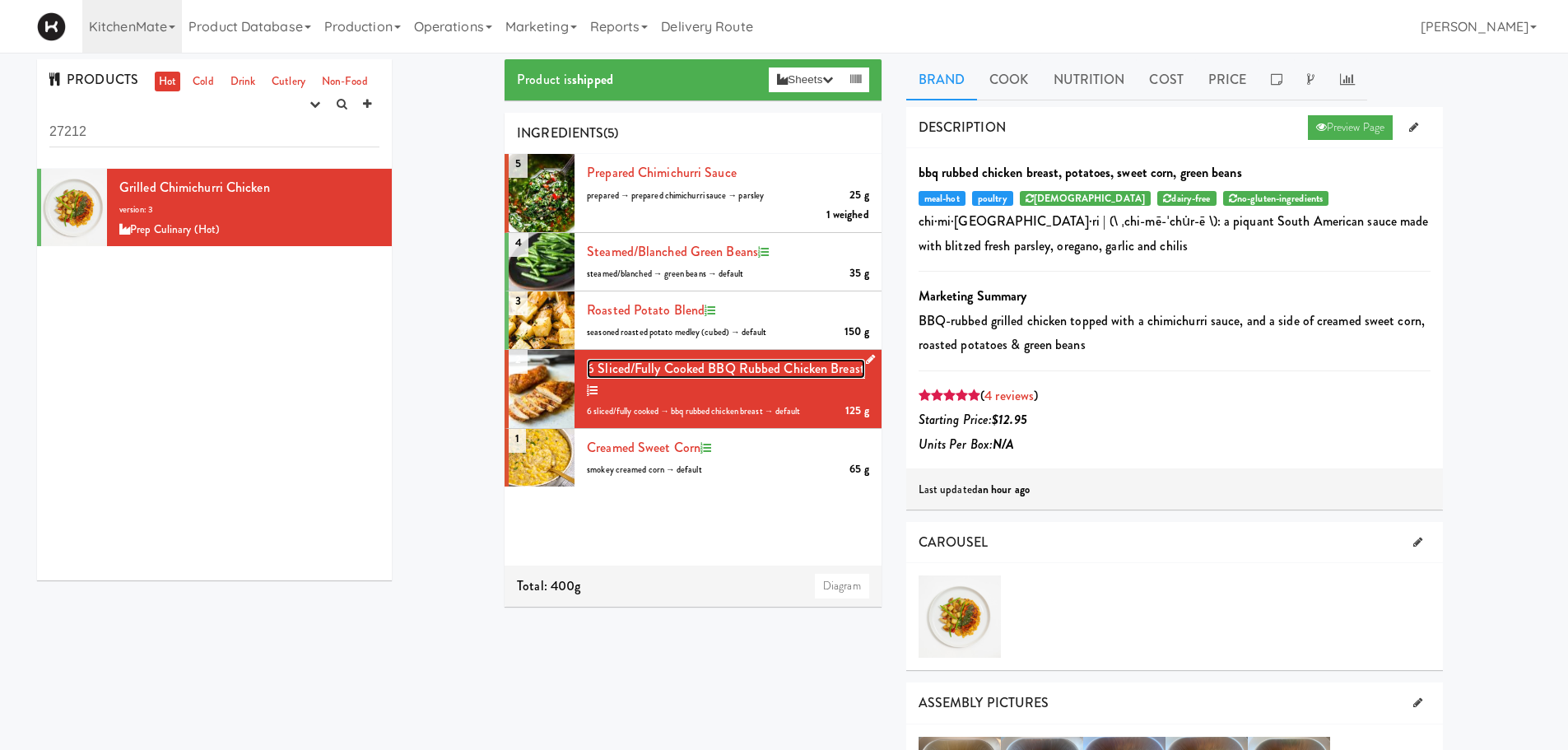
click at [652, 364] on span "6 sliced/fully cooked BBQ Rubbed Chicken Breast" at bounding box center [726, 368] width 278 height 19
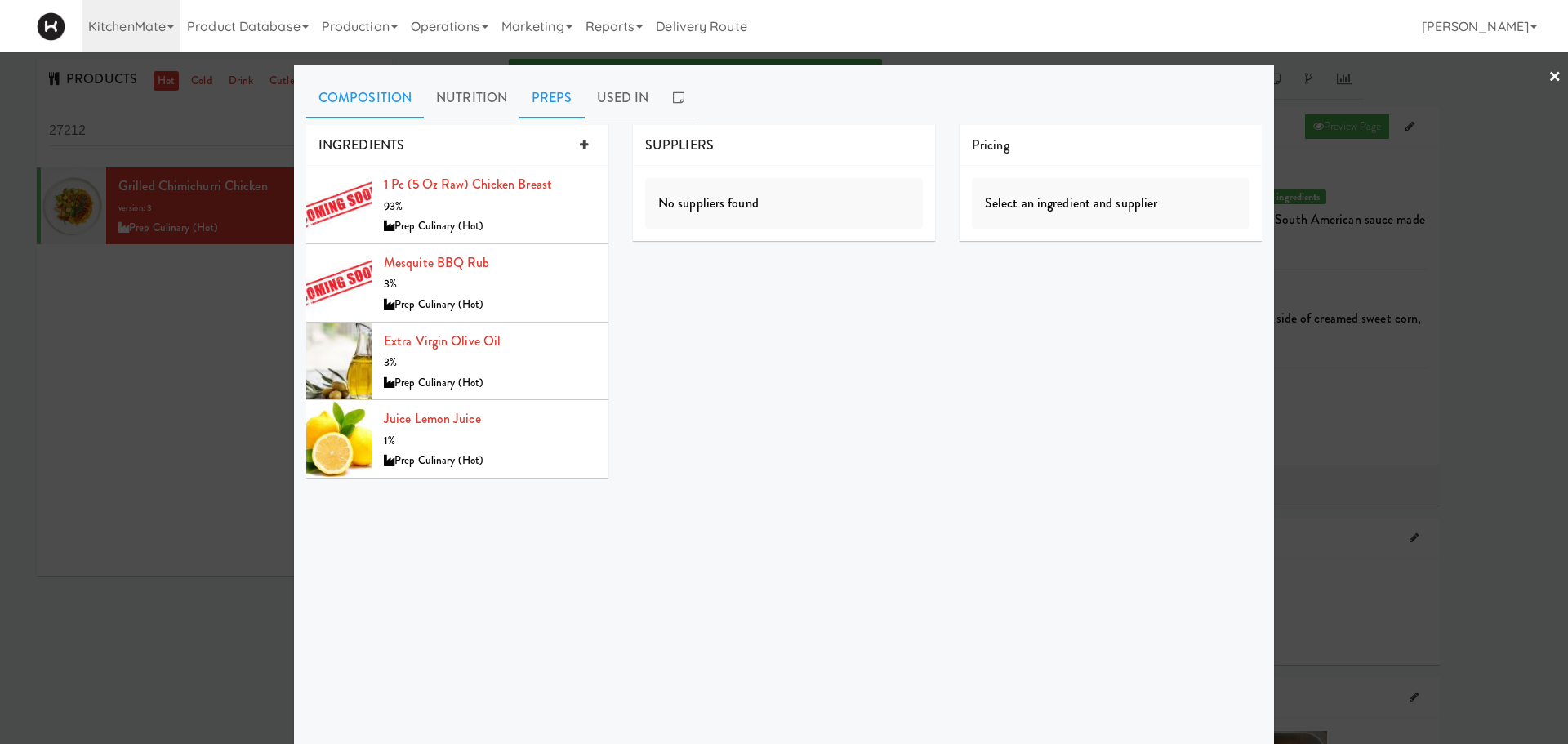
click at [525, 111] on link "Preps" at bounding box center [552, 97] width 65 height 41
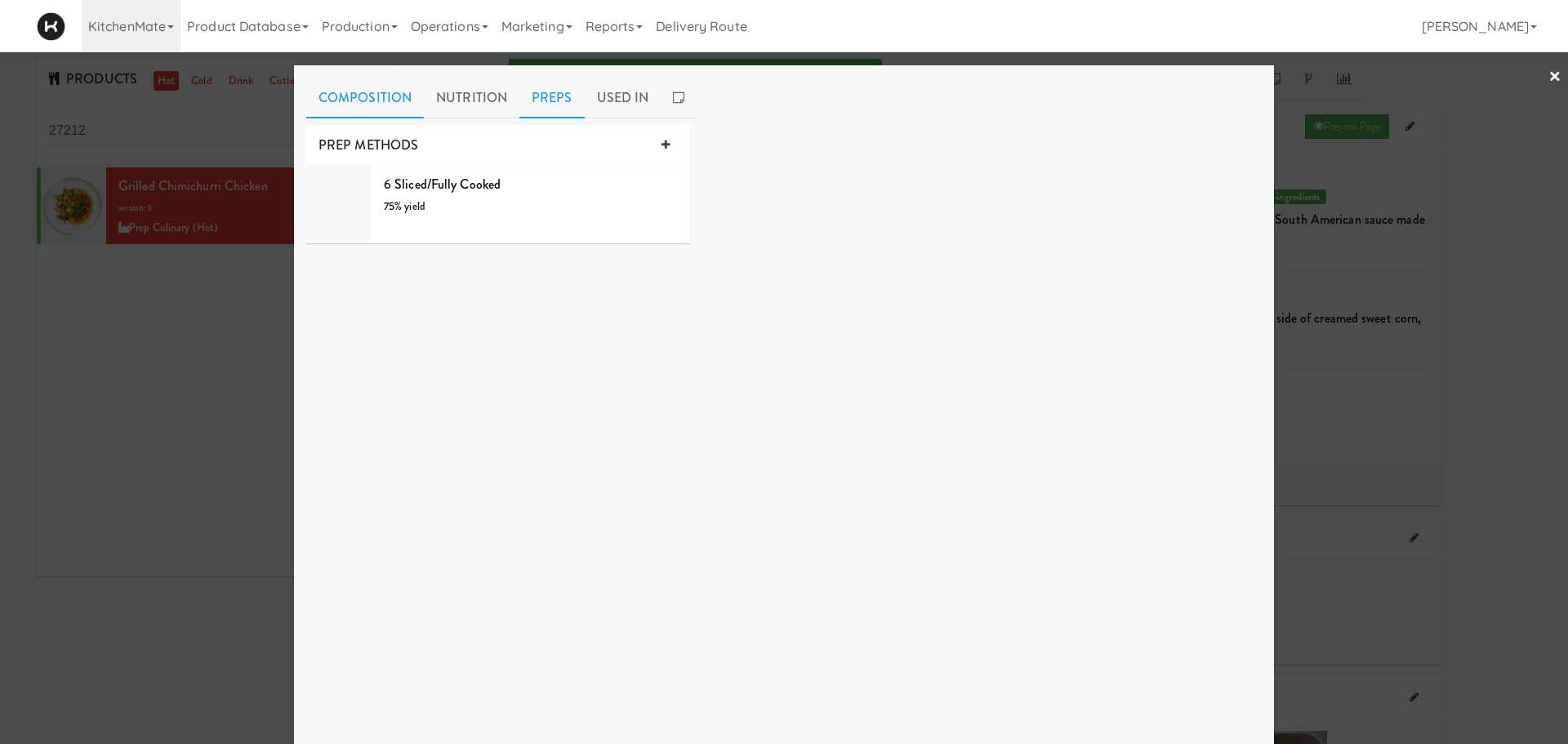
click at [363, 101] on link "Composition" at bounding box center [365, 97] width 118 height 41
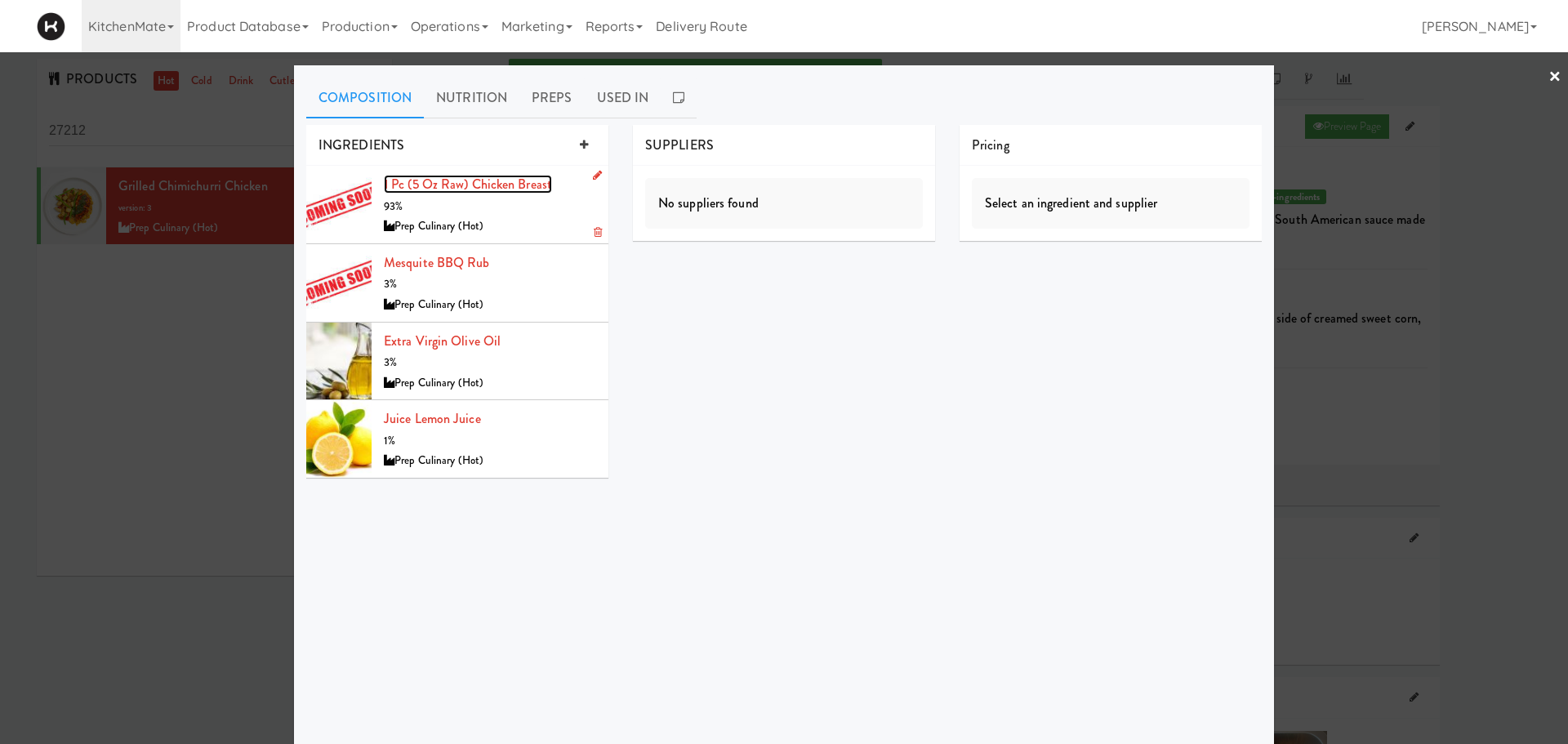
click at [491, 182] on link "1 pc (5 oz raw) Chicken Breast" at bounding box center [468, 184] width 168 height 19
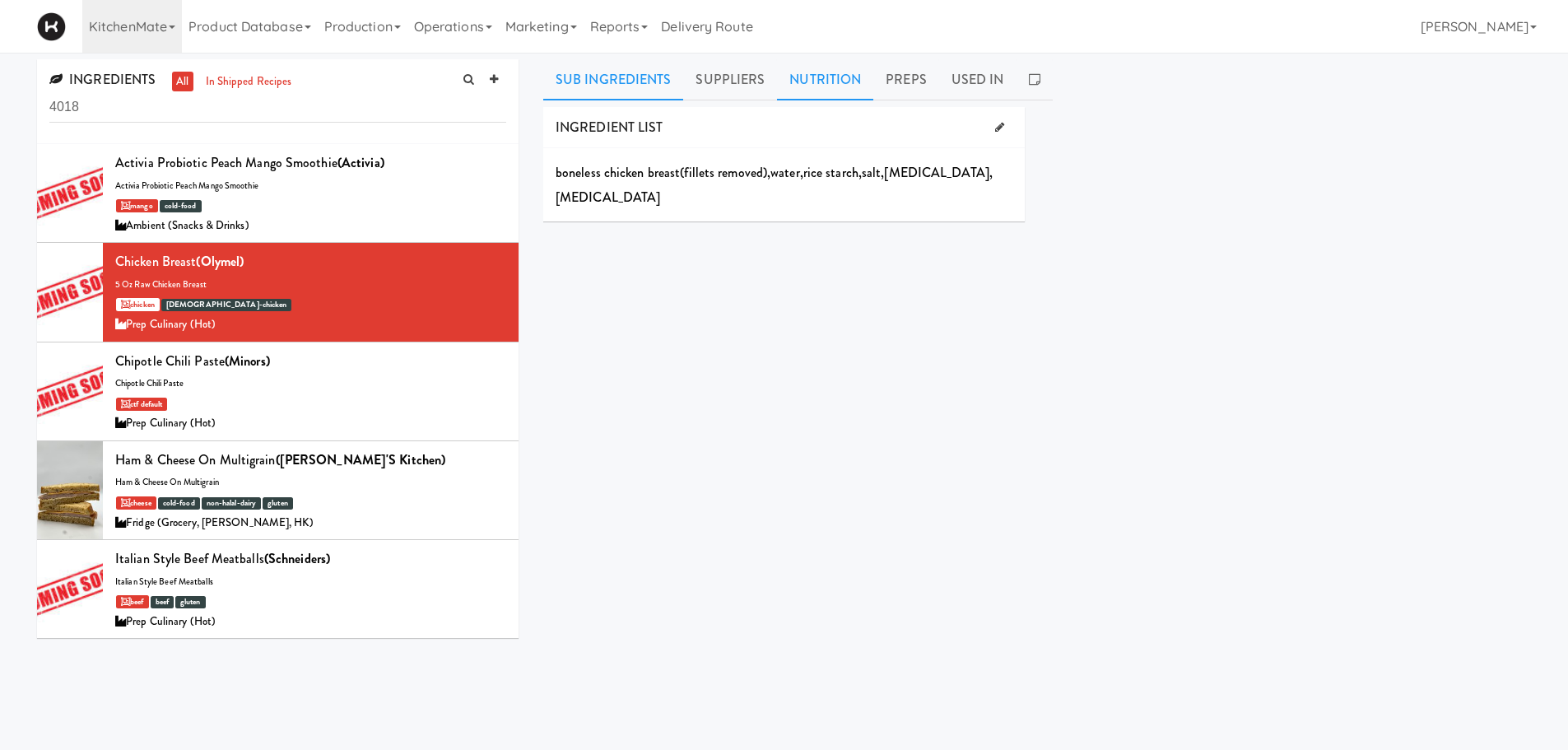
click at [821, 79] on link "Nutrition" at bounding box center [824, 79] width 97 height 41
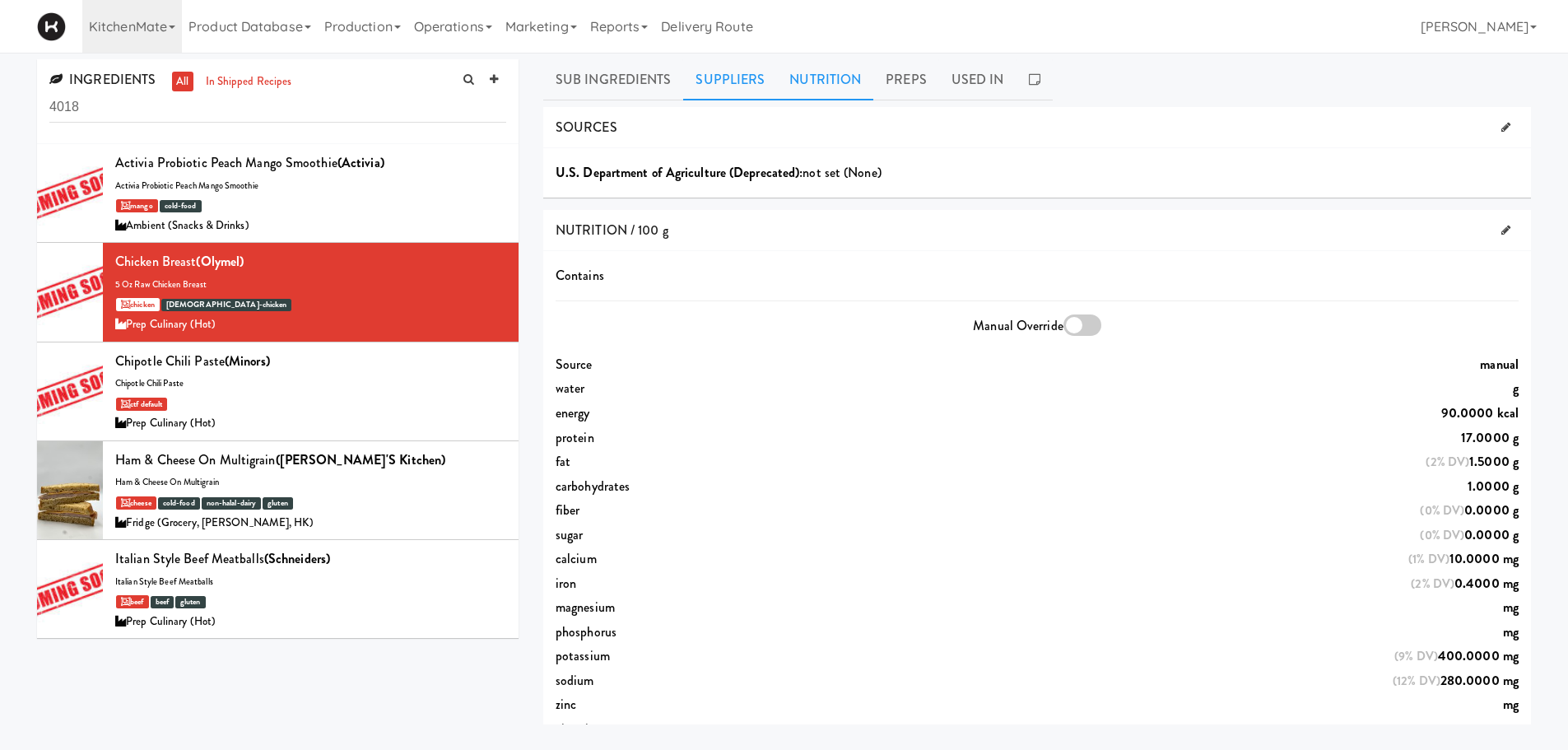
click at [757, 77] on link "Suppliers" at bounding box center [730, 79] width 94 height 41
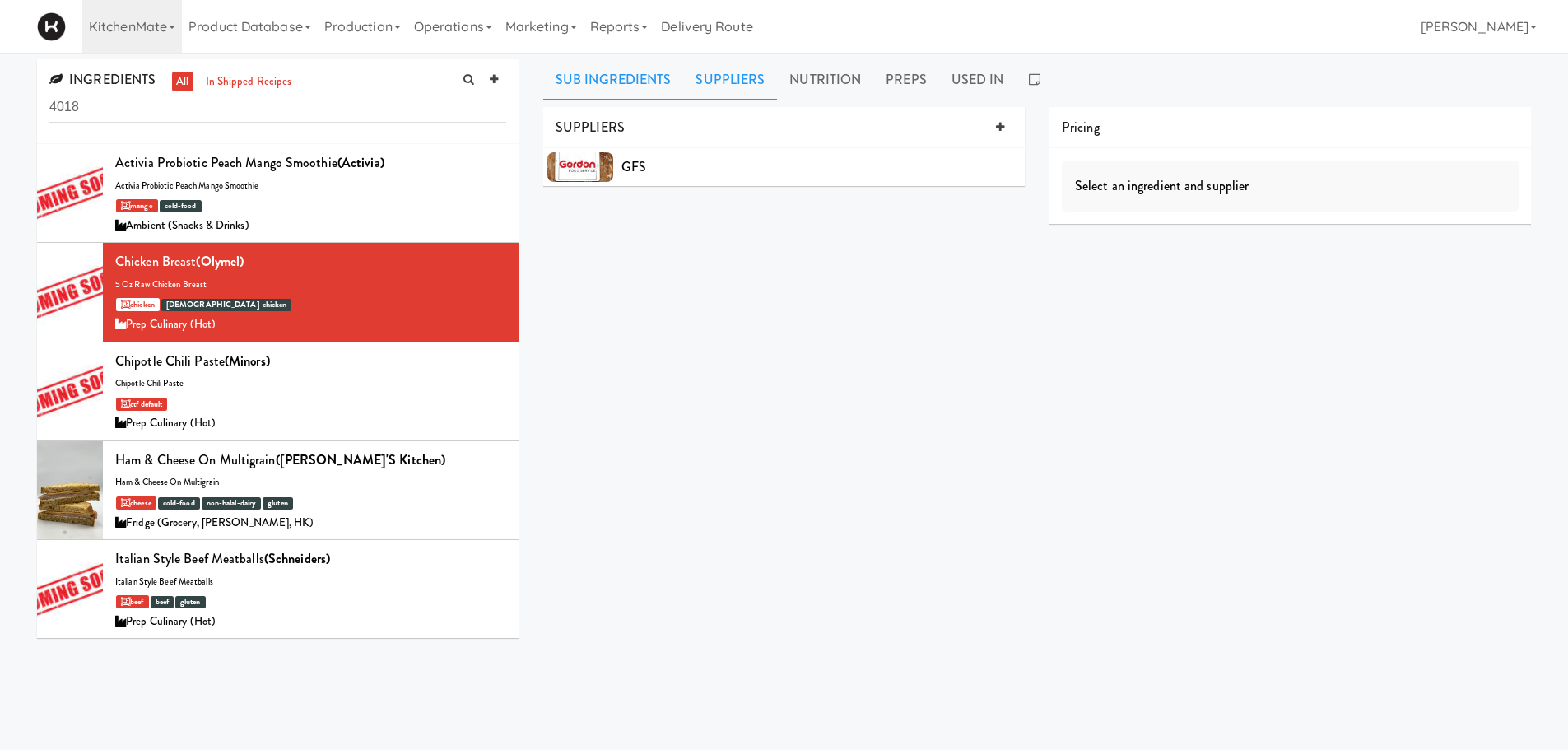
click at [625, 95] on link "Sub Ingredients" at bounding box center [613, 79] width 141 height 41
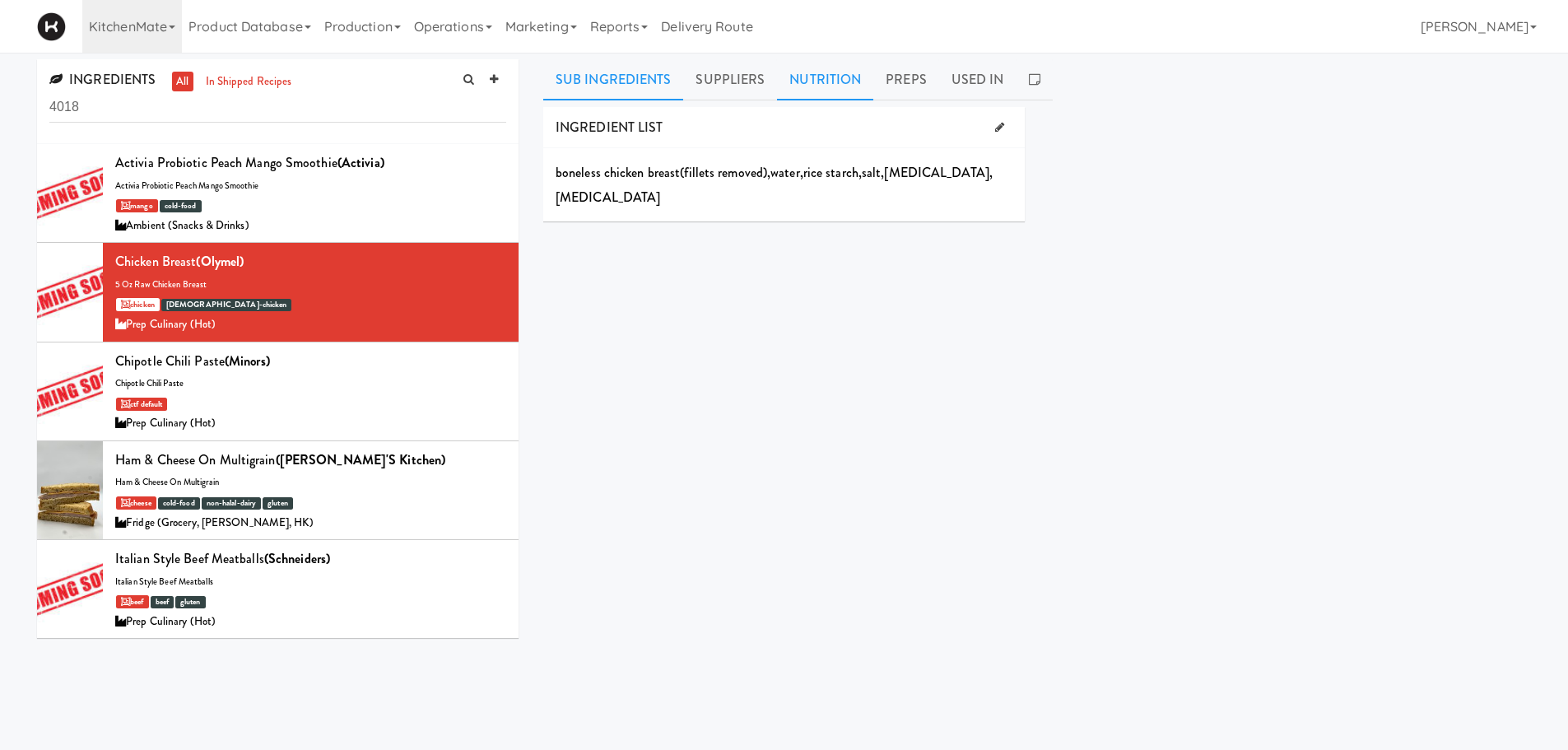
click at [842, 89] on link "Nutrition" at bounding box center [824, 79] width 97 height 41
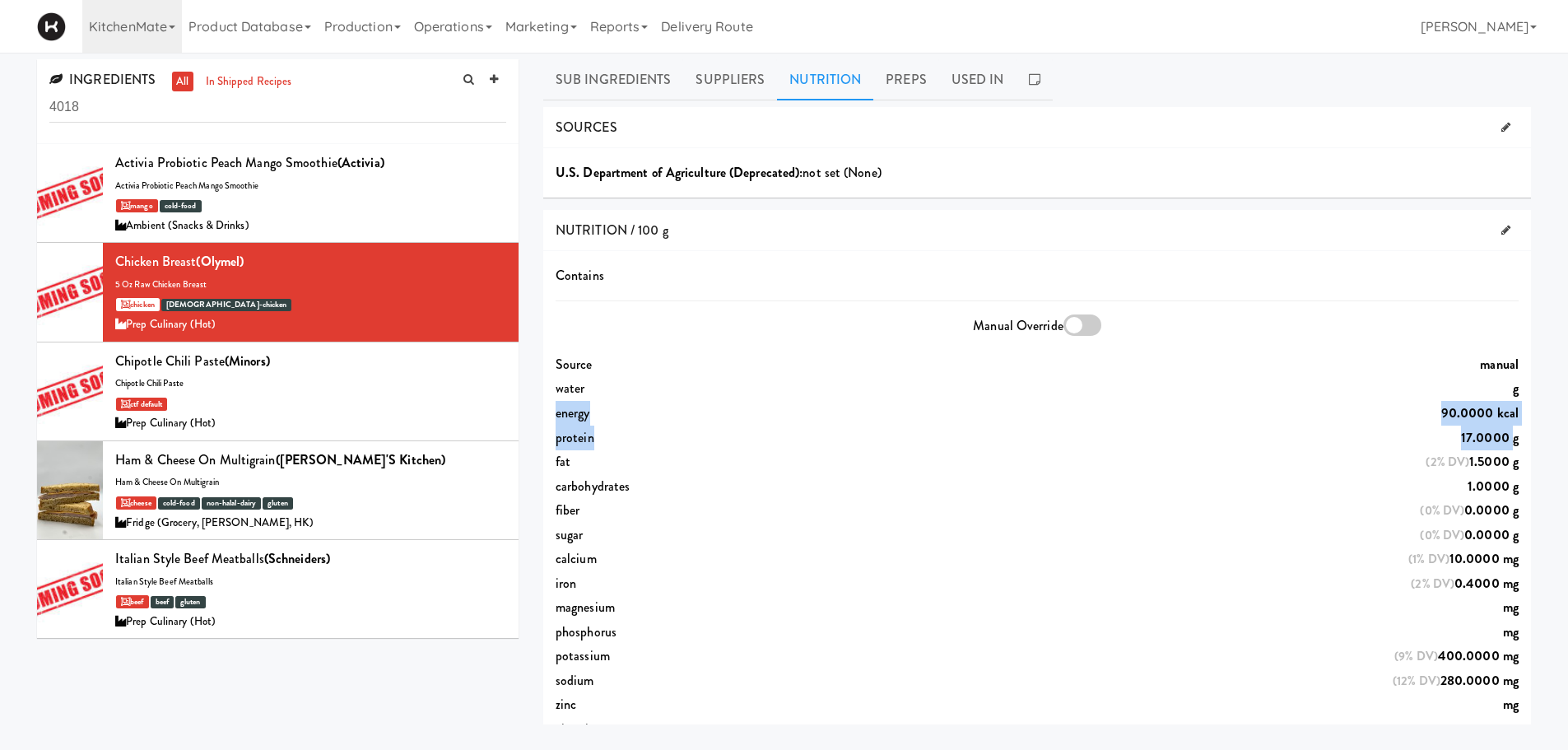
drag, startPoint x: 552, startPoint y: 415, endPoint x: 1500, endPoint y: 436, distance: 948.2
click at [1053, 436] on div "Contains Manual Override Source manual water g energy 90.0000 kcal protein 17.0…" at bounding box center [1037, 684] width 988 height 843
click at [631, 78] on link "Sub Ingredients" at bounding box center [613, 79] width 141 height 41
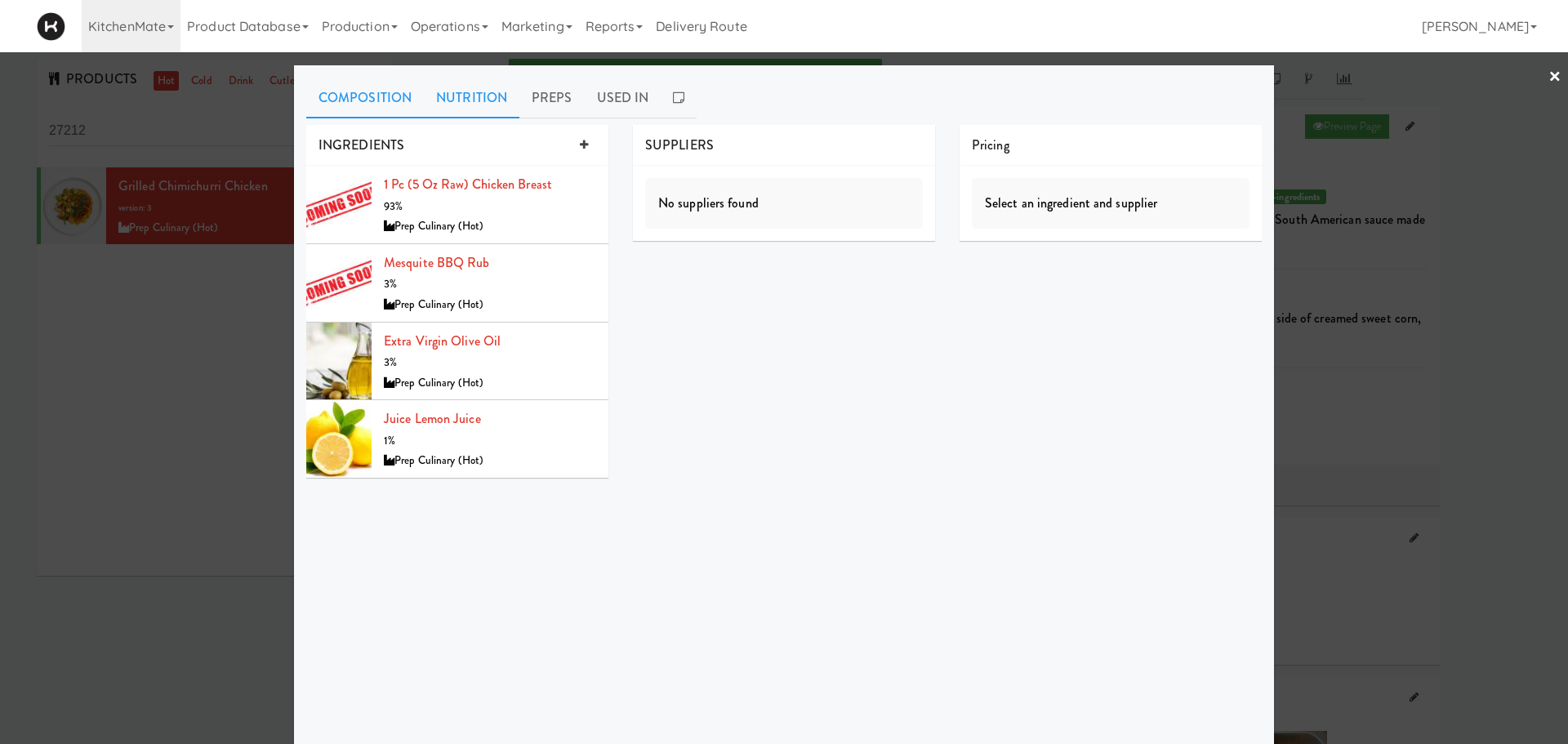
click at [460, 107] on link "Nutrition" at bounding box center [471, 97] width 96 height 41
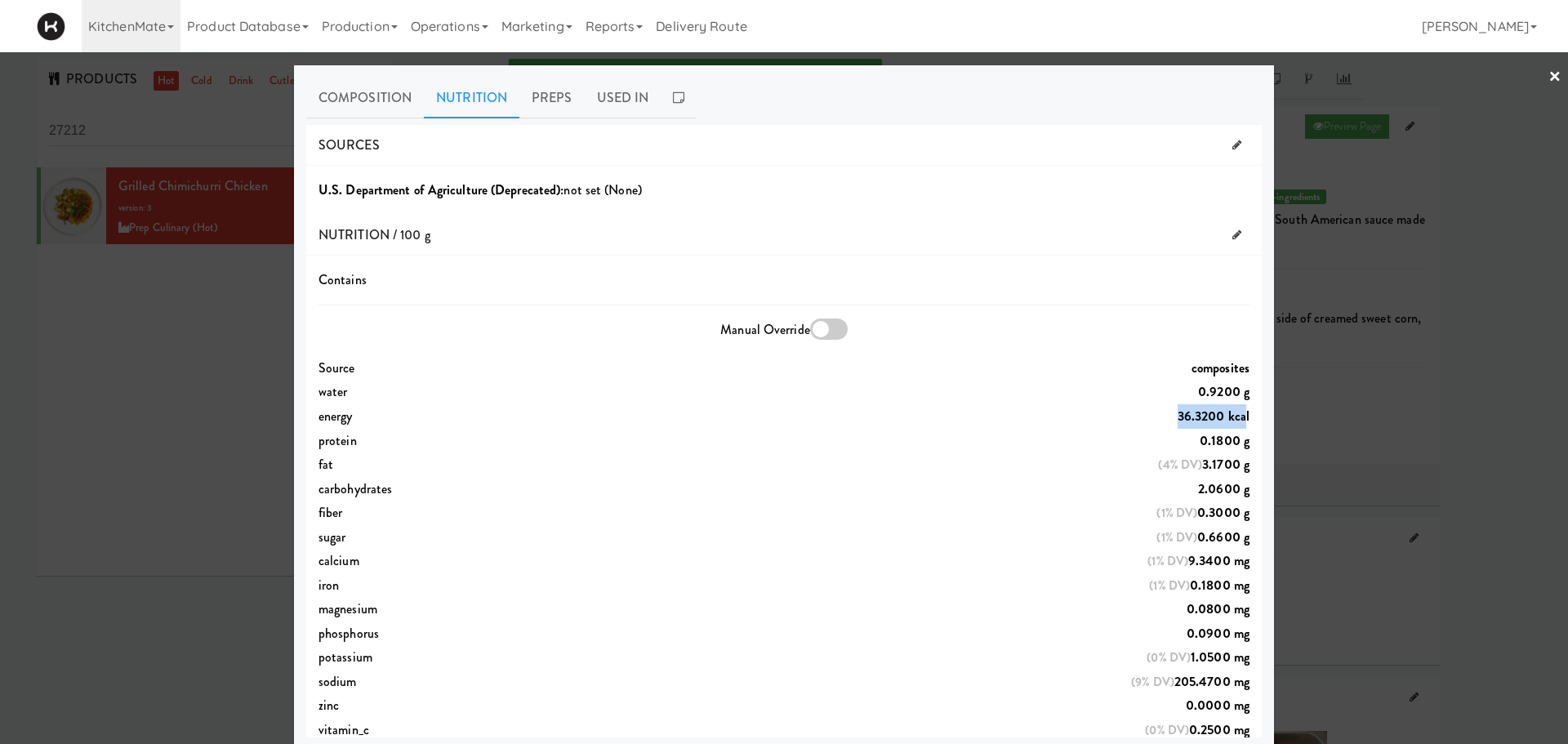
drag, startPoint x: 1139, startPoint y: 416, endPoint x: 1229, endPoint y: 419, distance: 90.0
click at [1045, 419] on div "energy 36.3200 kcal" at bounding box center [784, 417] width 956 height 25
drag, startPoint x: 1182, startPoint y: 442, endPoint x: 1229, endPoint y: 445, distance: 47.1
click at [1045, 445] on span "0.1800 g" at bounding box center [1225, 440] width 49 height 19
click at [138, 321] on div at bounding box center [784, 372] width 1568 height 744
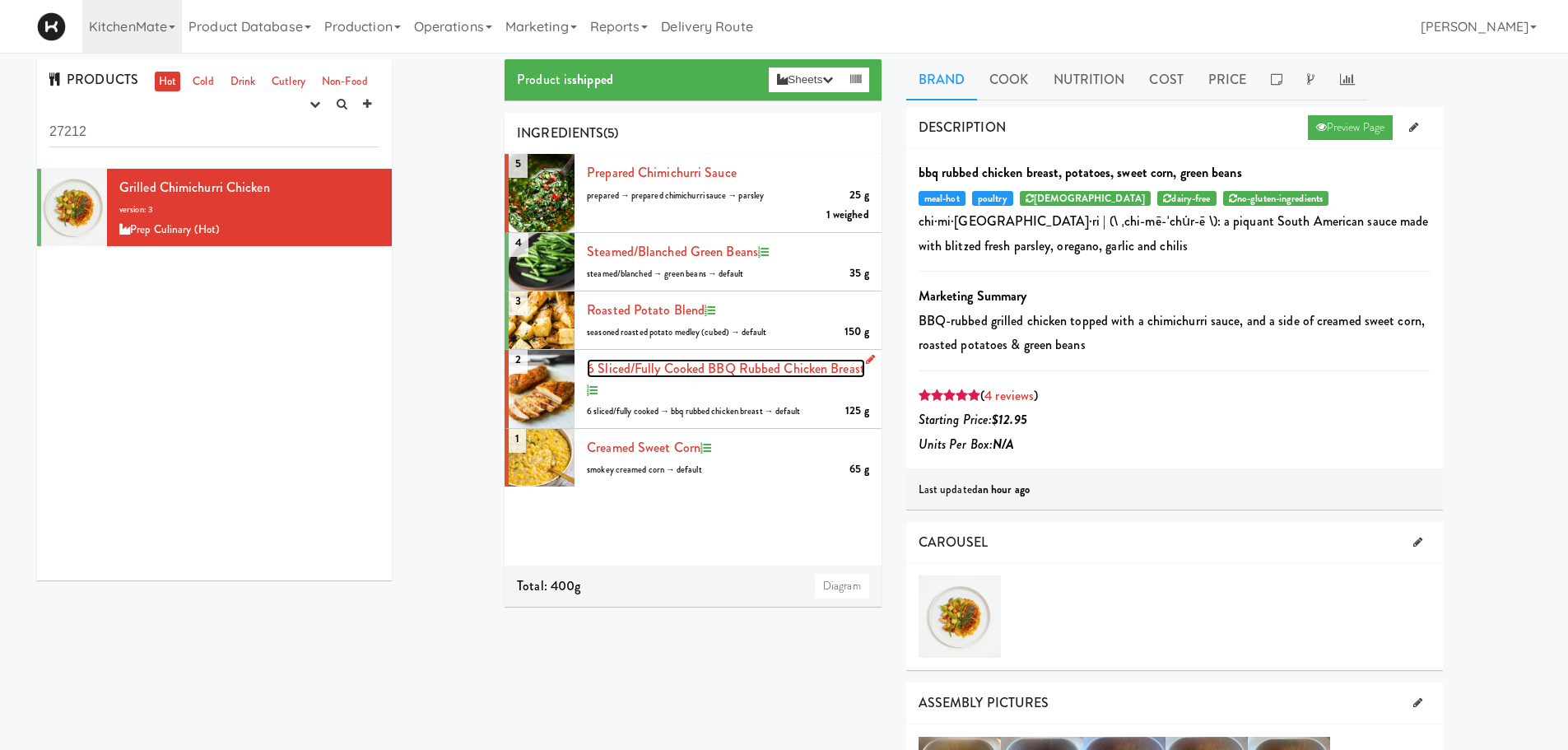
click at [634, 370] on span "6 sliced/fully cooked BBQ Rubbed Chicken Breast" at bounding box center [726, 368] width 278 height 19
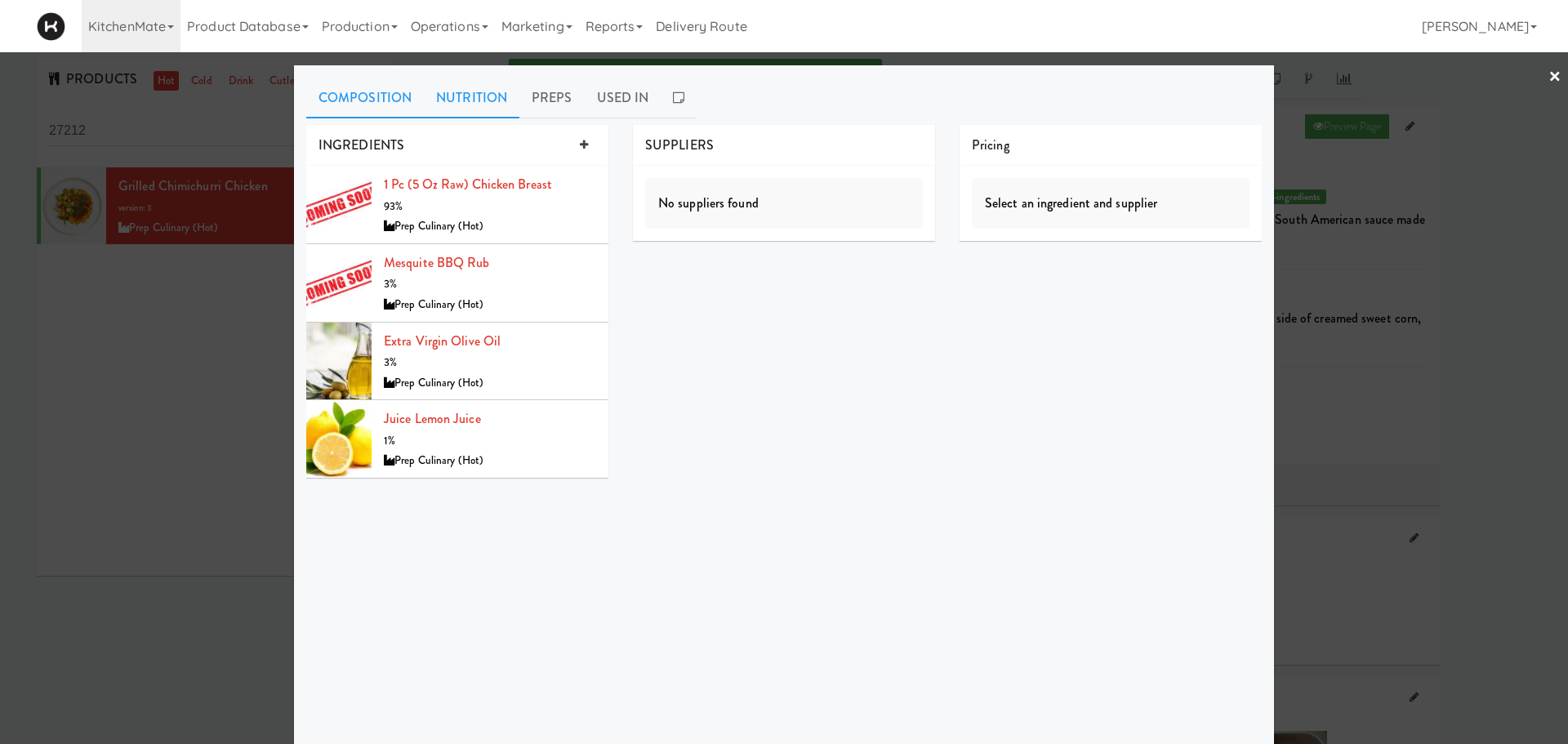
click at [459, 99] on link "Nutrition" at bounding box center [471, 97] width 96 height 41
